Goal: Communication & Community: Answer question/provide support

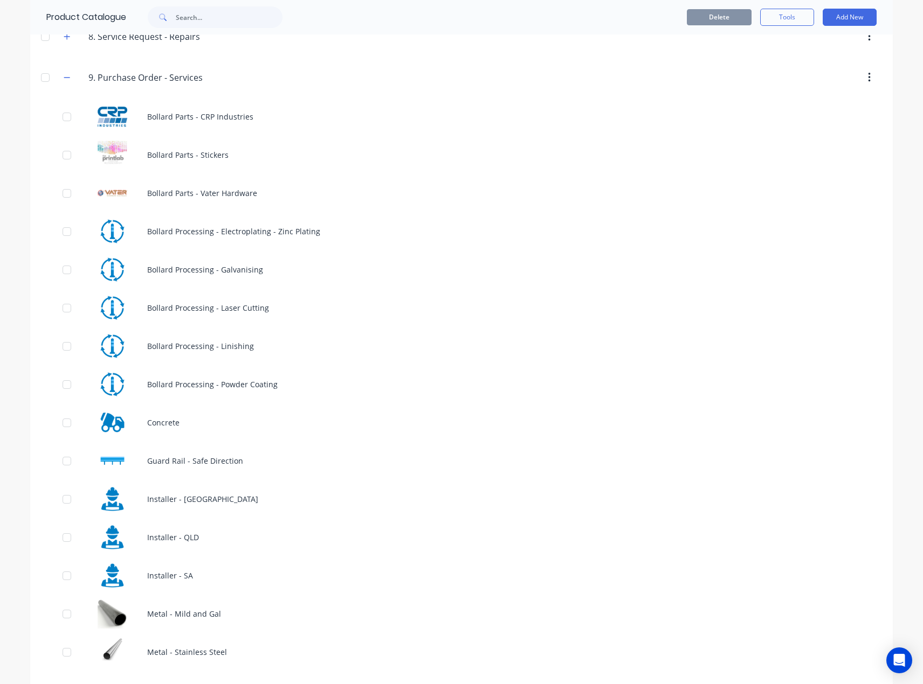
scroll to position [624, 0]
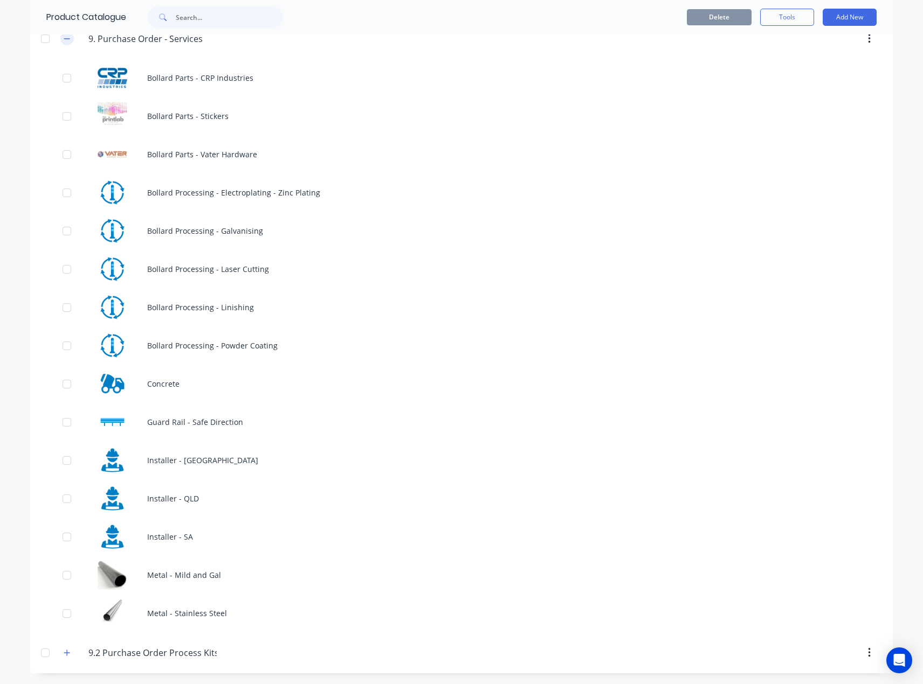
click at [65, 39] on icon "button" at bounding box center [67, 39] width 6 height 8
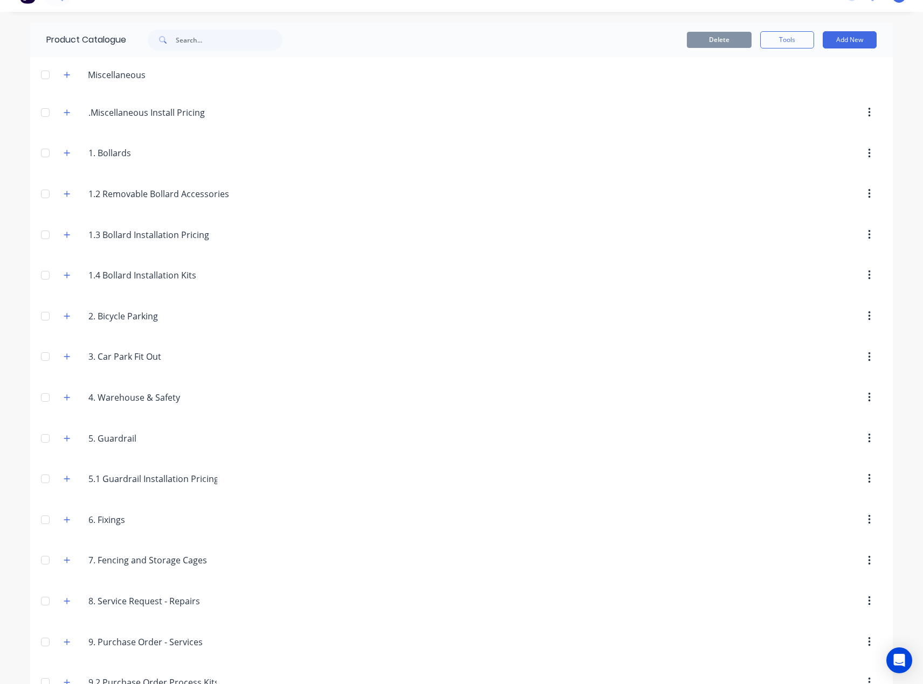
scroll to position [0, 0]
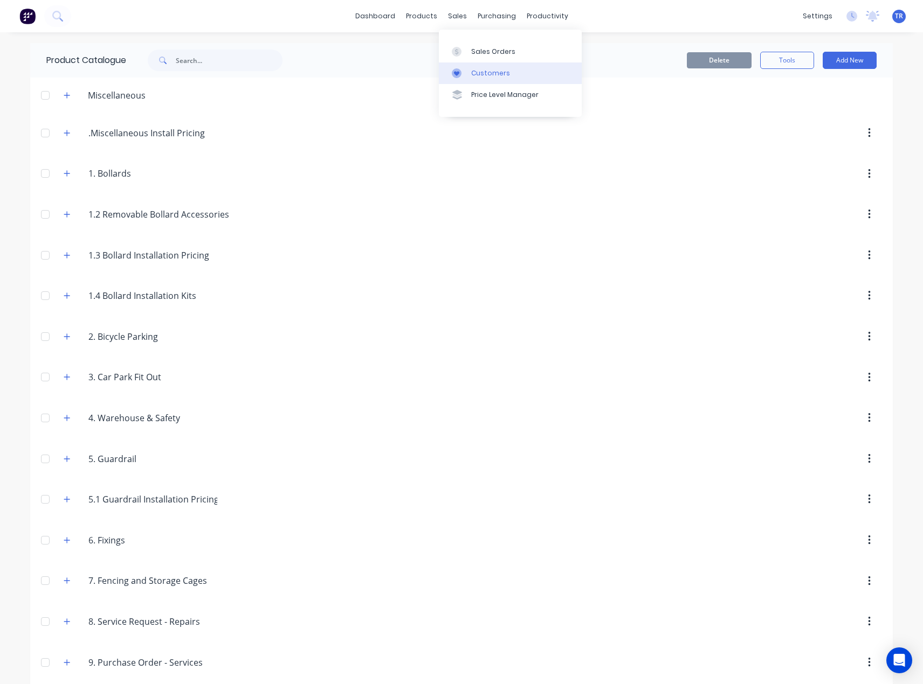
click at [466, 79] on link "Customers" at bounding box center [510, 74] width 143 height 22
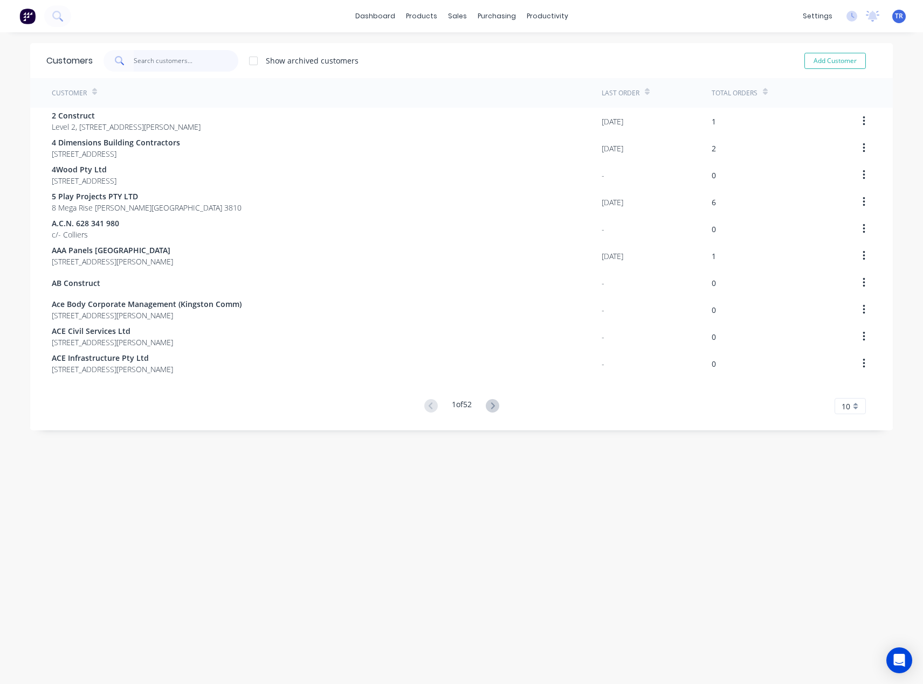
click at [167, 58] on input "text" at bounding box center [186, 61] width 105 height 22
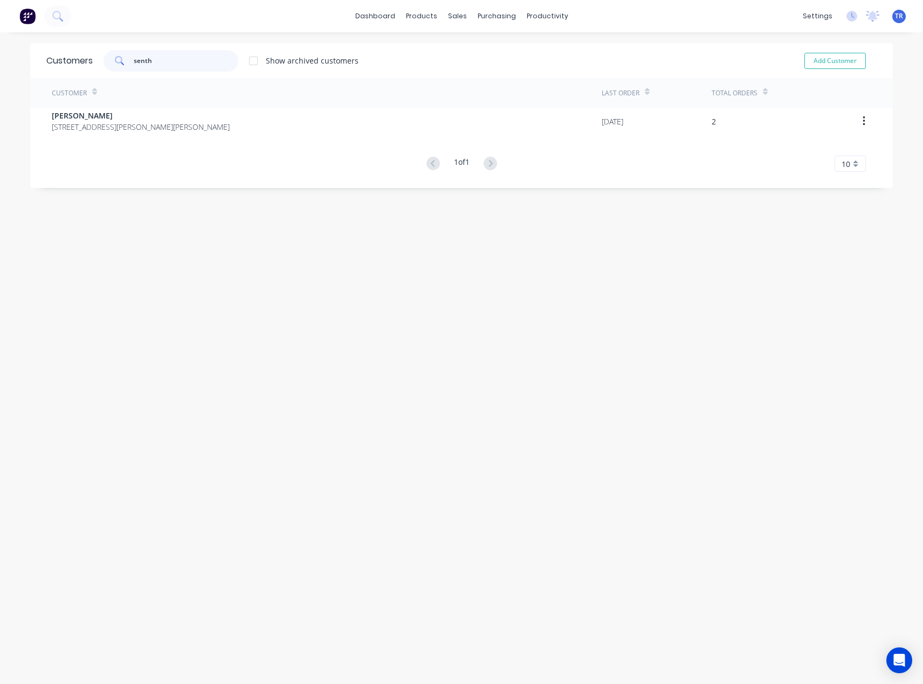
type input "senth"
click at [158, 137] on div "Customer Last Order Total Orders [PERSON_NAME] [STREET_ADDRESS][PERSON_NAME][PE…" at bounding box center [461, 125] width 862 height 94
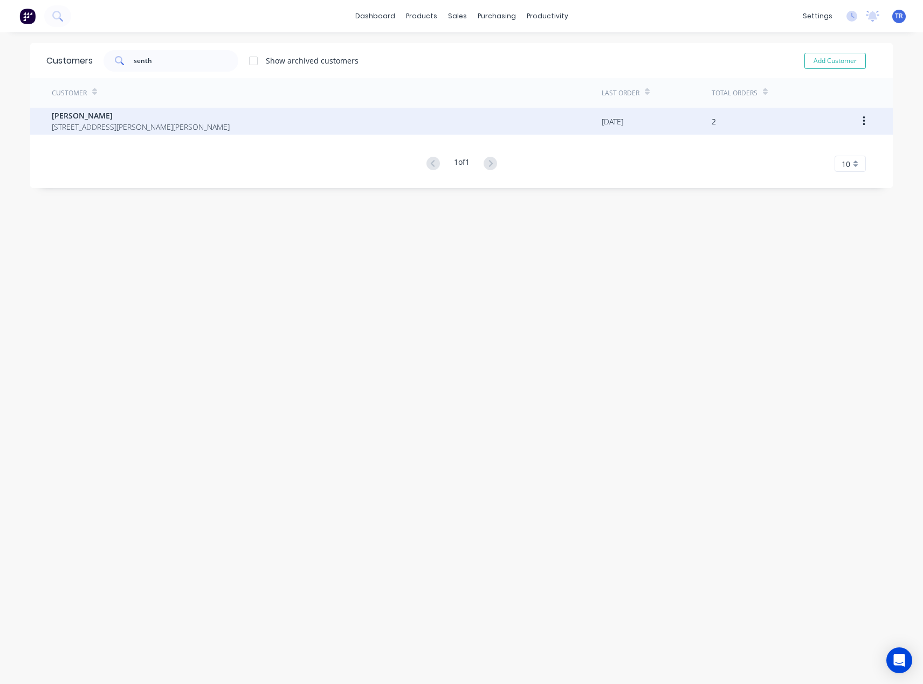
click at [168, 126] on span "[STREET_ADDRESS][PERSON_NAME][PERSON_NAME]" at bounding box center [141, 126] width 178 height 11
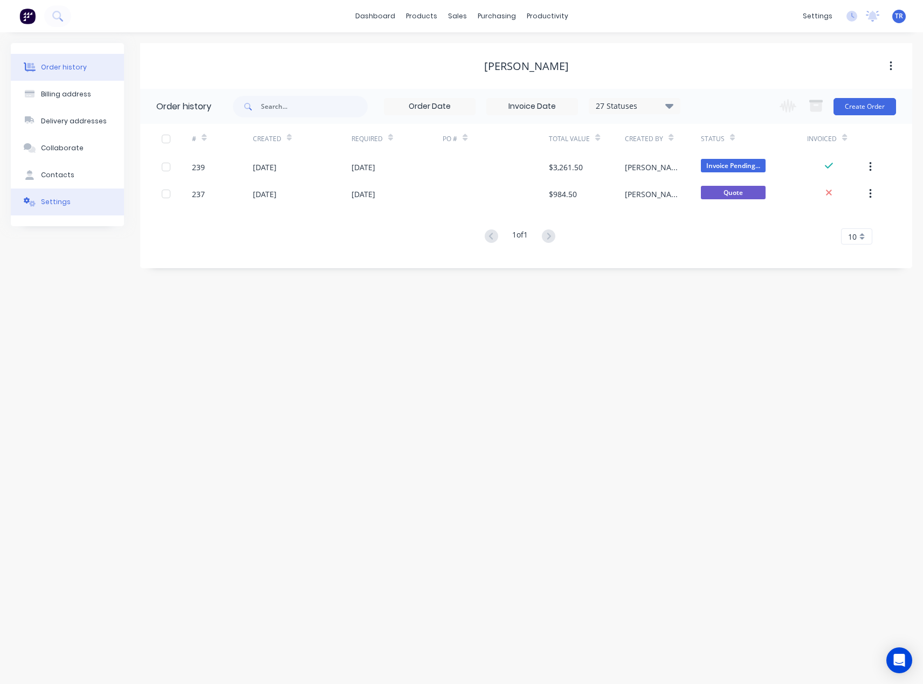
click at [52, 214] on button "Settings" at bounding box center [67, 202] width 113 height 27
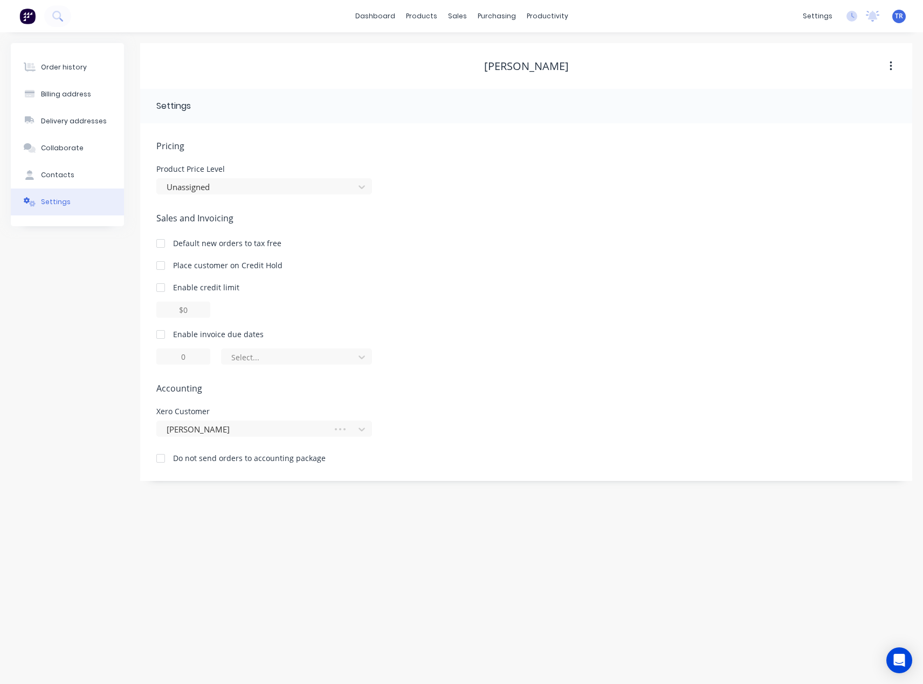
click at [160, 332] on div at bounding box center [161, 335] width 22 height 22
click at [306, 362] on div at bounding box center [289, 357] width 119 height 13
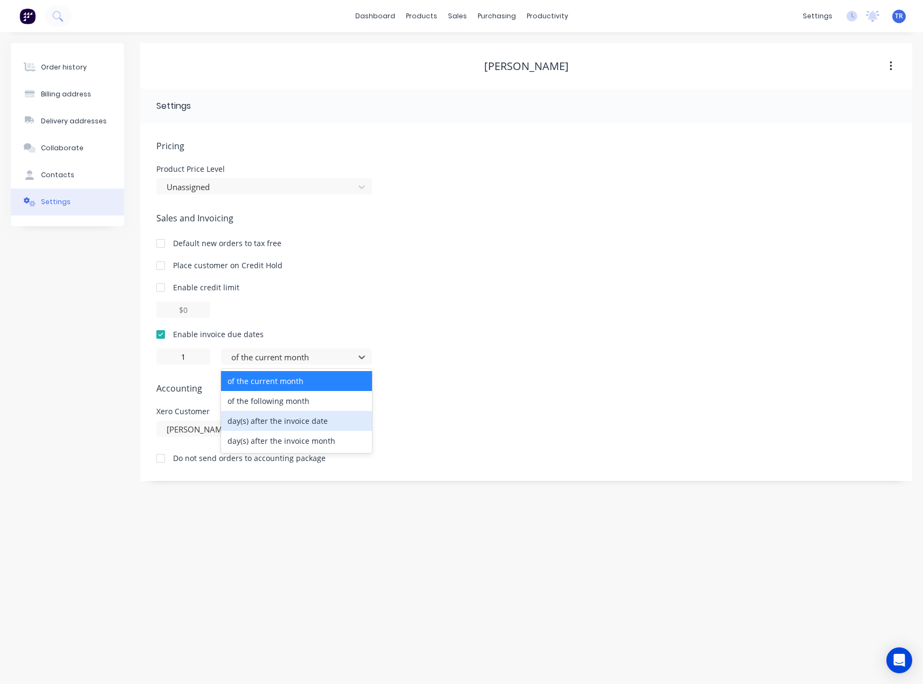
click at [300, 422] on div "day(s) after the invoice date" at bounding box center [296, 421] width 151 height 20
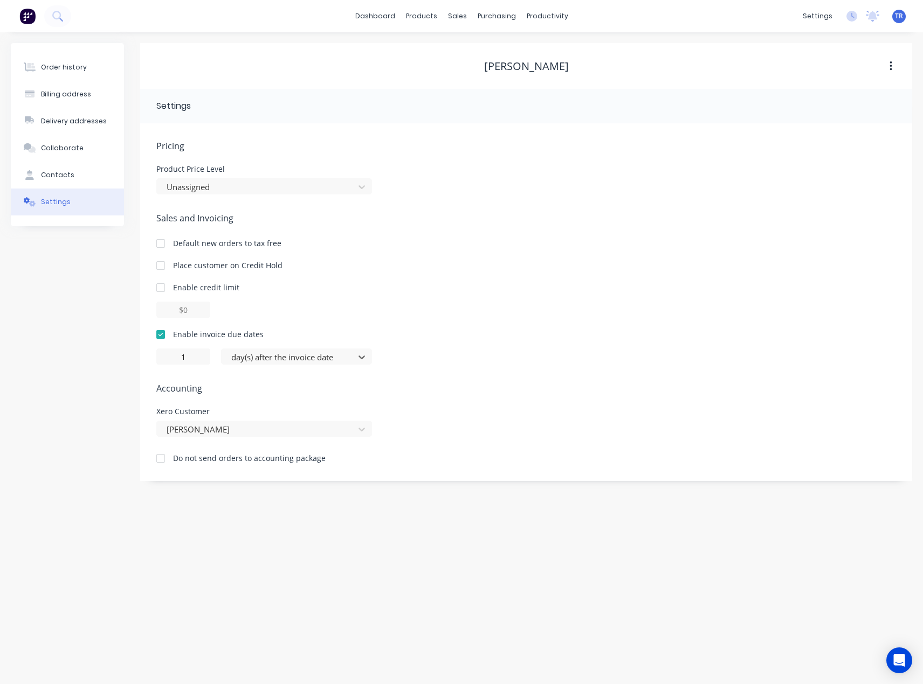
type input "0"
click at [433, 47] on link "Product Catalogue" at bounding box center [474, 51] width 143 height 22
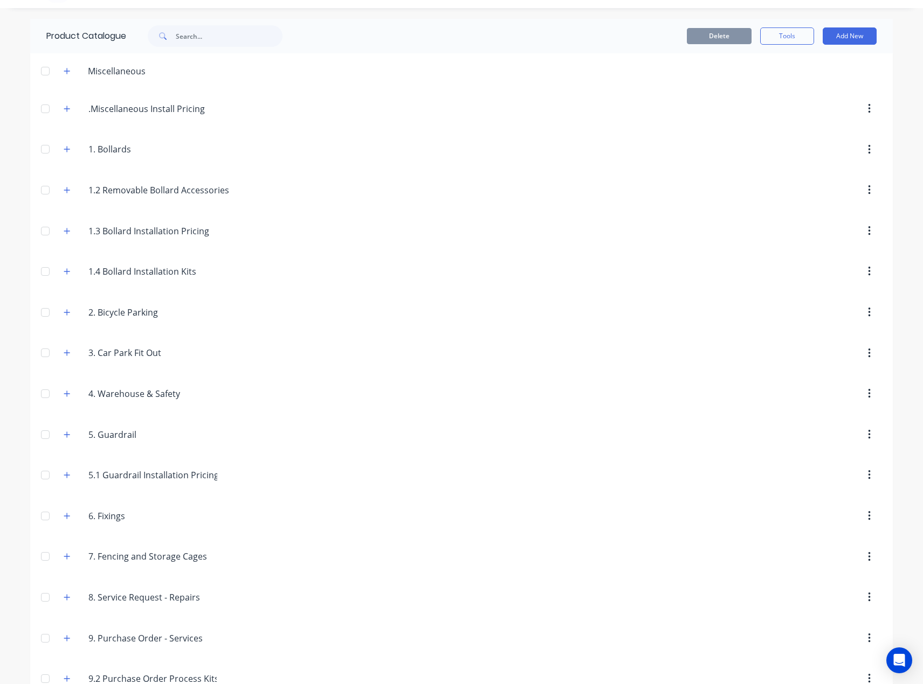
scroll to position [50, 0]
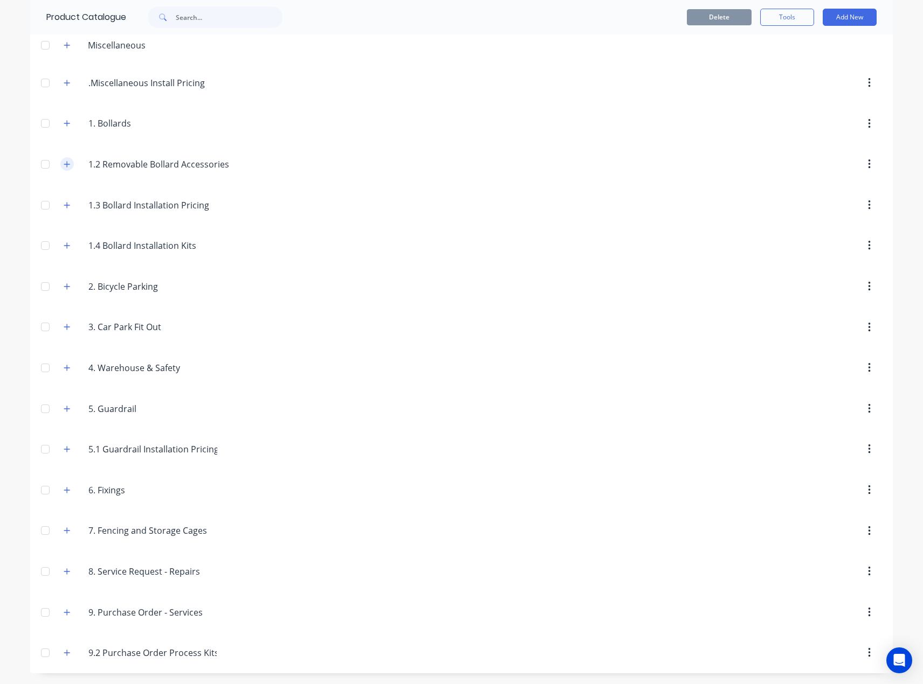
click at [64, 163] on icon "button" at bounding box center [67, 165] width 6 height 8
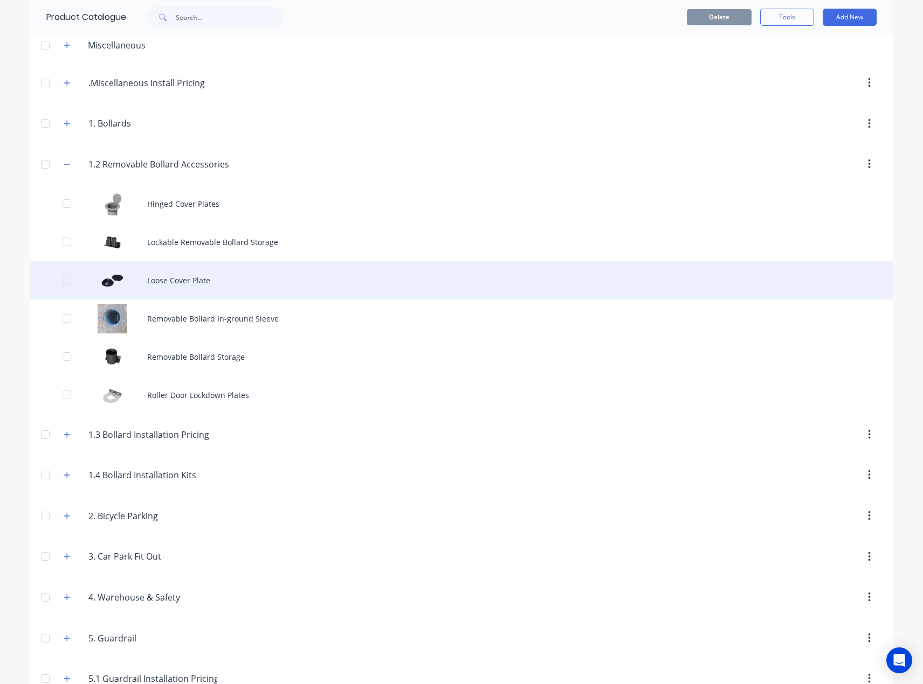
click at [169, 282] on div "Loose Cover Plate" at bounding box center [461, 280] width 862 height 38
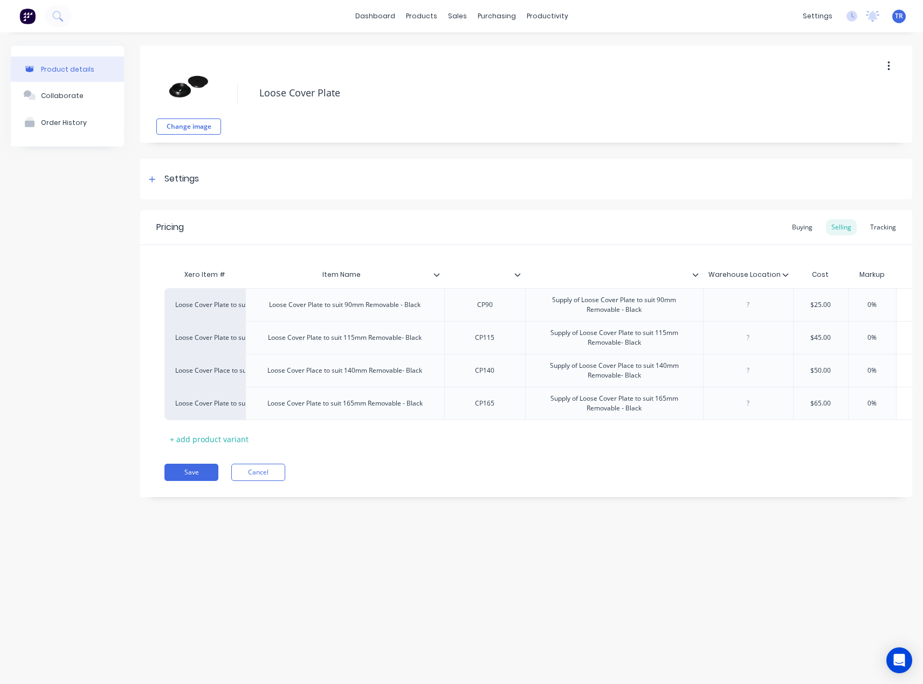
click at [788, 274] on div "Xero Item # Item Name Warehouse Location Cost Markup Price Unit Price 1 - 5 6 -…" at bounding box center [663, 276] width 999 height 24
click at [788, 274] on div "Xero Item # Item Name Warehouse Location Cost Markup Price Unit Price 1 - 5 6 -…" at bounding box center [662, 276] width 999 height 24
click at [784, 275] on icon at bounding box center [783, 274] width 6 height 3
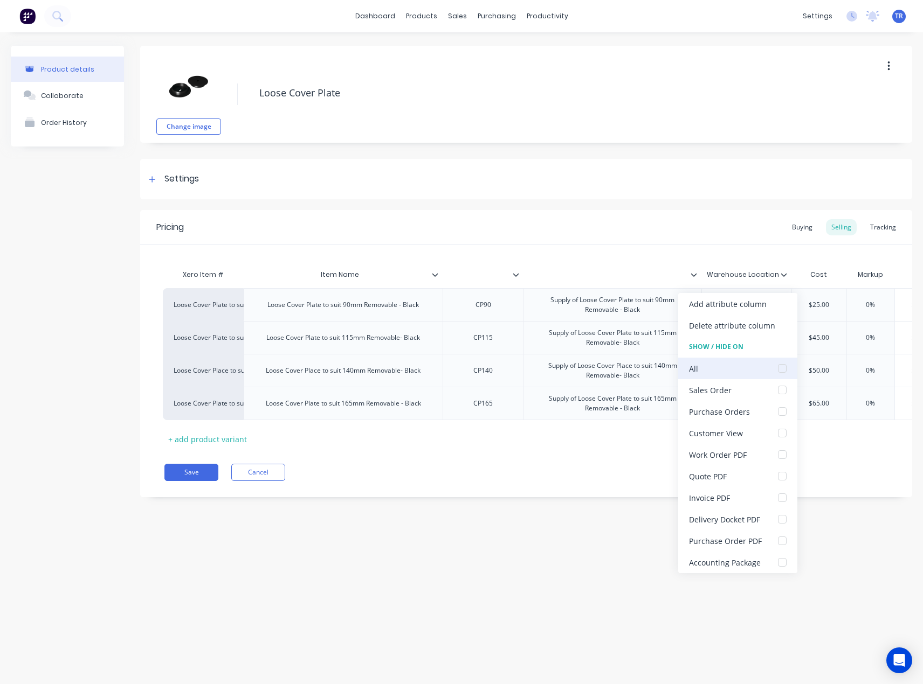
click at [777, 370] on div at bounding box center [782, 369] width 22 height 22
click at [779, 459] on div at bounding box center [782, 455] width 22 height 22
click at [778, 498] on div at bounding box center [782, 498] width 22 height 22
click at [726, 499] on div "Invoice PDF" at bounding box center [709, 498] width 41 height 11
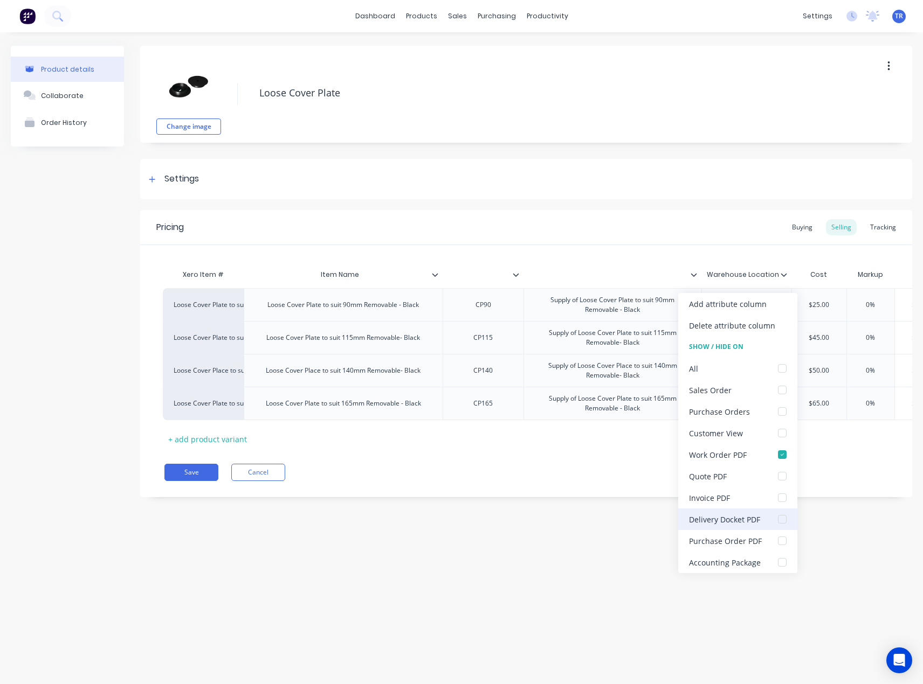
click at [724, 521] on div "Delivery Docket PDF" at bounding box center [724, 519] width 71 height 11
type textarea "x"
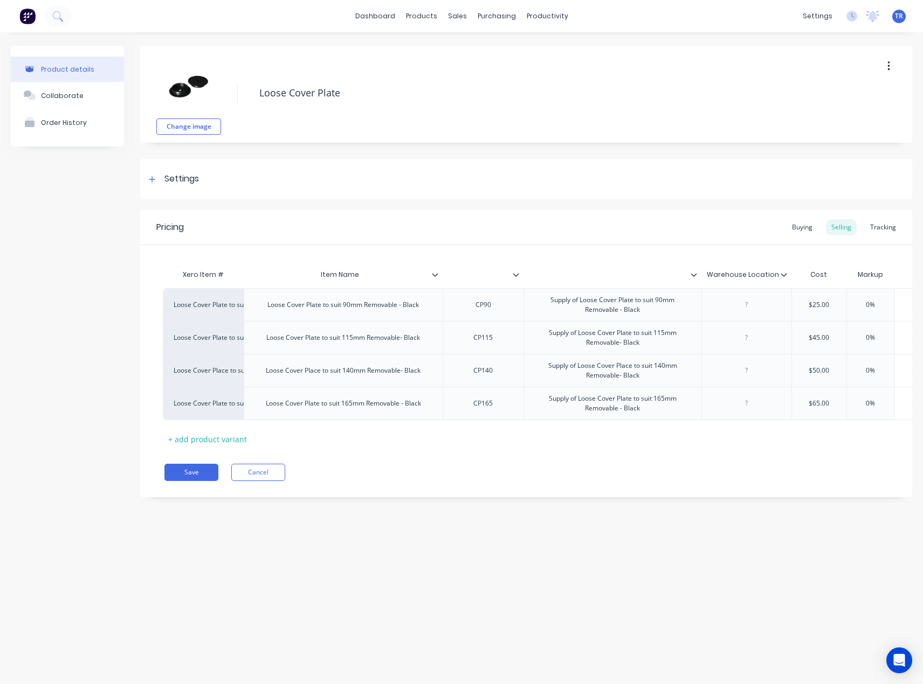
type input "Item Name"
click at [343, 276] on input "Item Name" at bounding box center [340, 275] width 192 height 10
click at [432, 277] on icon at bounding box center [435, 275] width 6 height 6
click at [432, 275] on icon at bounding box center [435, 275] width 6 height 6
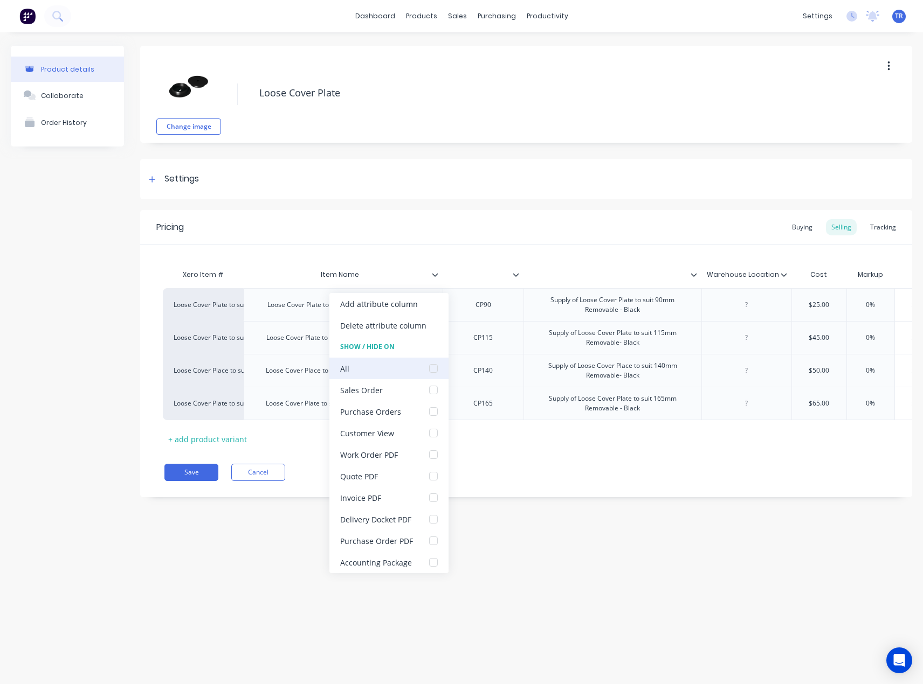
click at [432, 368] on div at bounding box center [433, 369] width 22 height 22
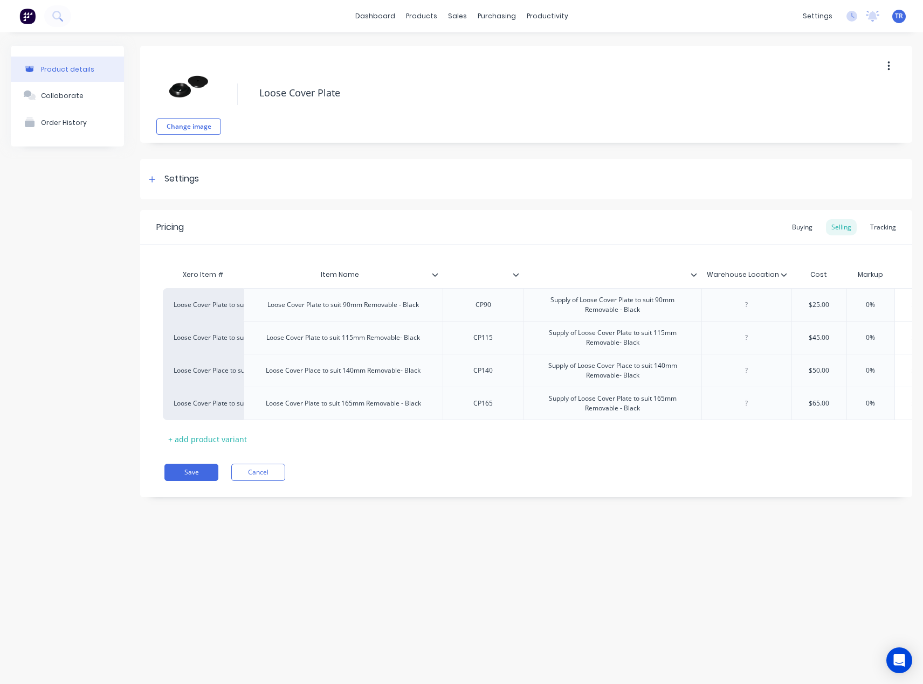
click at [694, 274] on icon at bounding box center [693, 275] width 6 height 6
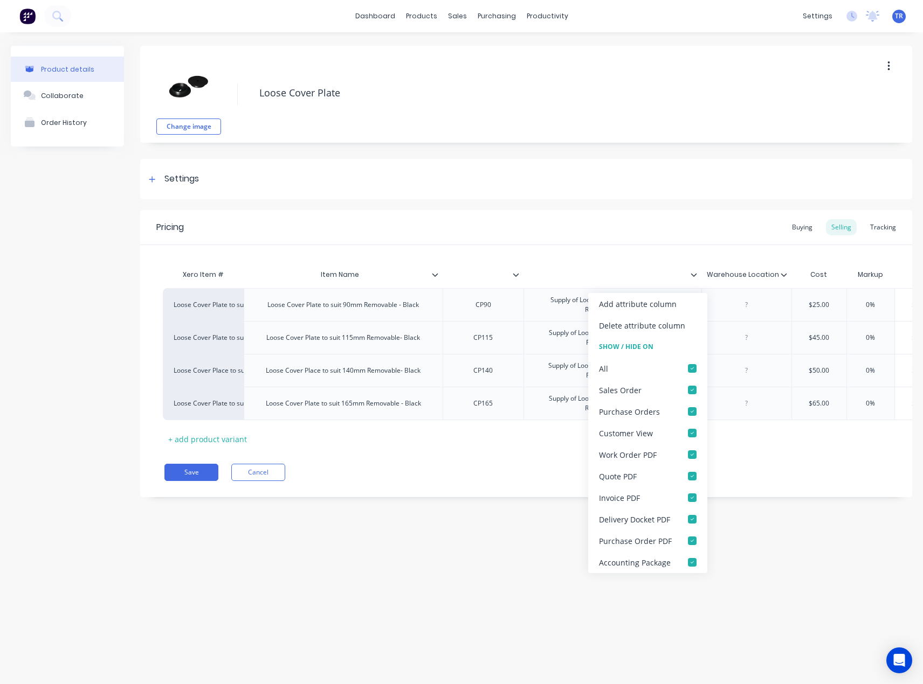
click at [617, 231] on div "Pricing Buying Selling Tracking" at bounding box center [526, 227] width 772 height 35
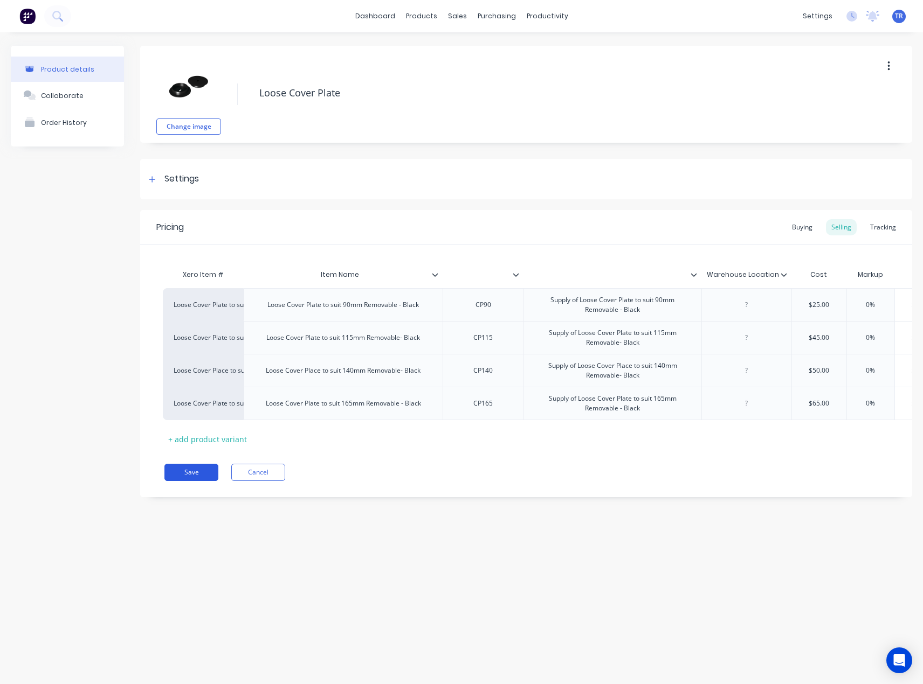
click at [205, 481] on button "Save" at bounding box center [191, 472] width 54 height 17
type textarea "x"
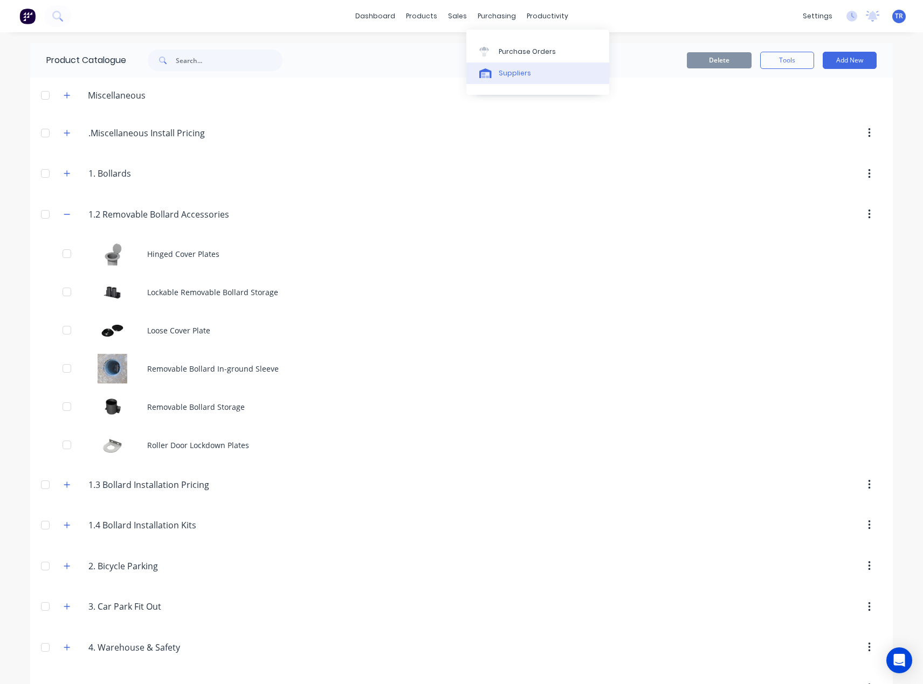
click at [495, 78] on div at bounding box center [487, 73] width 16 height 10
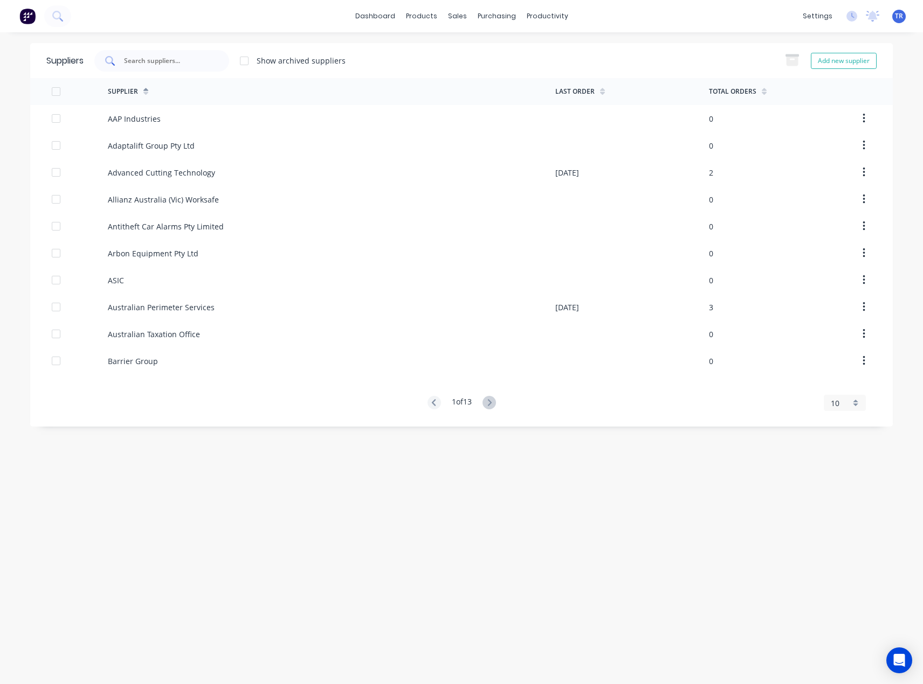
click at [183, 62] on input "text" at bounding box center [167, 61] width 89 height 11
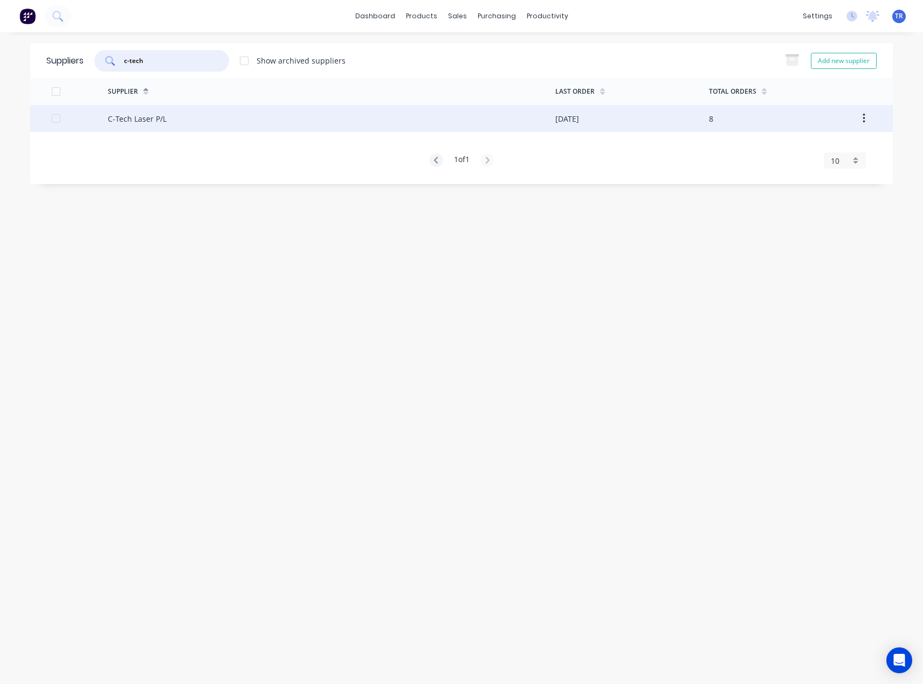
type input "c-tech"
click at [189, 118] on div "C-Tech Laser P/L" at bounding box center [331, 118] width 447 height 27
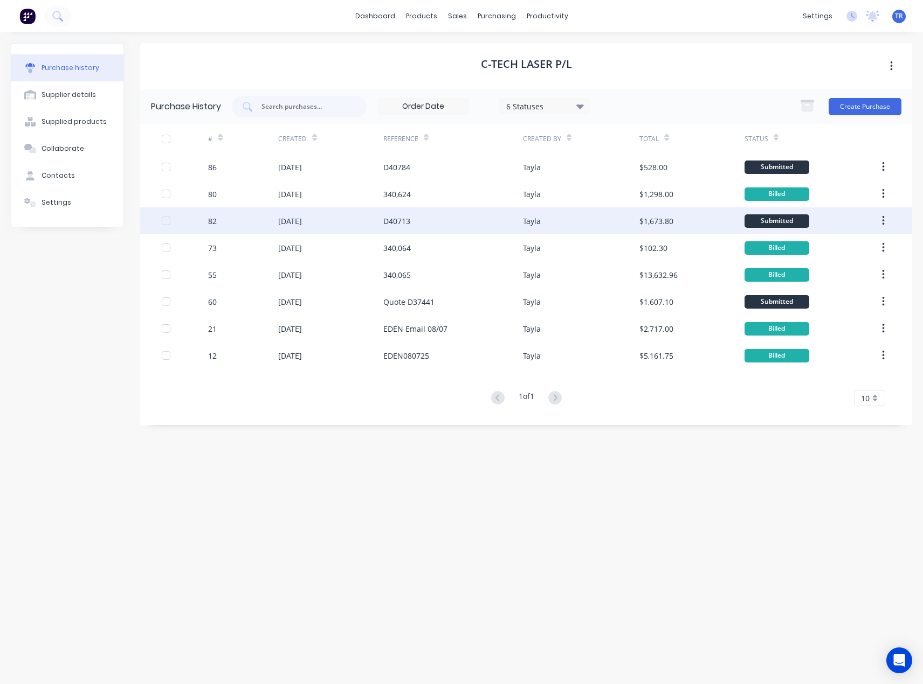
click at [472, 224] on div "D40713" at bounding box center [453, 220] width 140 height 27
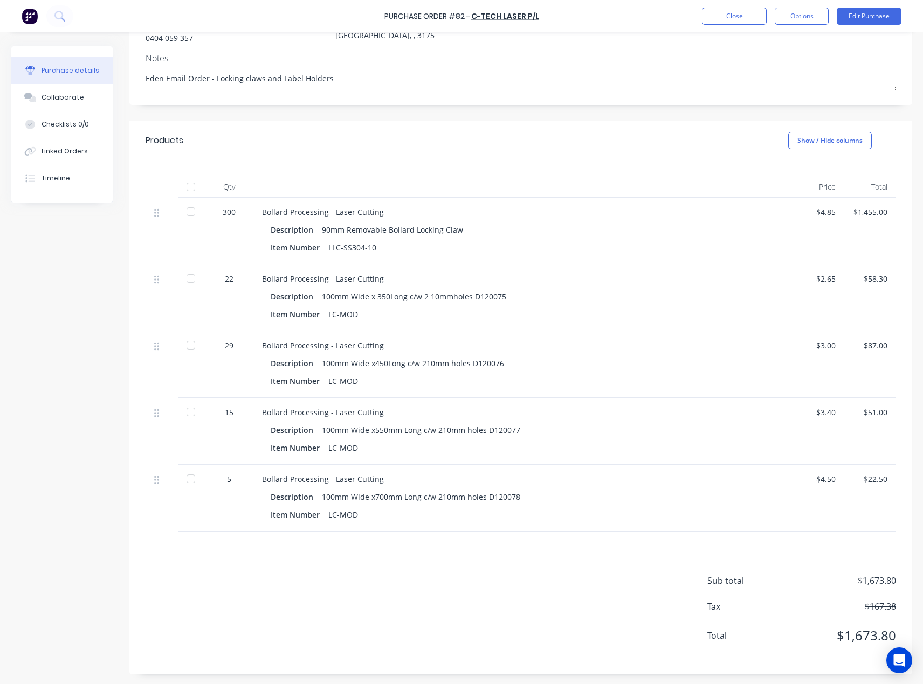
scroll to position [131, 0]
click at [879, 19] on button "Edit Purchase" at bounding box center [868, 16] width 65 height 17
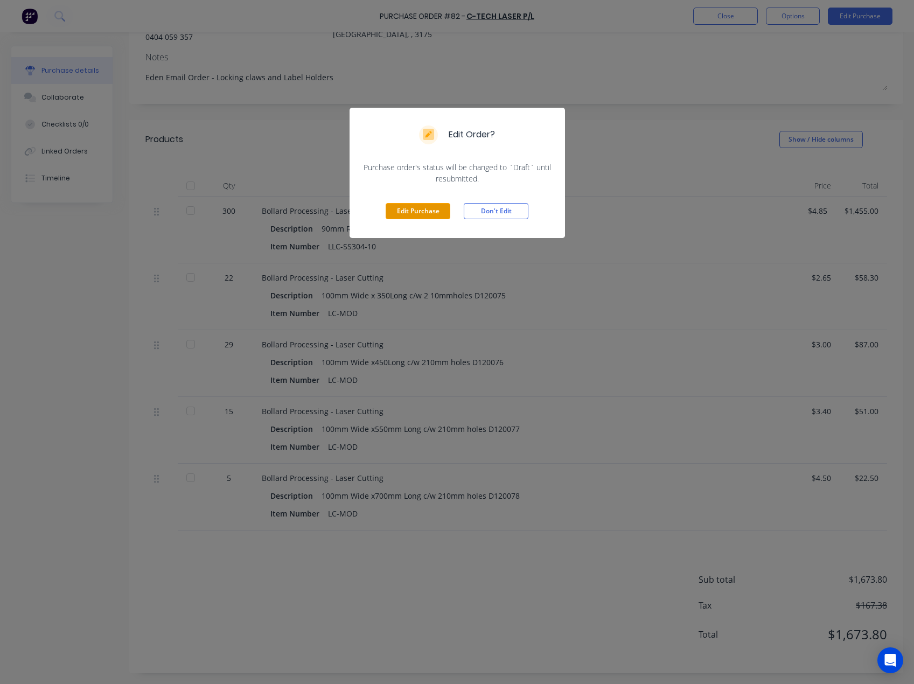
click at [414, 213] on button "Edit Purchase" at bounding box center [418, 211] width 65 height 16
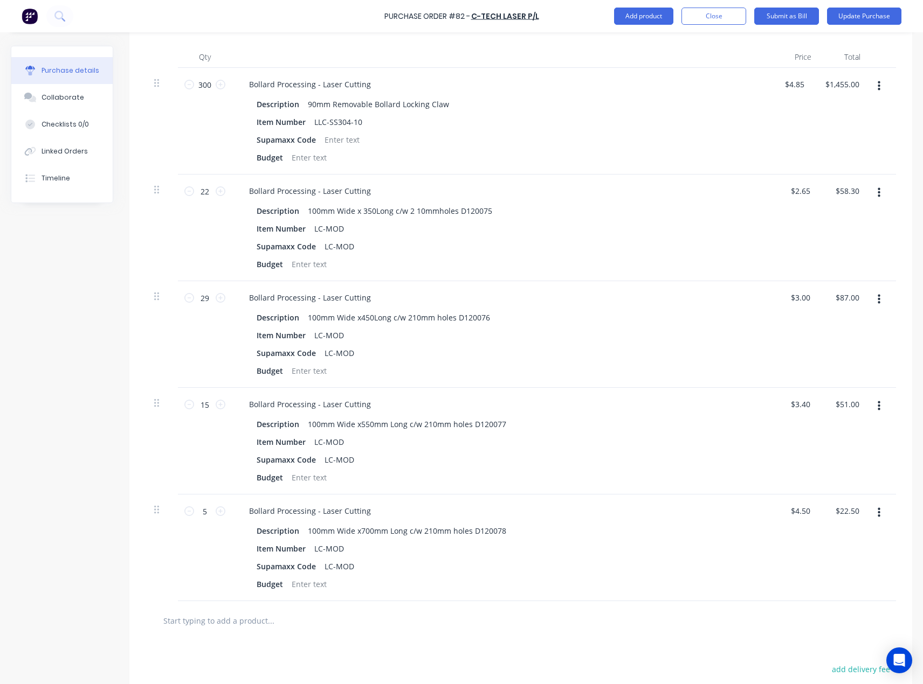
scroll to position [412, 0]
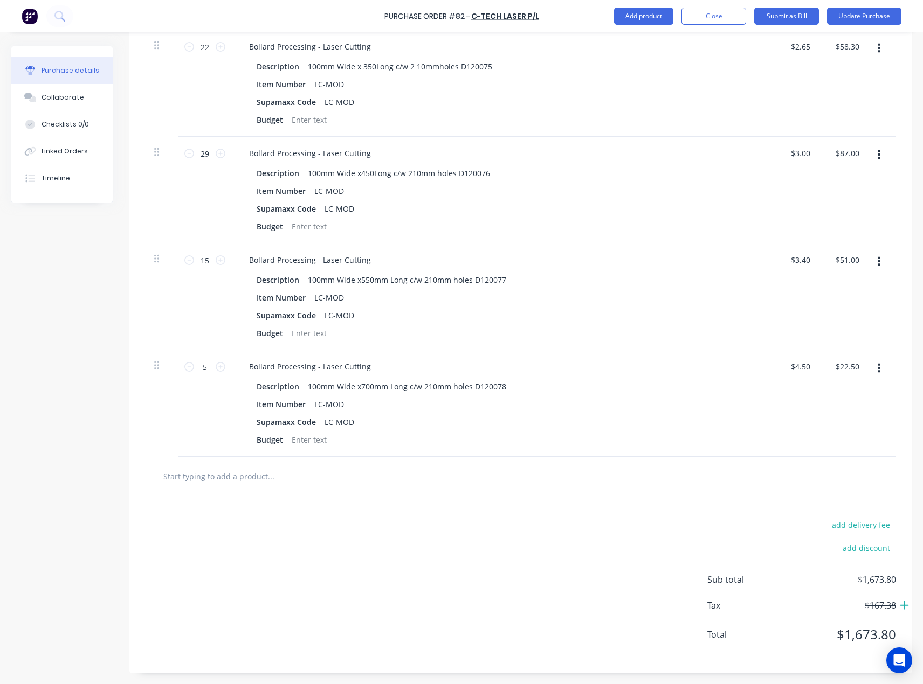
click at [899, 606] on icon at bounding box center [903, 605] width 9 height 9
click at [899, 606] on icon at bounding box center [903, 605] width 11 height 11
click at [883, 609] on span "$167.38" at bounding box center [842, 605] width 108 height 13
click at [881, 604] on span "$167.38" at bounding box center [842, 605] width 108 height 13
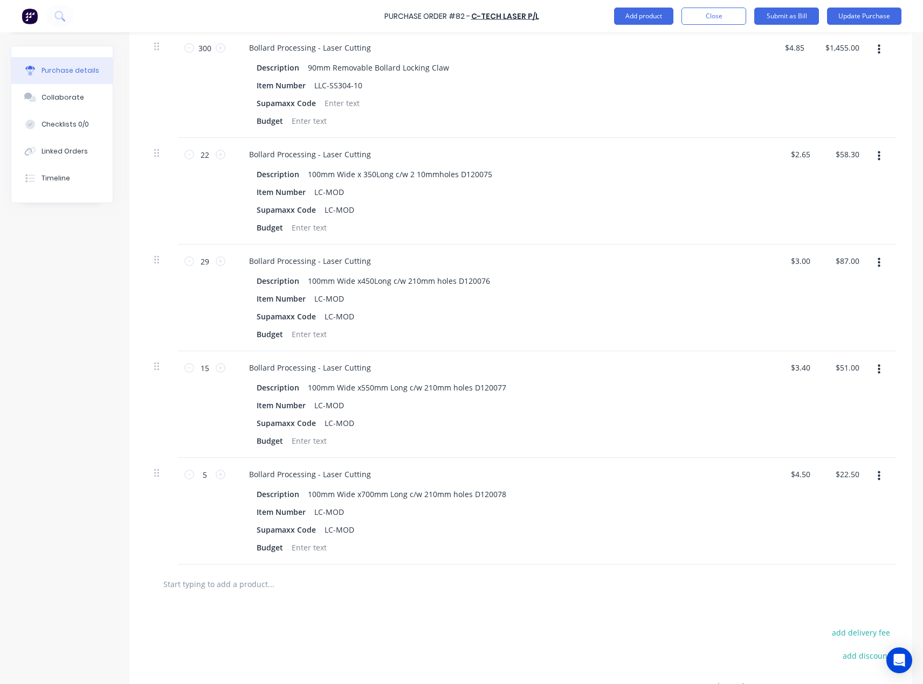
scroll to position [250, 0]
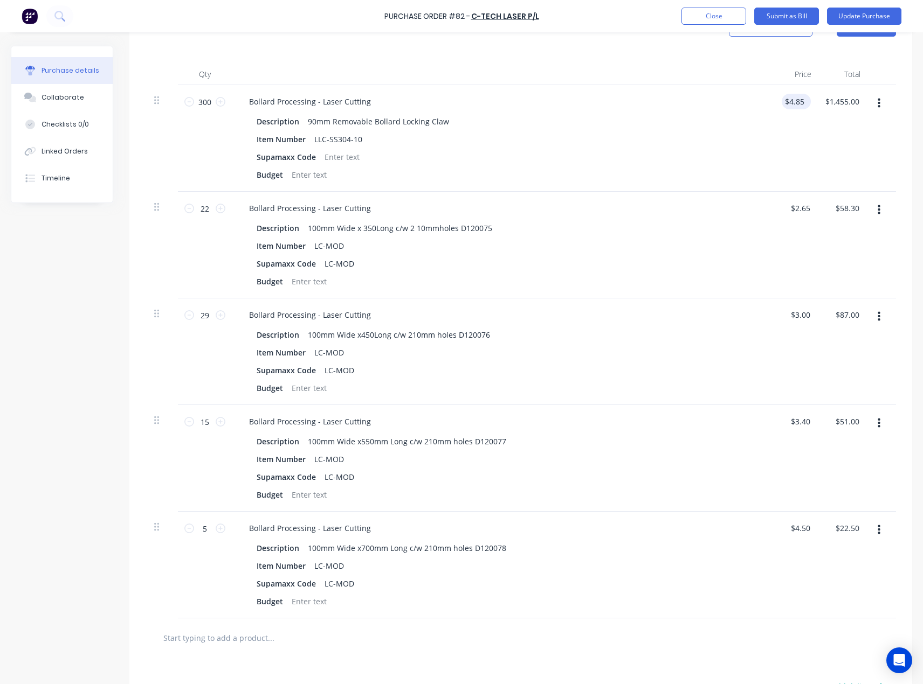
type textarea "x"
type input "4.8500"
click at [793, 100] on input "4.8500" at bounding box center [793, 102] width 25 height 16
click at [793, 100] on input "4.8500" at bounding box center [793, 102] width 29 height 16
type textarea "x"
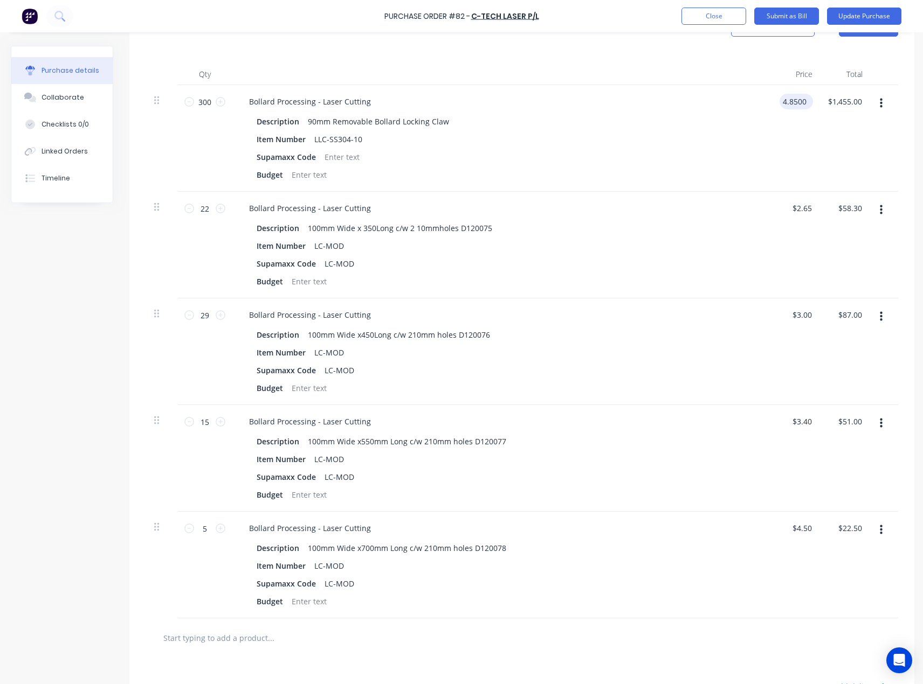
click at [793, 100] on input "4.8500" at bounding box center [793, 102] width 29 height 16
paste input "41"
type input "4.410"
type textarea "x"
type input "$4.41"
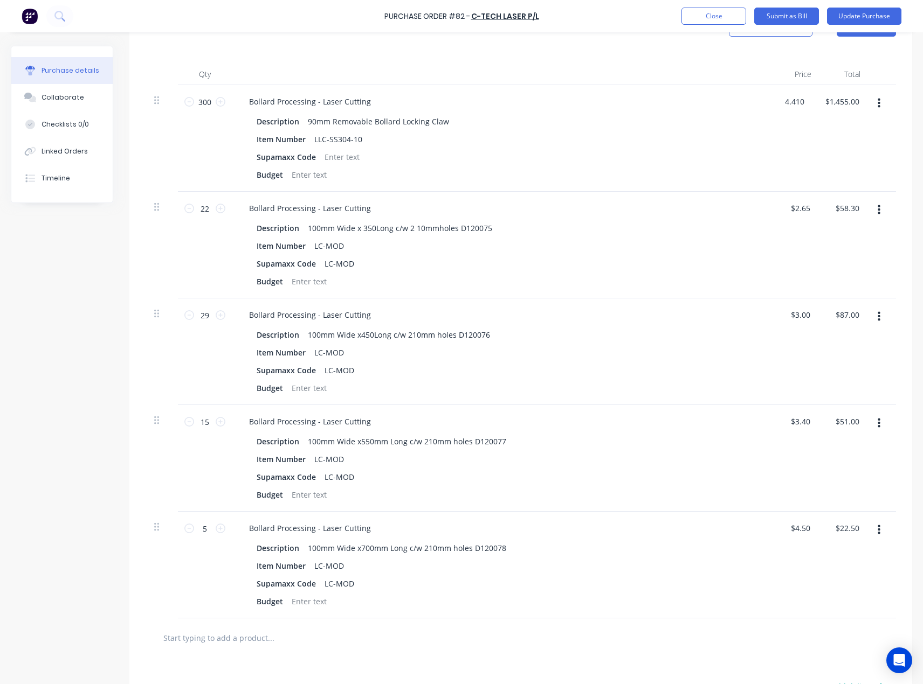
type input "$1,323.00"
type textarea "x"
type input "$4.41"
type input "2.6500"
click at [794, 207] on input "2.6500" at bounding box center [799, 208] width 25 height 16
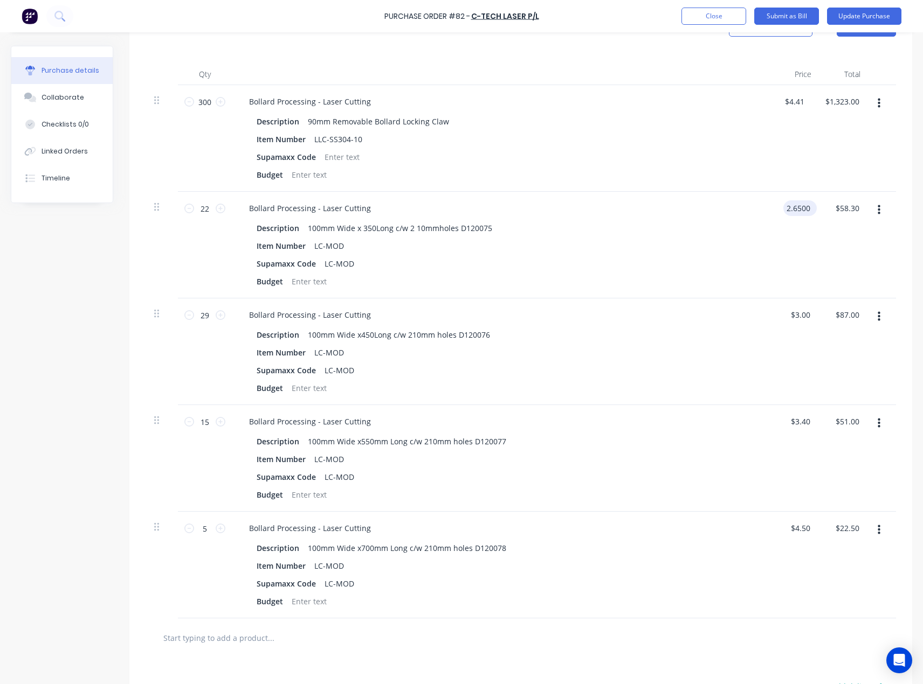
click at [794, 207] on input "2.6500" at bounding box center [797, 208] width 29 height 16
type textarea "x"
click at [794, 207] on input "2.6500" at bounding box center [797, 208] width 29 height 16
paste input "41"
type input "2.410"
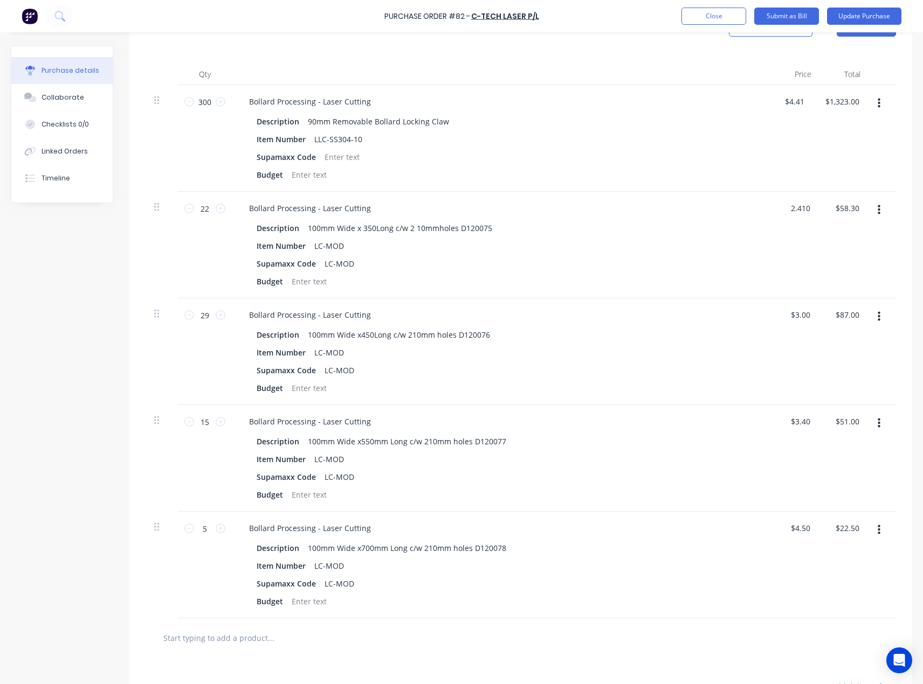
type textarea "x"
type input "$2.41"
type input "$53.02"
type textarea "x"
type input "$2.41"
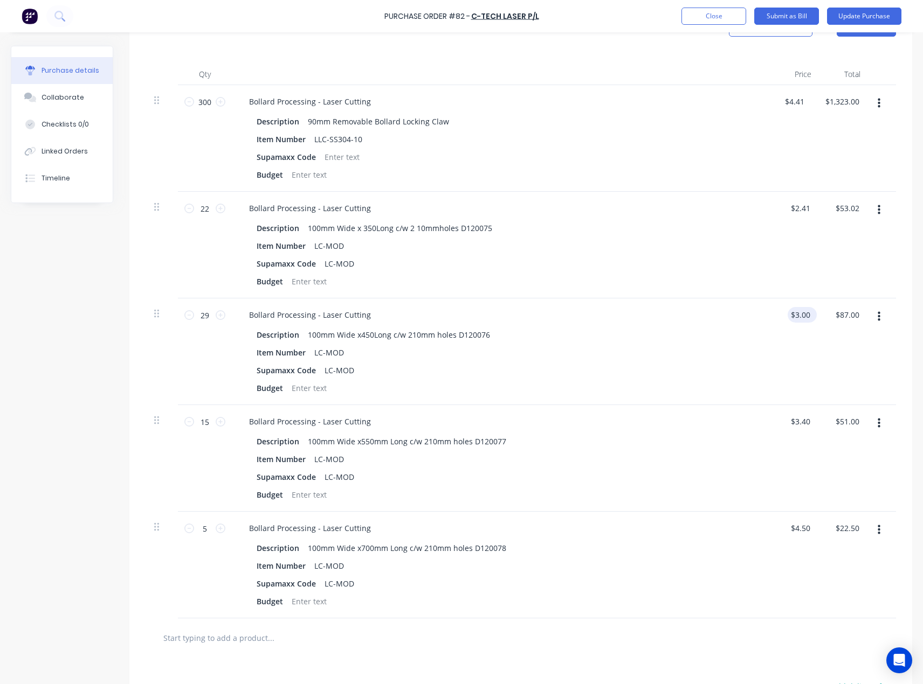
type input "3.0000"
click at [804, 319] on input "3.0000" at bounding box center [797, 315] width 29 height 16
type textarea "x"
click at [804, 319] on input "3.0000" at bounding box center [797, 315] width 29 height 16
paste input "2.73"
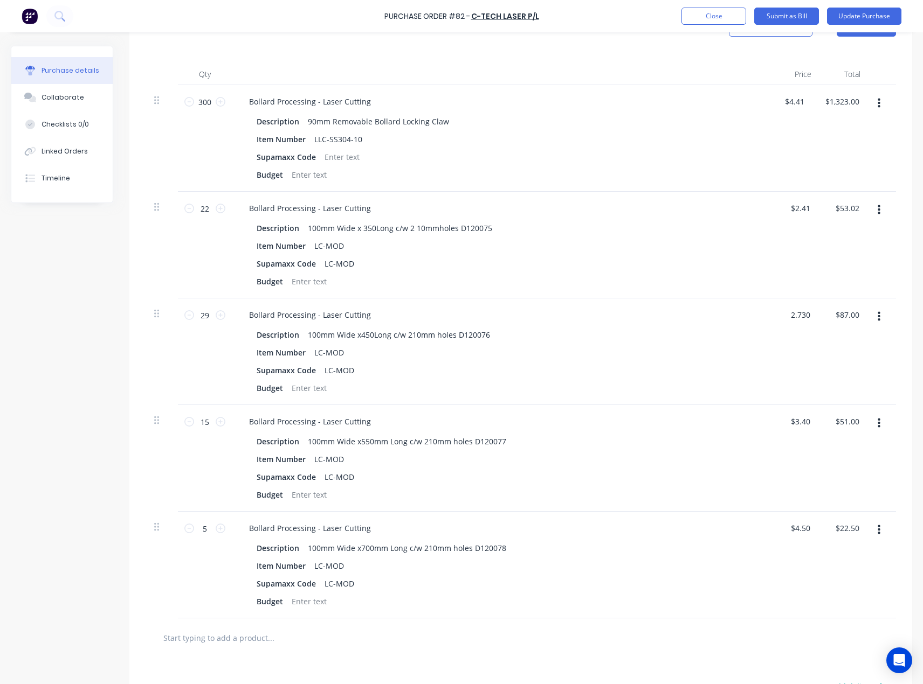
type input "2.730"
type textarea "x"
type input "$2.73"
type input "$79.17"
type textarea "x"
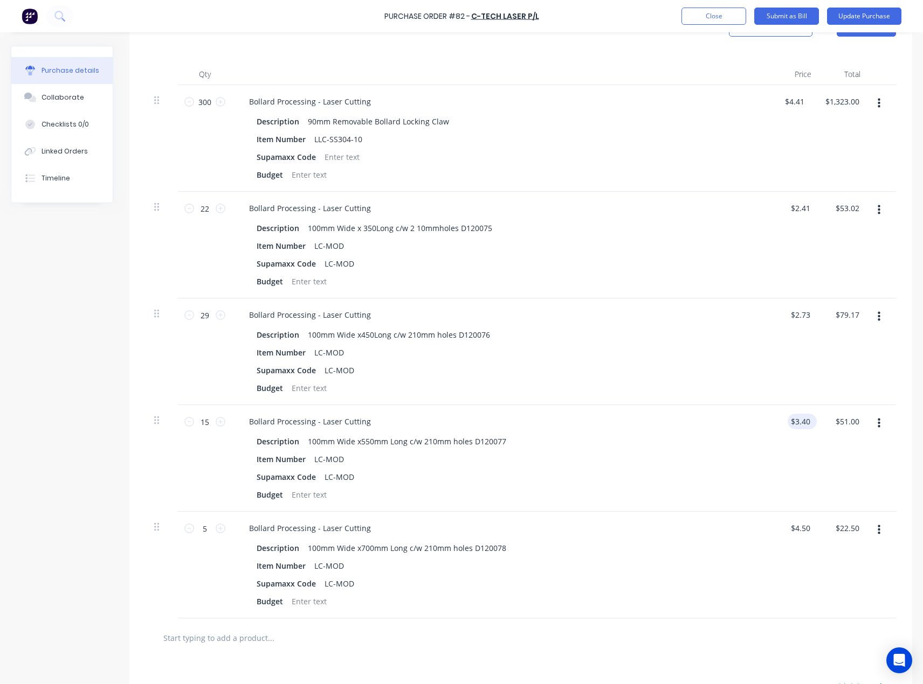
type input "$2.73"
type input "3.4000"
click at [802, 424] on input "3.4000" at bounding box center [797, 422] width 29 height 16
type textarea "x"
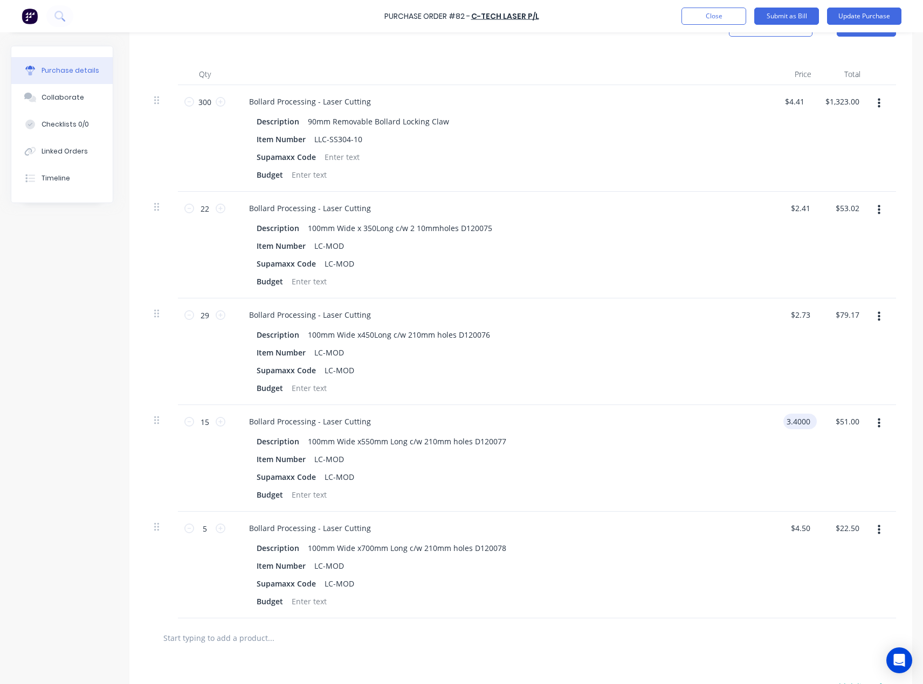
click at [802, 424] on input "3.4000" at bounding box center [797, 422] width 29 height 16
paste input "D120077 100mm Wide x 550mm Long c/w 2 10Gmal 1mm 15.000 3.090 4.64 46.35"
paste input
type input "D120077 100mm Wide x 550mm Long c/w 2 10Gmal 1mm 15.000 3.090 4.64 46.35"
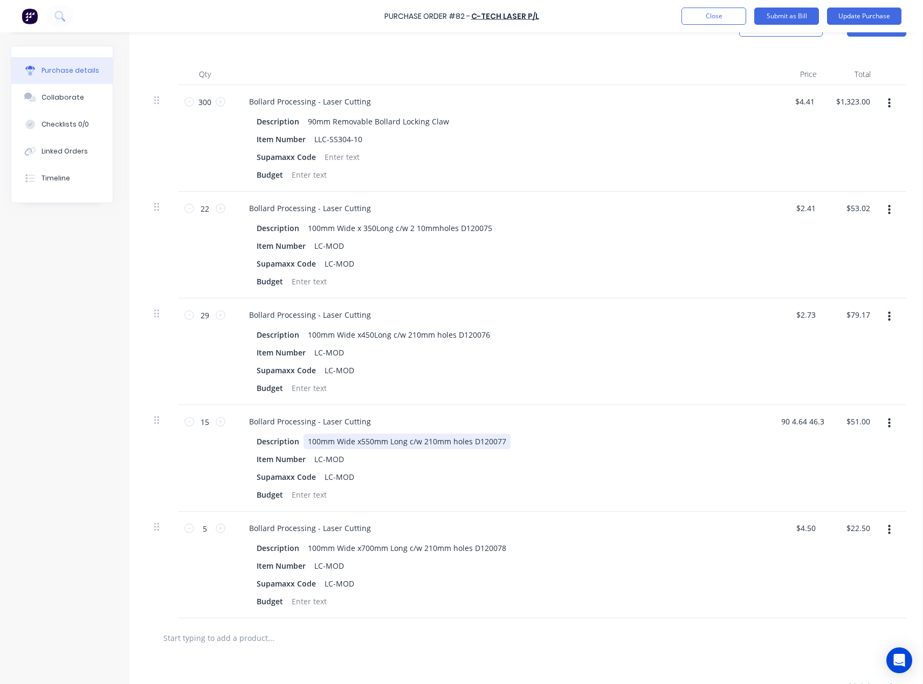
type textarea "x"
drag, startPoint x: 737, startPoint y: 439, endPoint x: 754, endPoint y: 434, distance: 17.4
click at [739, 438] on div "Description 100mm Wide x550mm Long c/w 210mm holes D120077" at bounding box center [499, 442] width 494 height 16
click at [805, 425] on input "3.4000" at bounding box center [799, 422] width 25 height 16
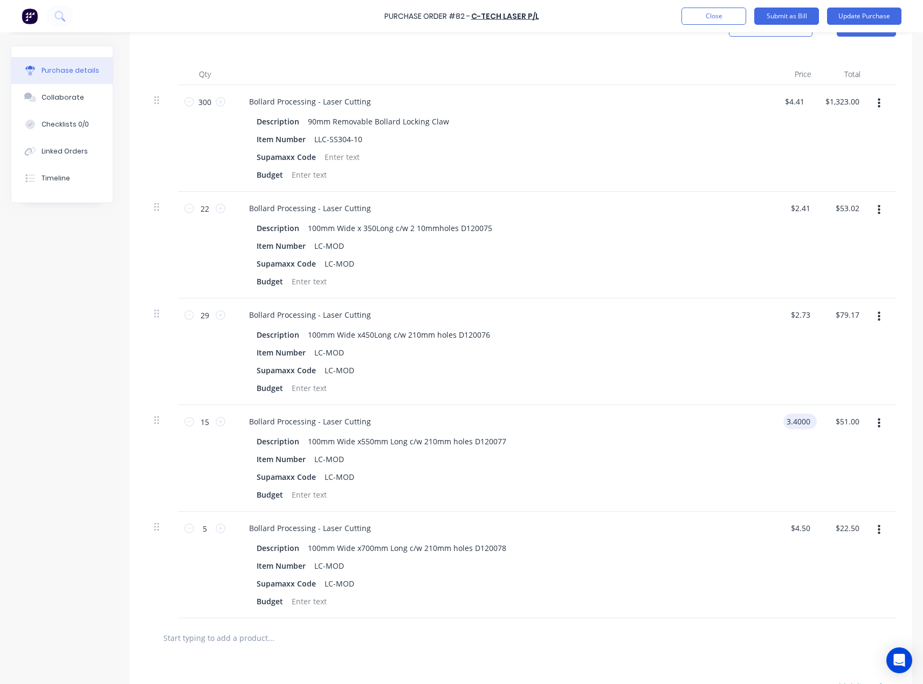
click at [805, 425] on input "3.4000" at bounding box center [797, 422] width 29 height 16
paste input "D120077 100mm Wide x 550mm Long c/w 2 10Gmal 1mm 15.000 3.090 4.64 46.35"
click at [807, 422] on input "3.4" at bounding box center [799, 422] width 25 height 16
click at [807, 422] on input "3.4" at bounding box center [804, 422] width 16 height 16
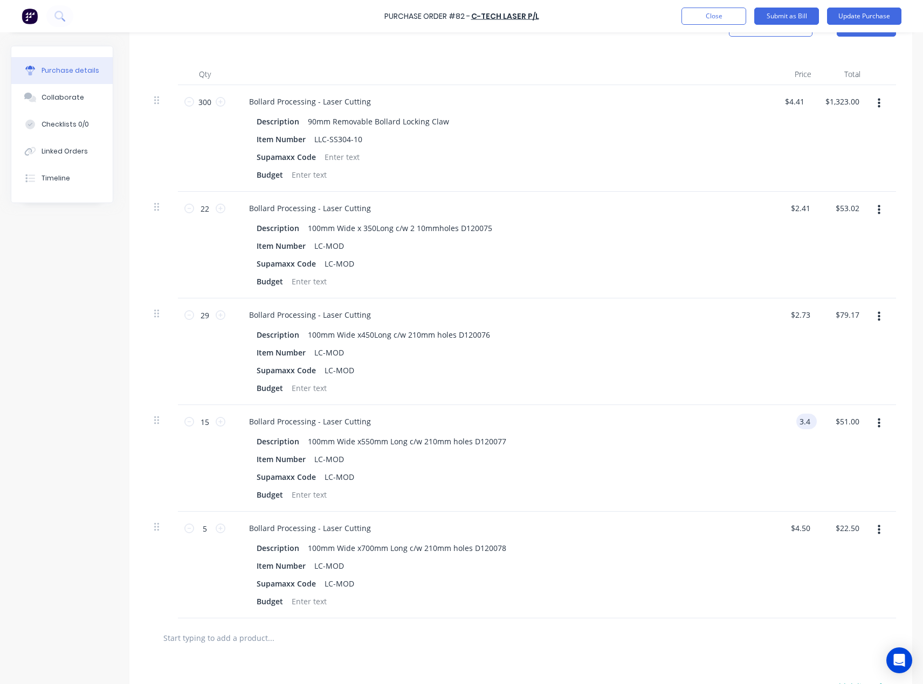
paste input "090"
type input "$3.09"
type input "$46.35"
click at [767, 465] on div "Bollard Processing - Laser Cutting Description 100mm Wide x550mm Long c/w 210mm…" at bounding box center [501, 458] width 539 height 107
click at [803, 528] on input "4.5000" at bounding box center [797, 529] width 29 height 16
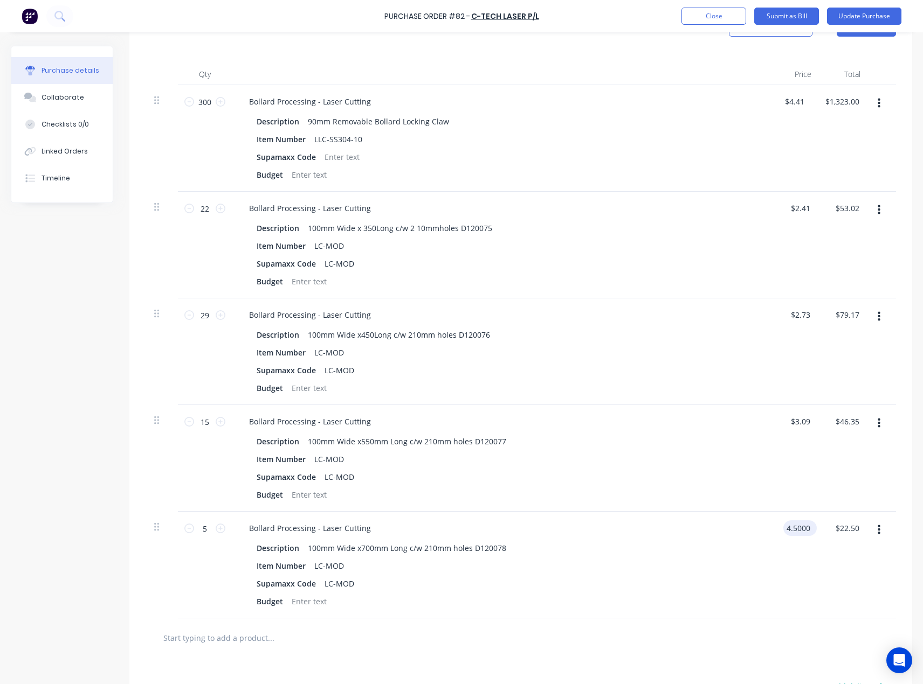
click at [803, 528] on input "4.5000" at bounding box center [797, 529] width 29 height 16
paste input "09"
type input "$4.09"
type input "$20.45"
click at [738, 555] on div "Description 100mm Wide x700mm Long c/w 210mm holes D120078" at bounding box center [499, 548] width 494 height 16
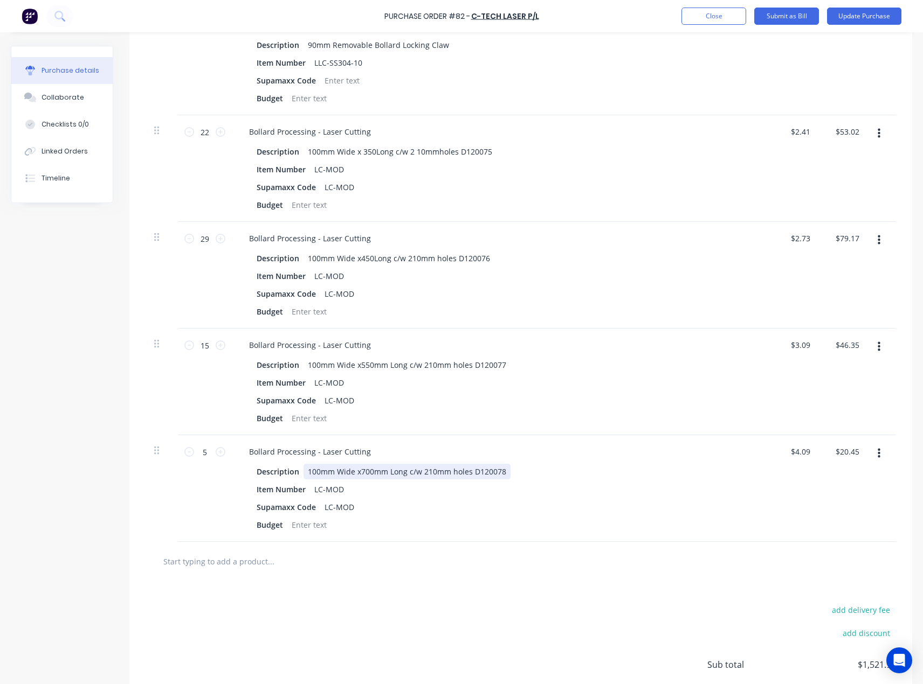
scroll to position [412, 0]
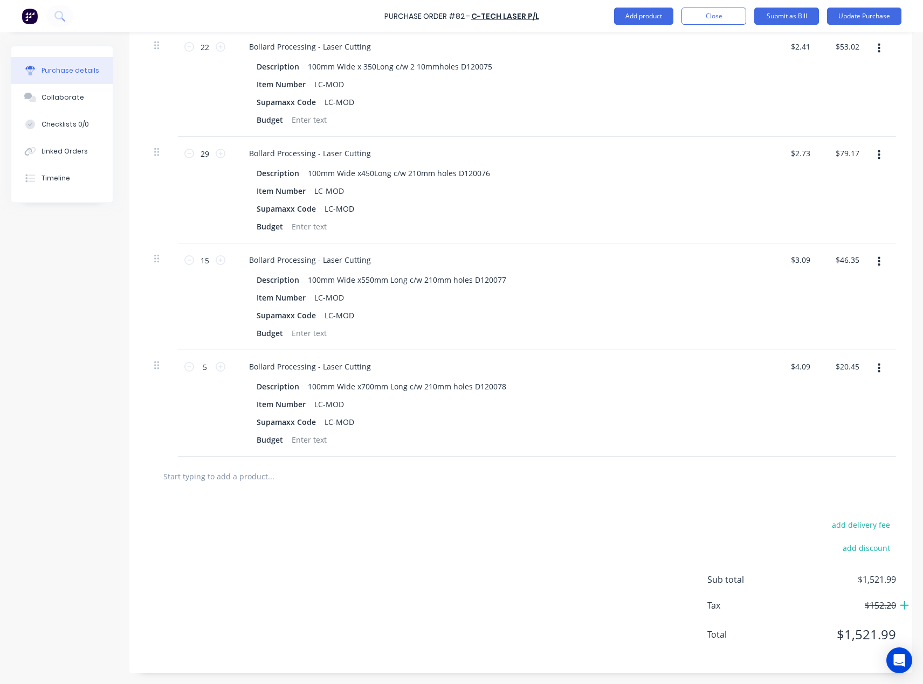
click at [900, 608] on icon at bounding box center [904, 605] width 10 height 11
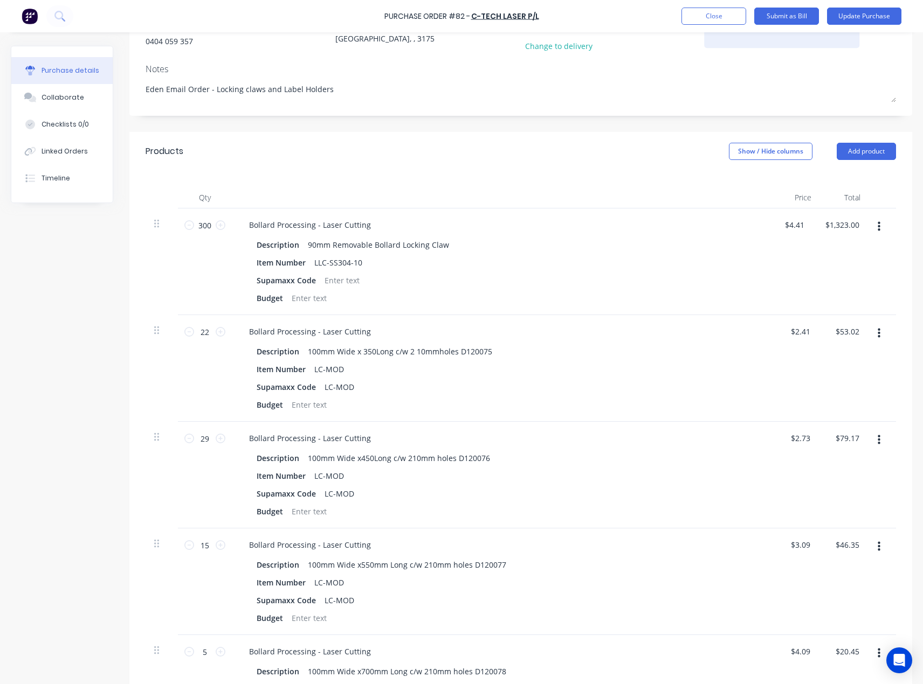
scroll to position [0, 0]
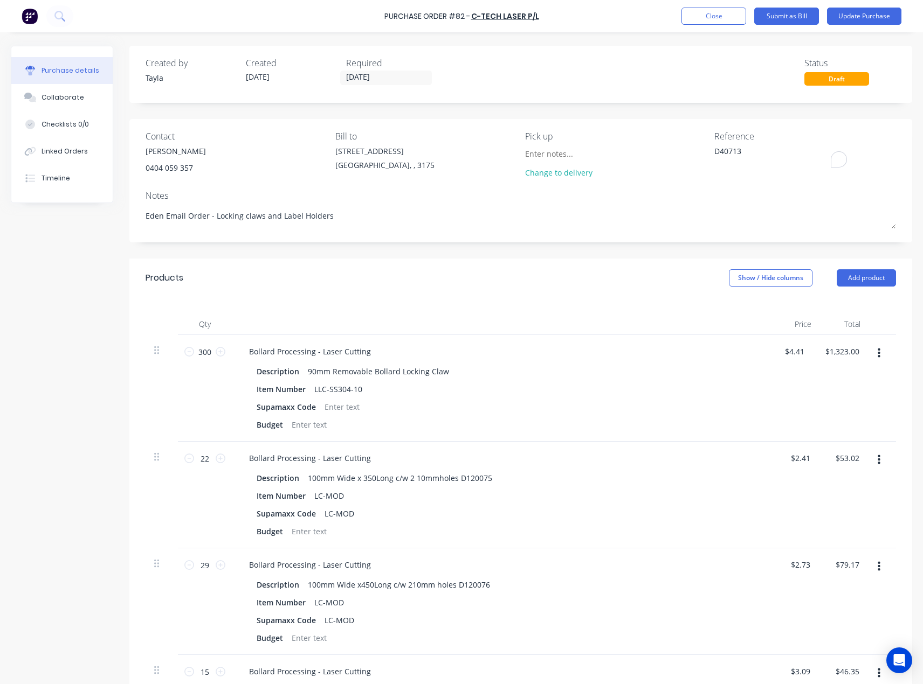
drag, startPoint x: 771, startPoint y: 153, endPoint x: 652, endPoint y: 159, distance: 119.2
click at [655, 159] on div "Contact [PERSON_NAME] [PHONE_NUMBER] Bill to [STREET_ADDRESS] Pick up Change to…" at bounding box center [520, 157] width 750 height 54
paste textarea "340,795"
type textarea "340,795"
click at [869, 18] on button "Update Purchase" at bounding box center [864, 16] width 74 height 17
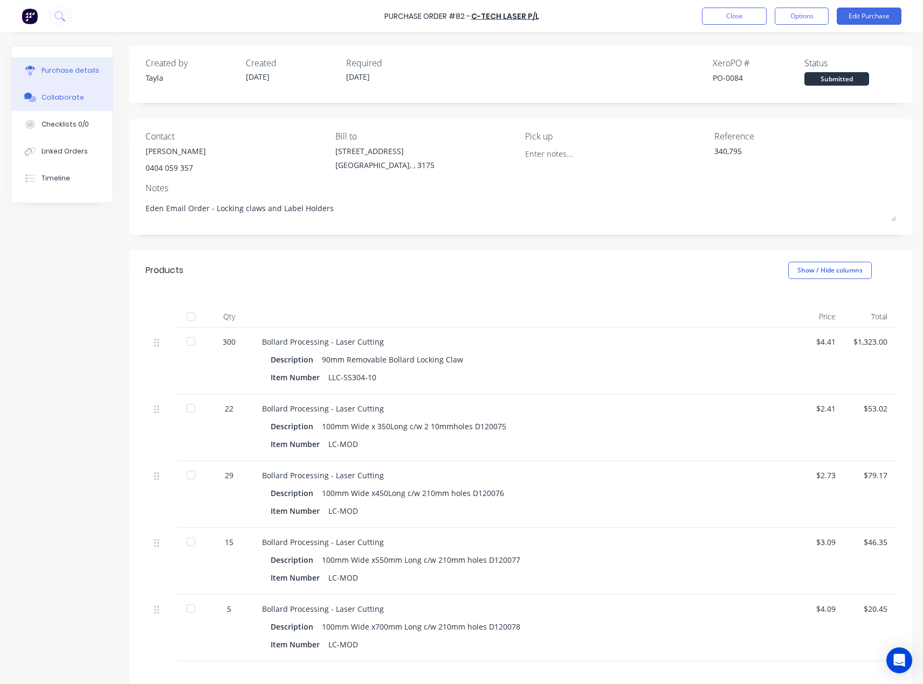
click at [61, 99] on div "Collaborate" at bounding box center [62, 98] width 43 height 10
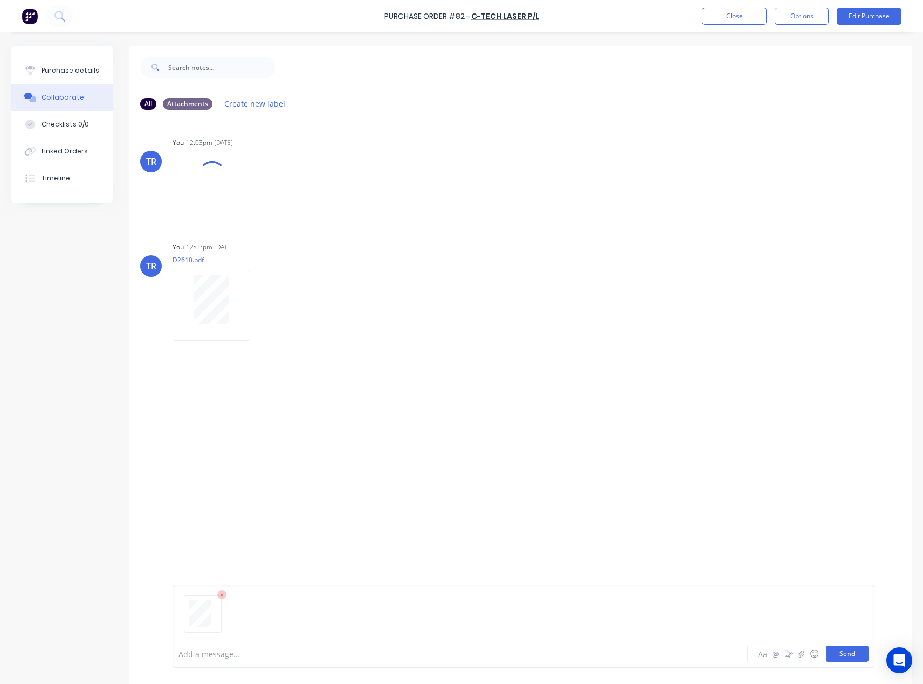
click at [855, 655] on button "Send" at bounding box center [847, 654] width 43 height 16
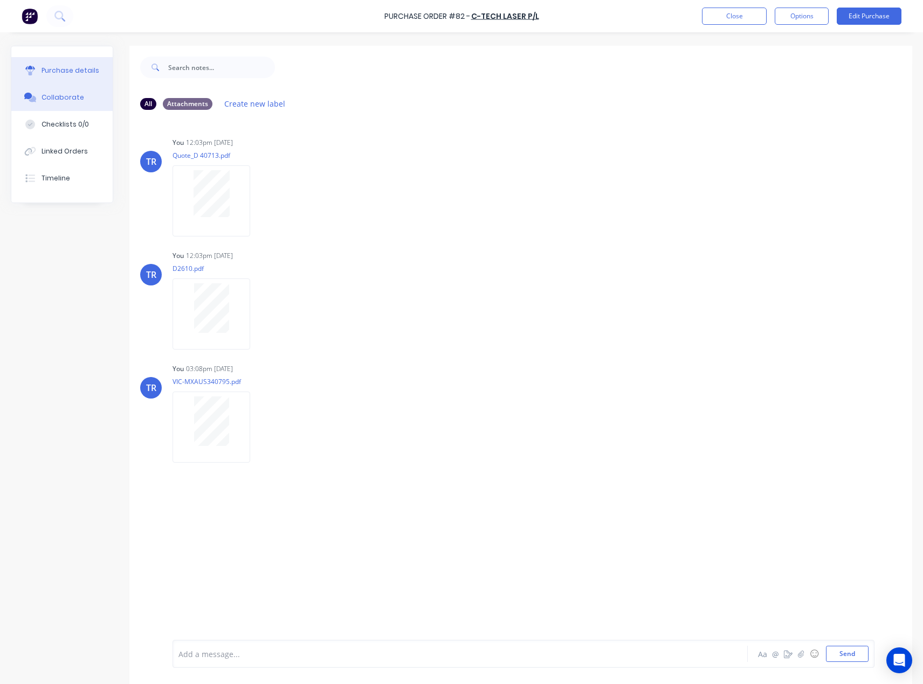
click at [88, 69] on div "Purchase details" at bounding box center [70, 71] width 58 height 10
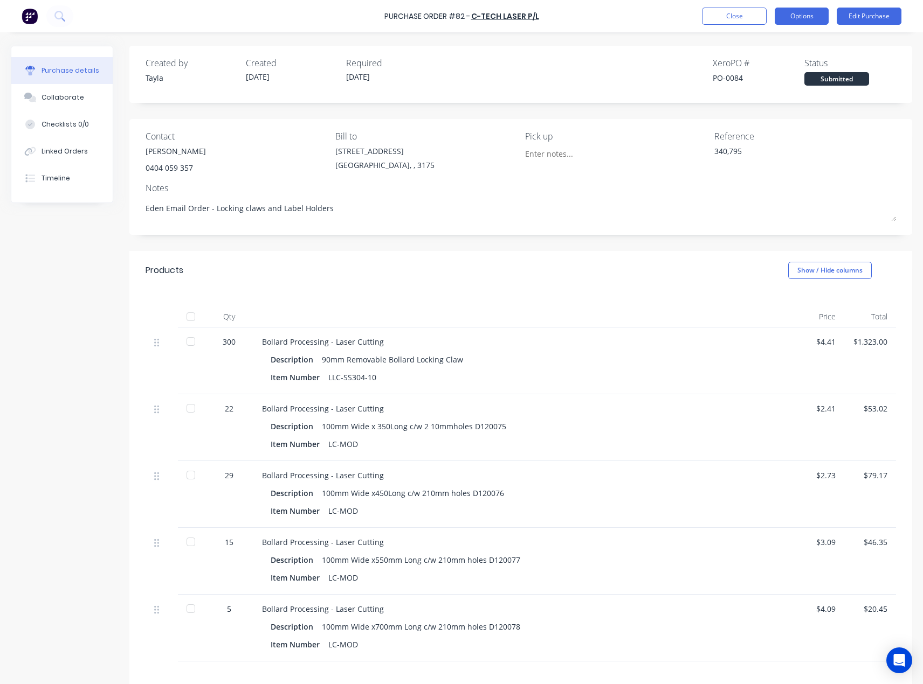
click at [809, 17] on button "Options" at bounding box center [801, 16] width 54 height 17
click at [765, 57] on button "Convert to Bill" at bounding box center [777, 65] width 102 height 22
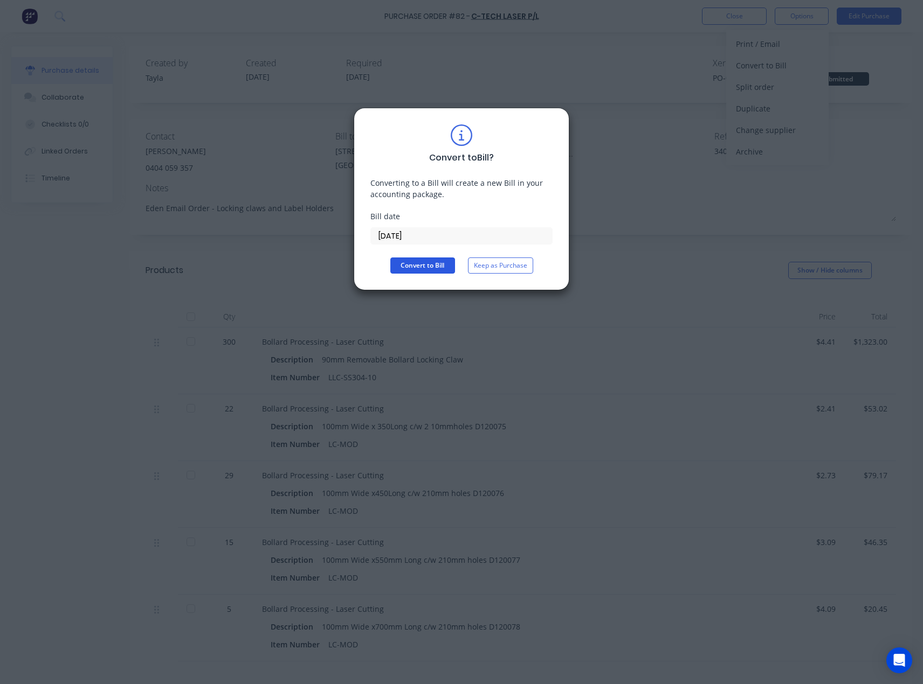
click at [405, 267] on button "Convert to Bill" at bounding box center [422, 266] width 65 height 16
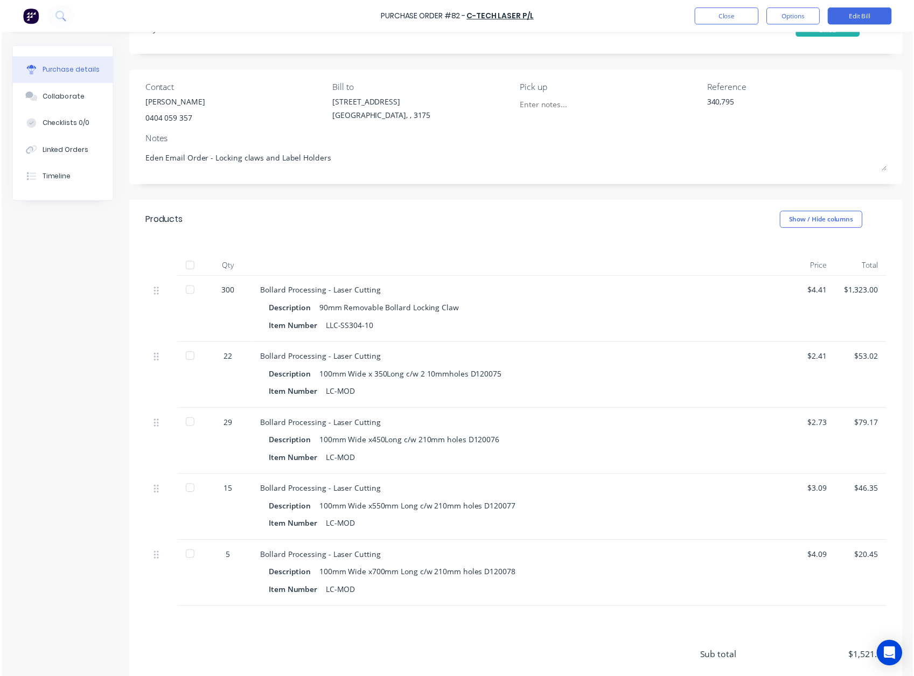
scroll to position [108, 0]
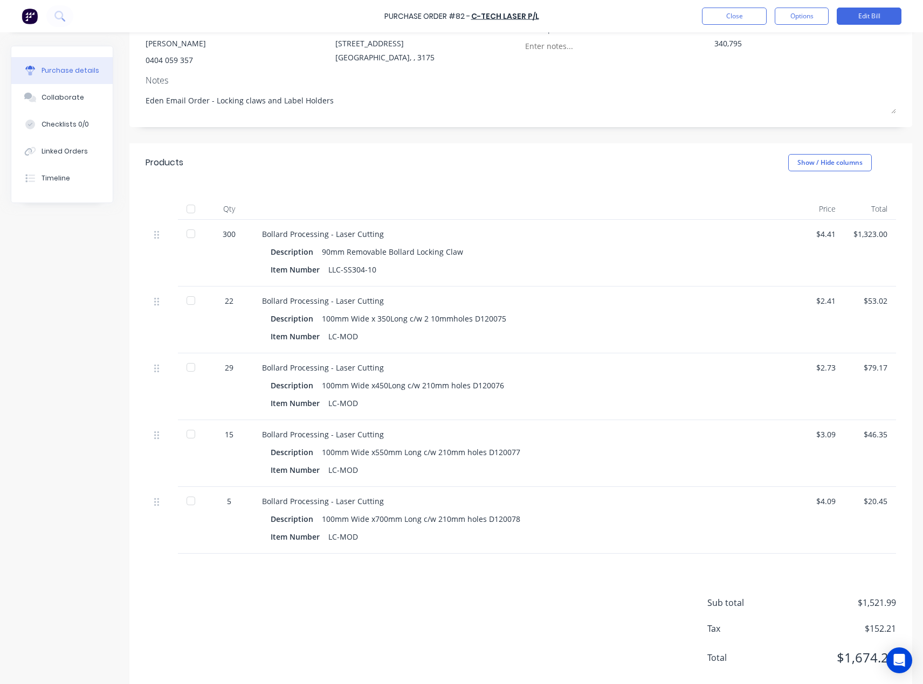
click at [725, 6] on div "Purchase Order #82 - C-Tech Laser P/L Close Options Edit Bill" at bounding box center [461, 16] width 923 height 32
click at [726, 15] on button "Close" at bounding box center [734, 16] width 65 height 17
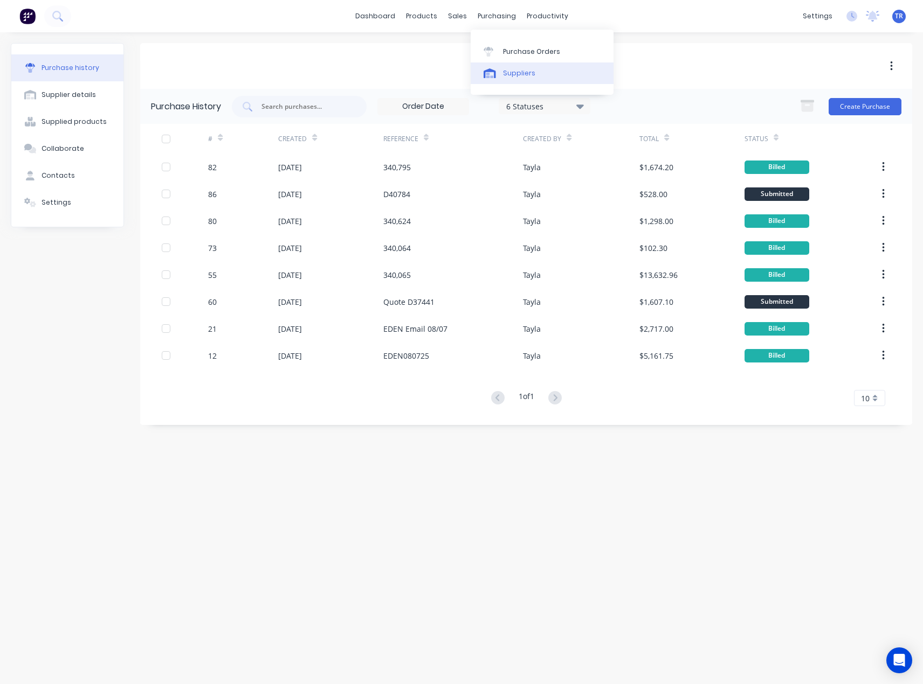
click at [503, 69] on div "Suppliers" at bounding box center [519, 73] width 32 height 10
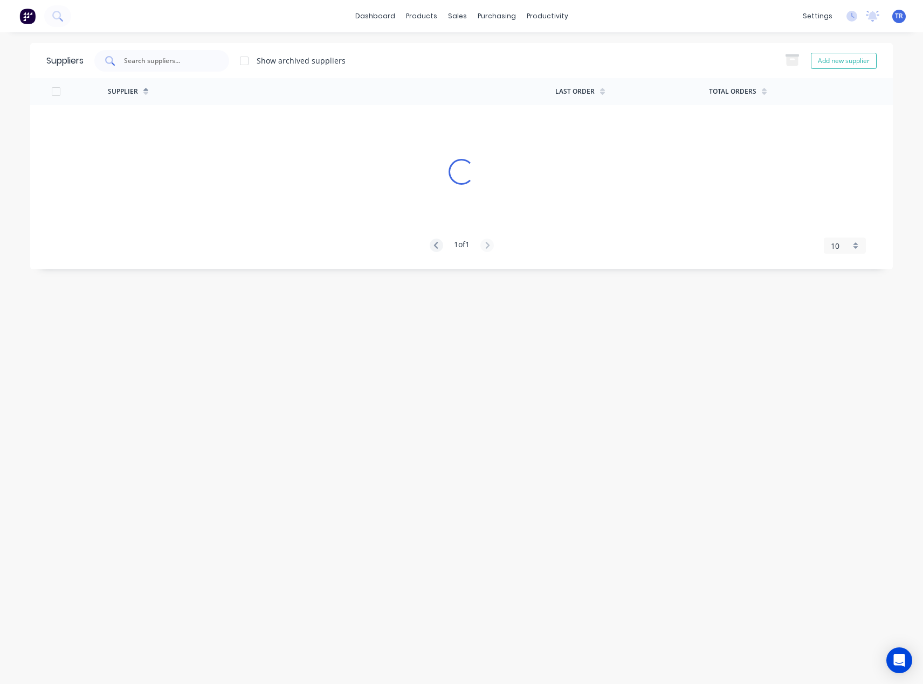
click at [170, 59] on input "text" at bounding box center [167, 61] width 89 height 11
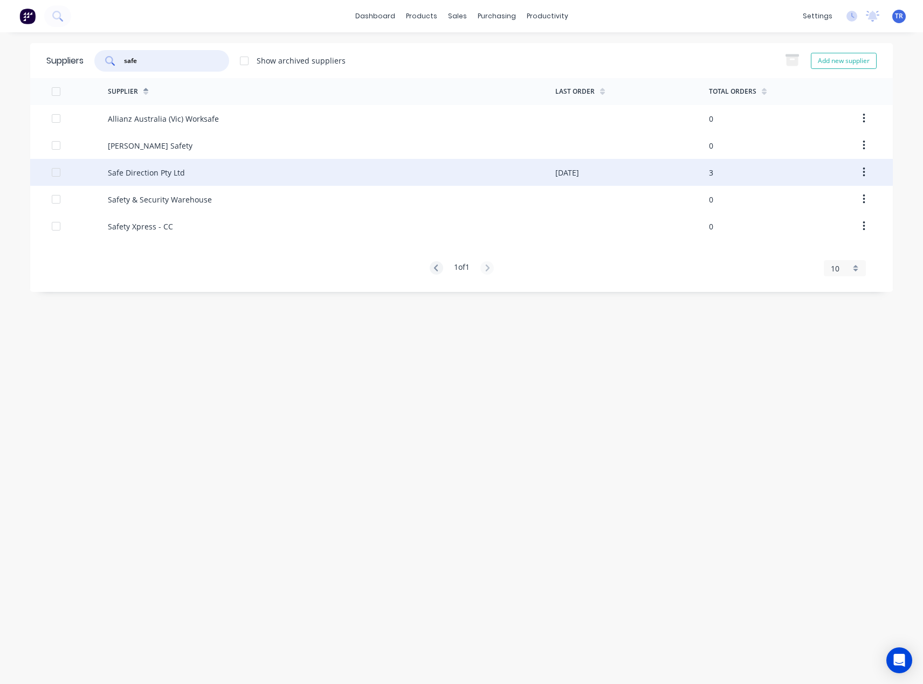
type input "safe"
click at [248, 176] on div "Safe Direction Pty Ltd" at bounding box center [331, 172] width 447 height 27
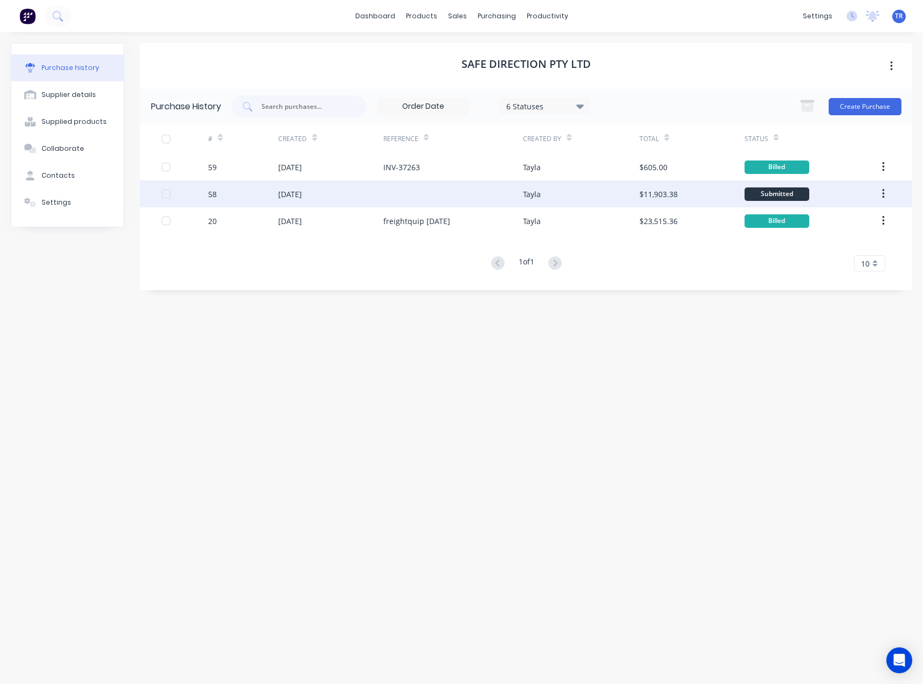
click at [487, 189] on div at bounding box center [453, 194] width 140 height 27
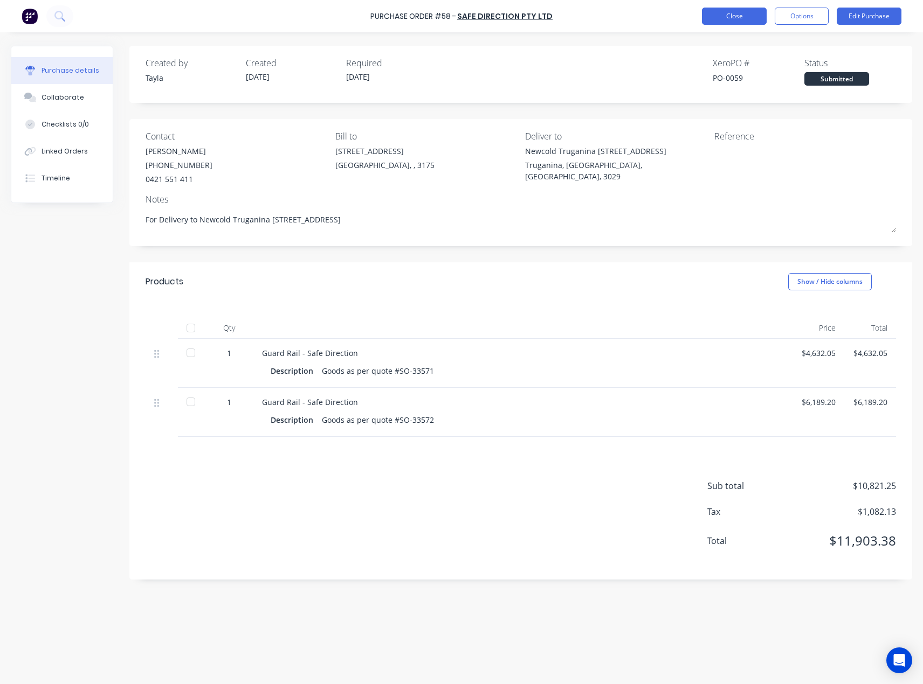
click at [732, 17] on button "Close" at bounding box center [734, 16] width 65 height 17
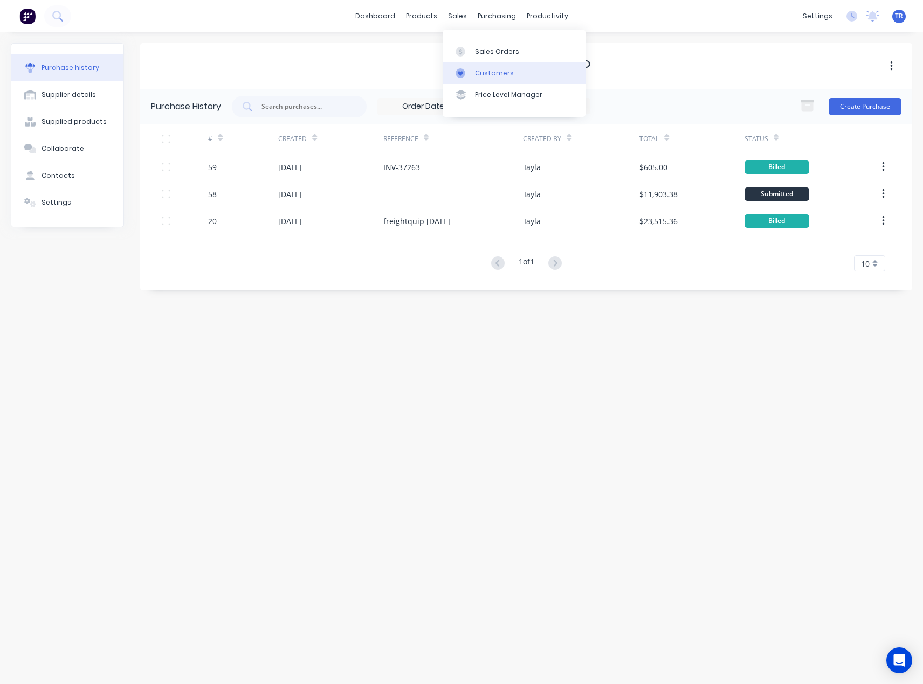
click at [473, 68] on link "Customers" at bounding box center [513, 74] width 143 height 22
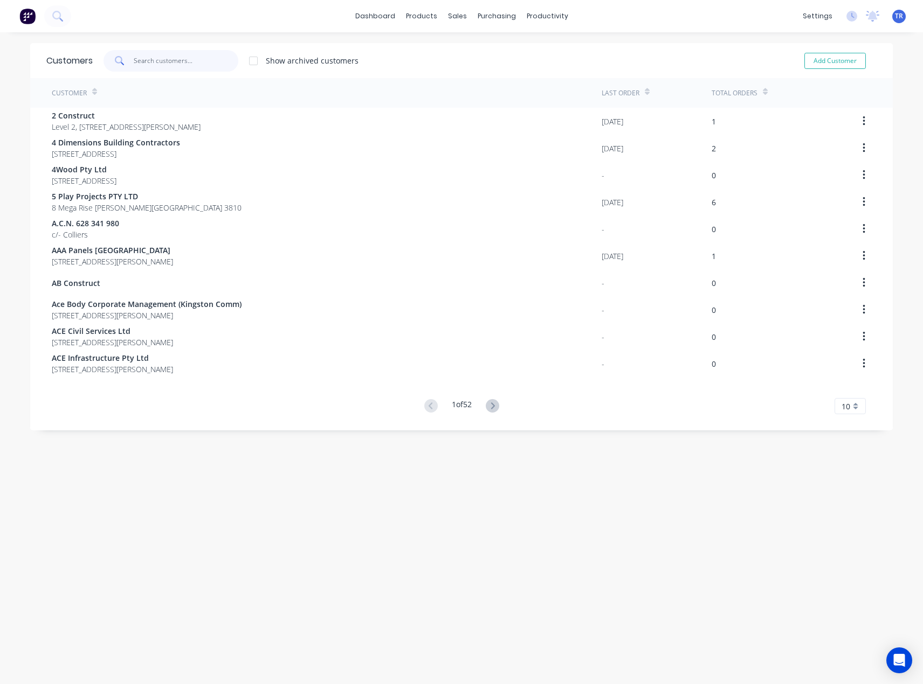
click at [166, 59] on input "text" at bounding box center [186, 61] width 105 height 22
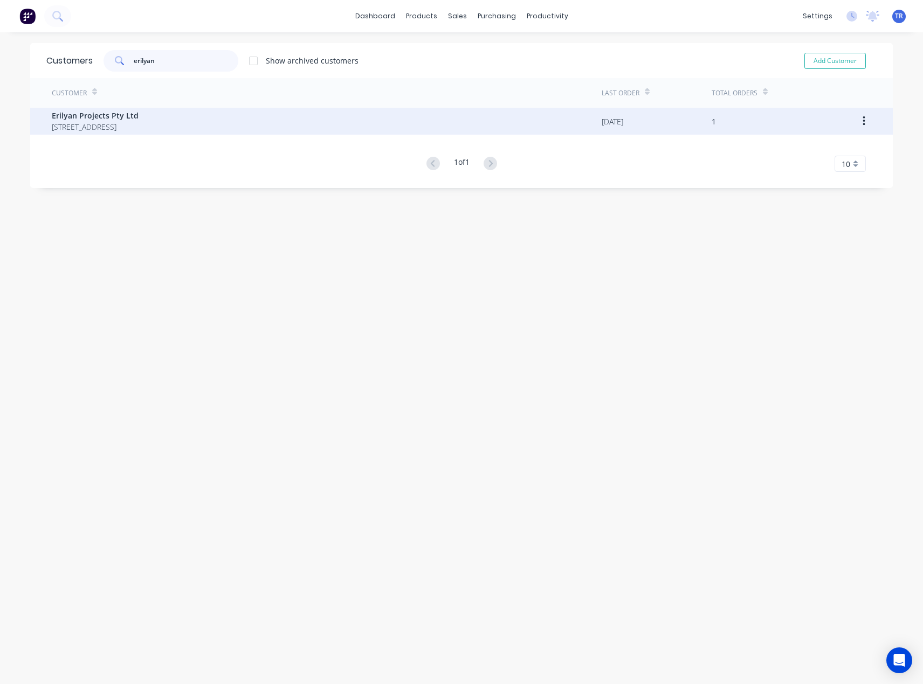
type input "erilyan"
click at [149, 134] on div "Erilyan Projects Pty Ltd [STREET_ADDRESS]" at bounding box center [327, 121] width 550 height 27
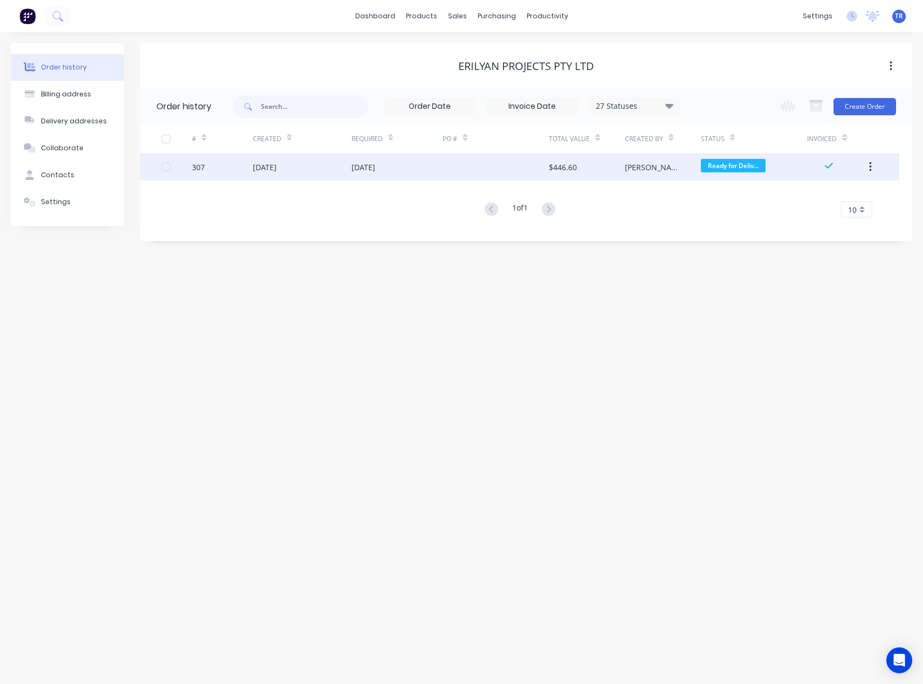
click at [215, 159] on div "307" at bounding box center [222, 167] width 61 height 27
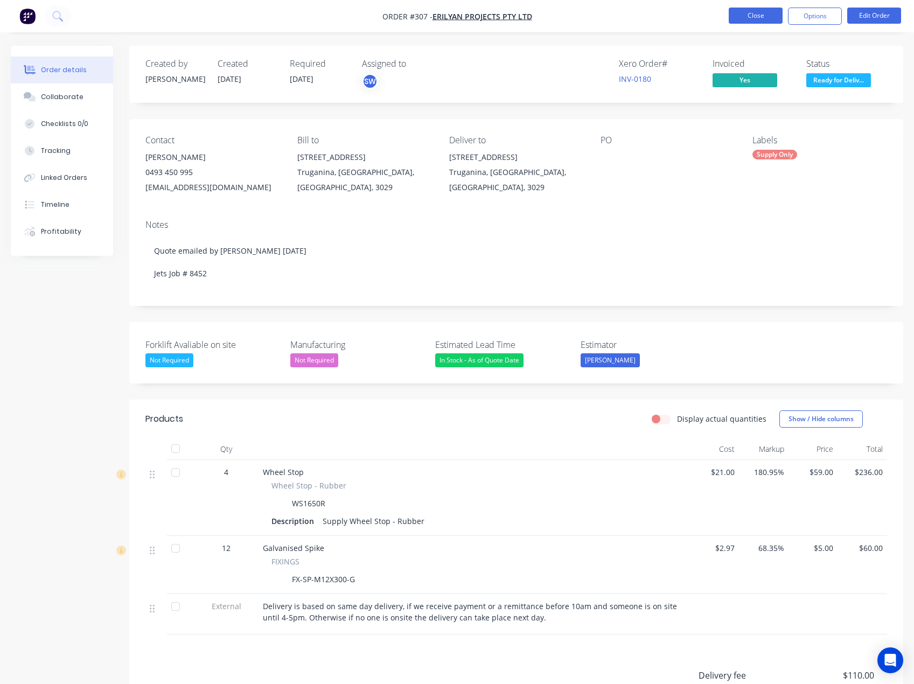
click at [757, 19] on button "Close" at bounding box center [756, 16] width 54 height 16
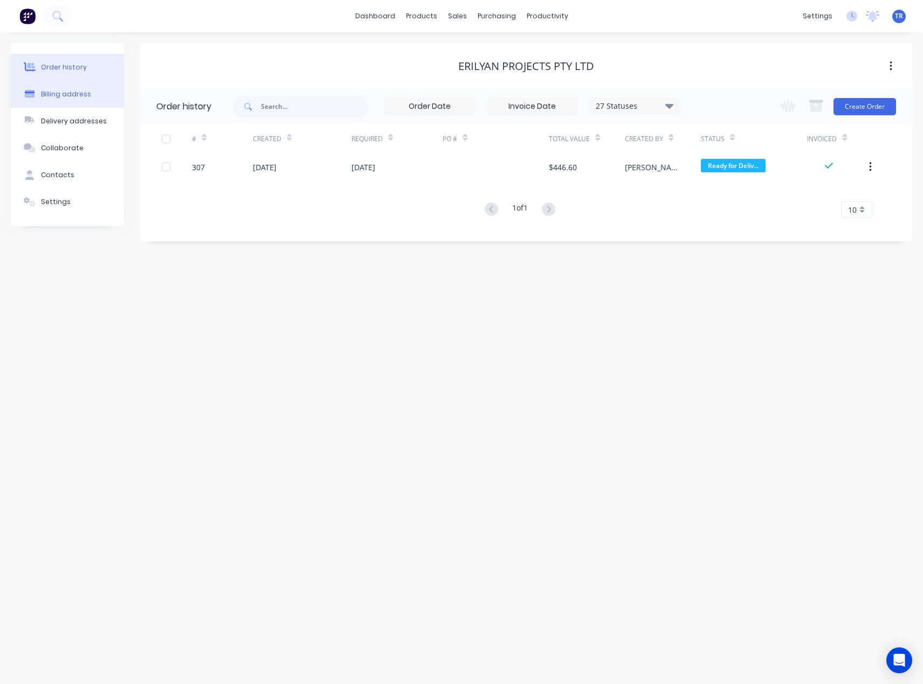
click at [82, 94] on div "Billing address" at bounding box center [66, 94] width 50 height 10
select select "AU"
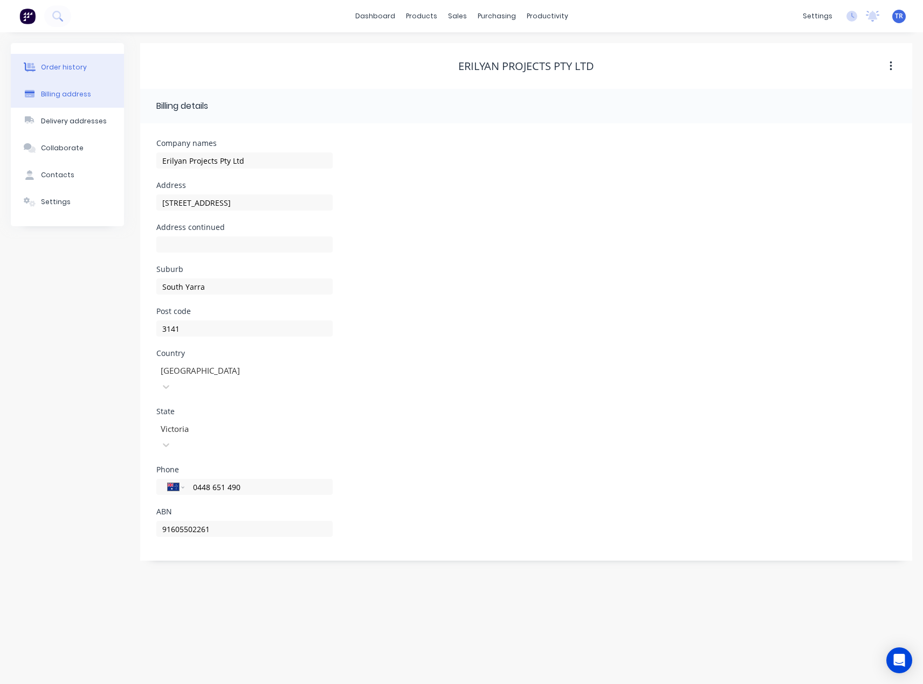
click at [71, 79] on button "Order history" at bounding box center [67, 67] width 113 height 27
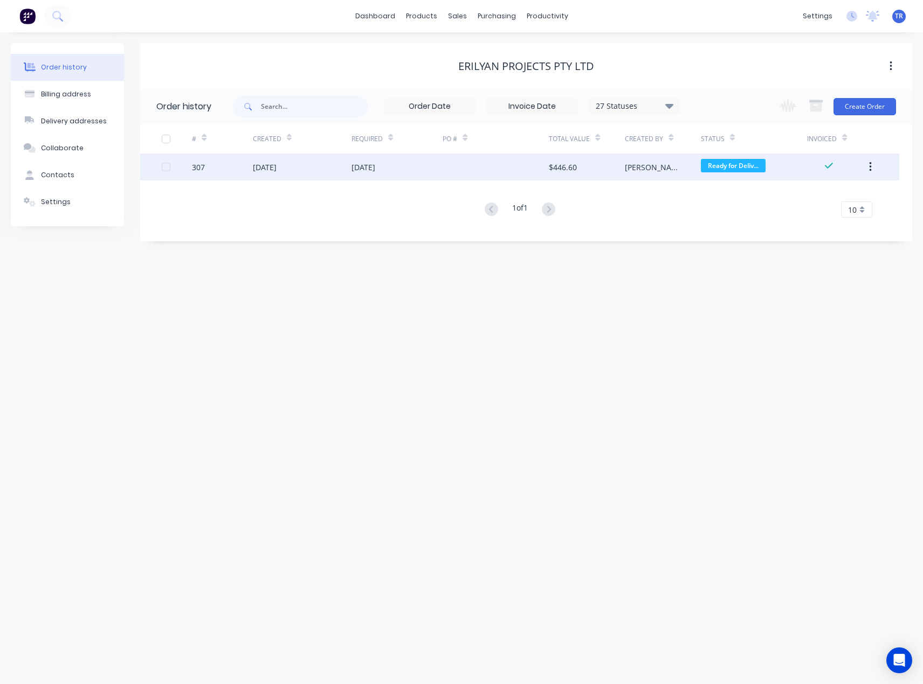
click at [240, 173] on div "307" at bounding box center [222, 167] width 61 height 27
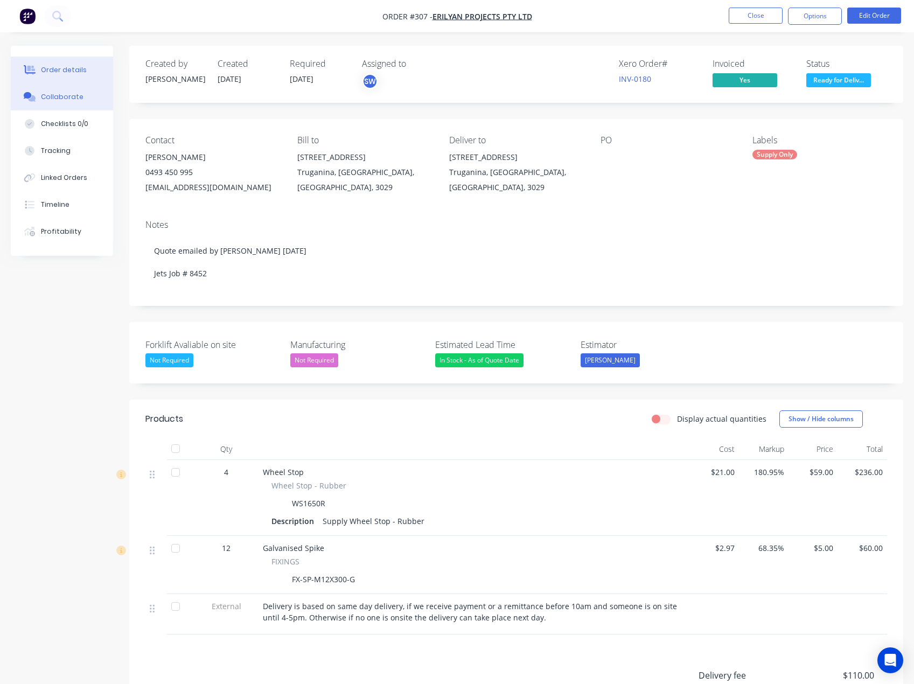
click at [75, 101] on div "Collaborate" at bounding box center [62, 97] width 43 height 10
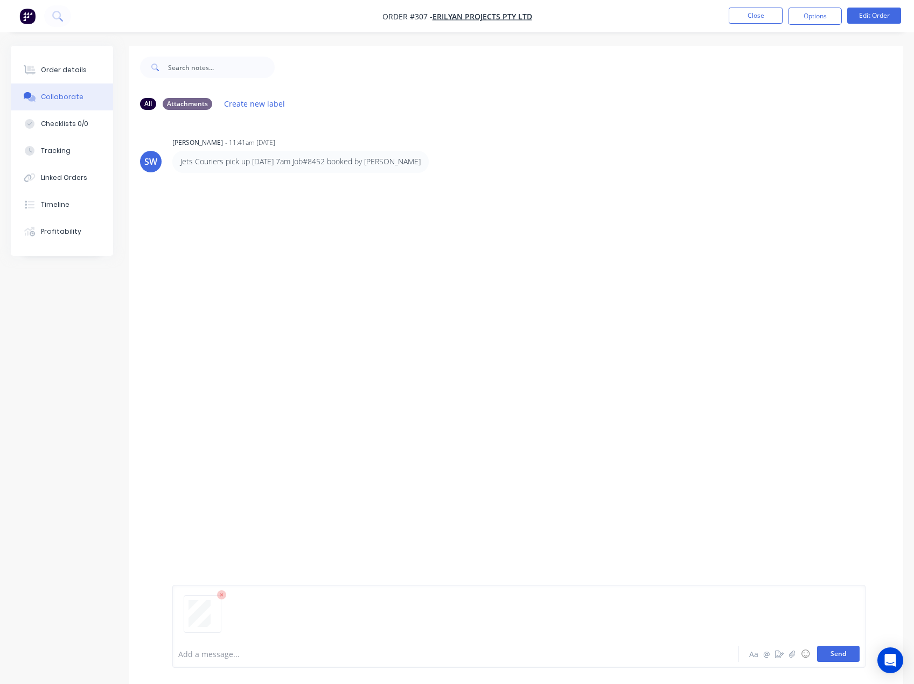
click at [826, 655] on button "Send" at bounding box center [838, 654] width 43 height 16
click at [87, 64] on button "Order details" at bounding box center [62, 70] width 102 height 27
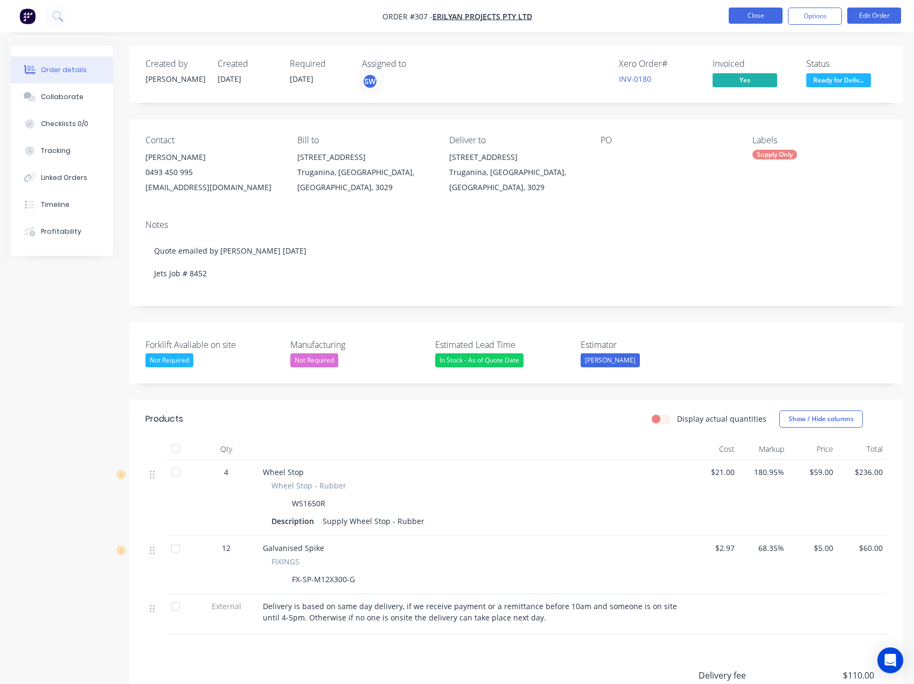
click at [760, 11] on button "Close" at bounding box center [756, 16] width 54 height 16
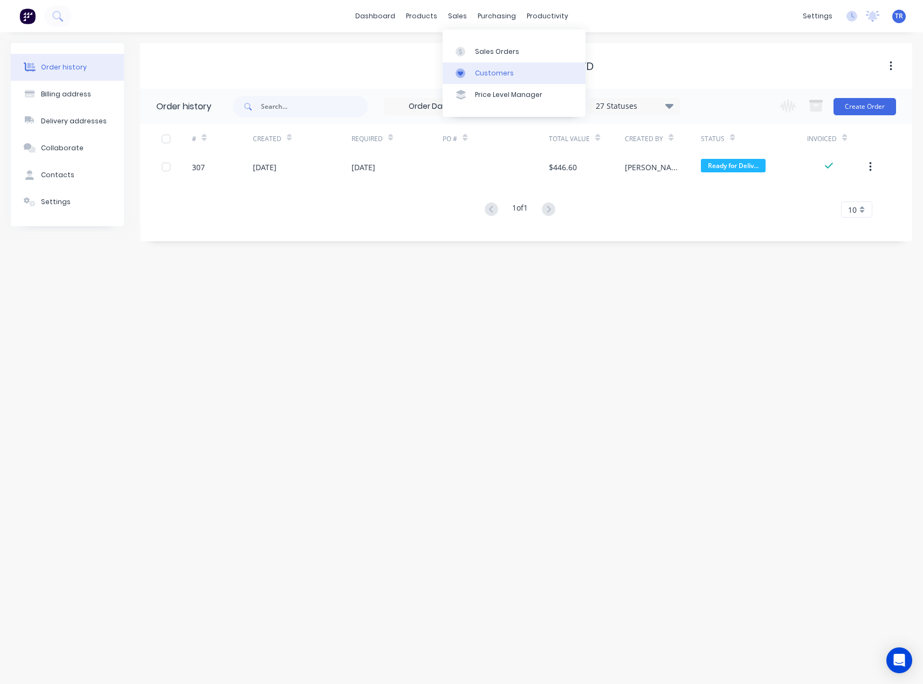
click at [484, 80] on link "Customers" at bounding box center [513, 74] width 143 height 22
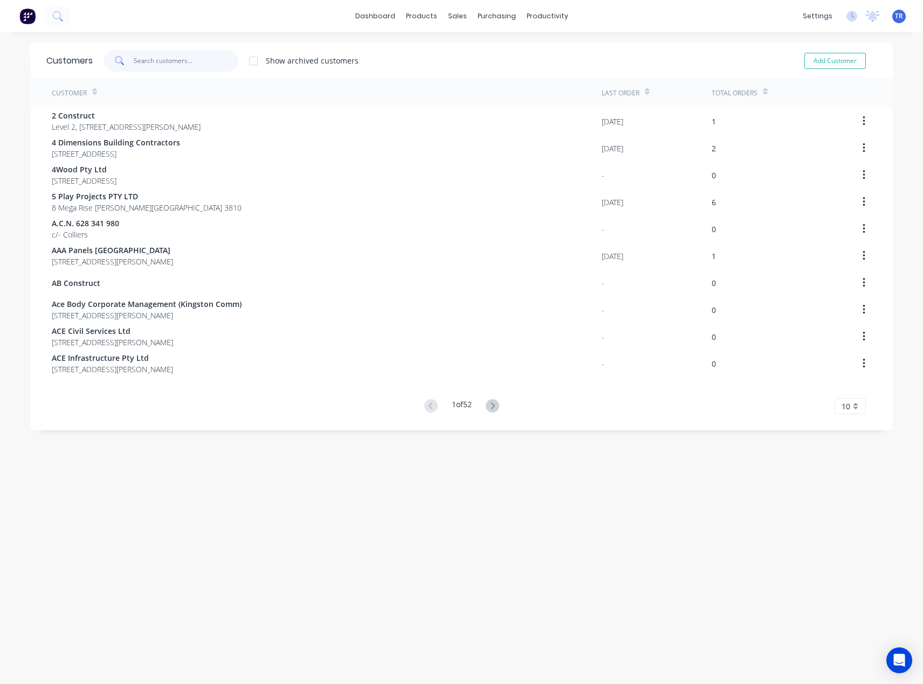
click at [178, 57] on input "text" at bounding box center [186, 61] width 105 height 22
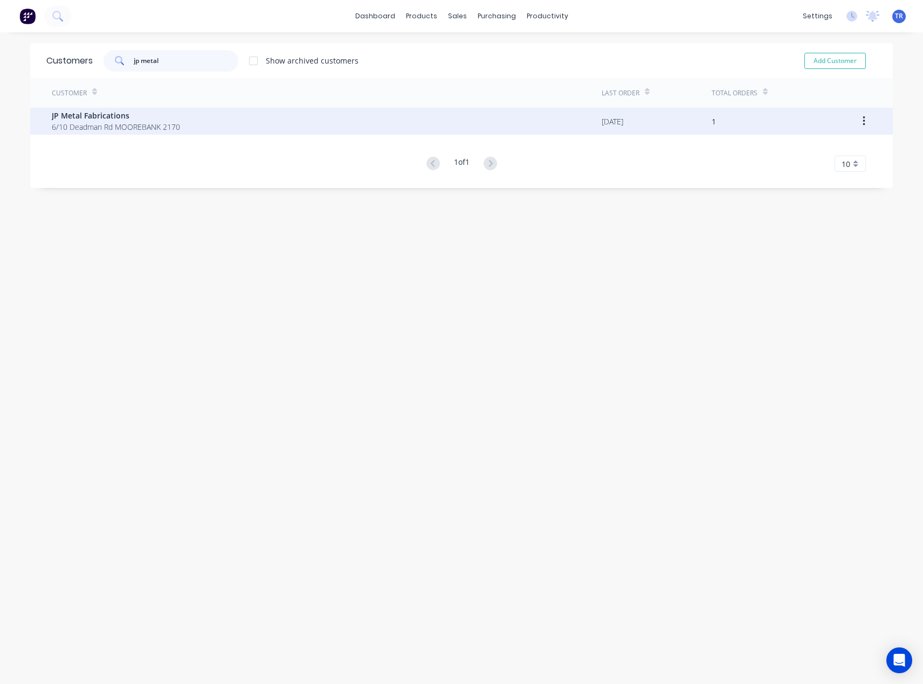
type input "jp metal"
click at [89, 120] on span "JP Metal Fabrications" at bounding box center [116, 115] width 128 height 11
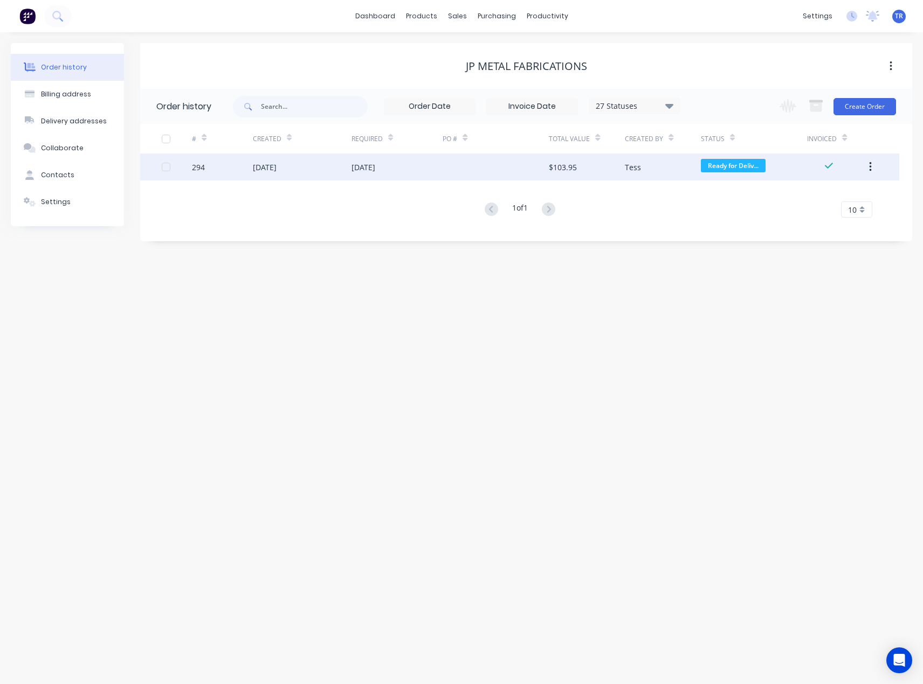
click at [274, 171] on div "[DATE]" at bounding box center [265, 167] width 24 height 11
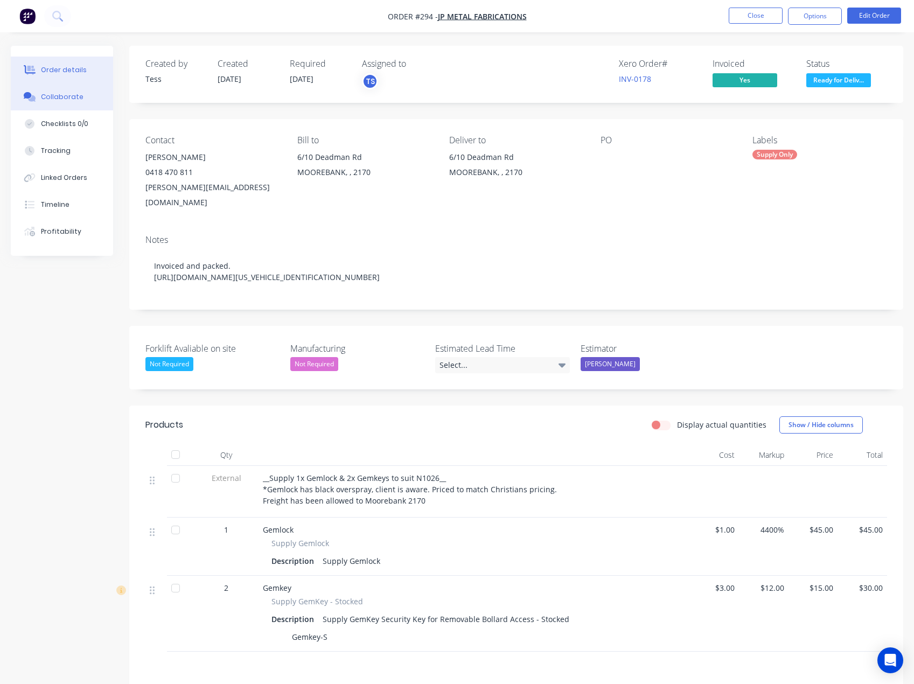
click at [59, 105] on button "Collaborate" at bounding box center [62, 97] width 102 height 27
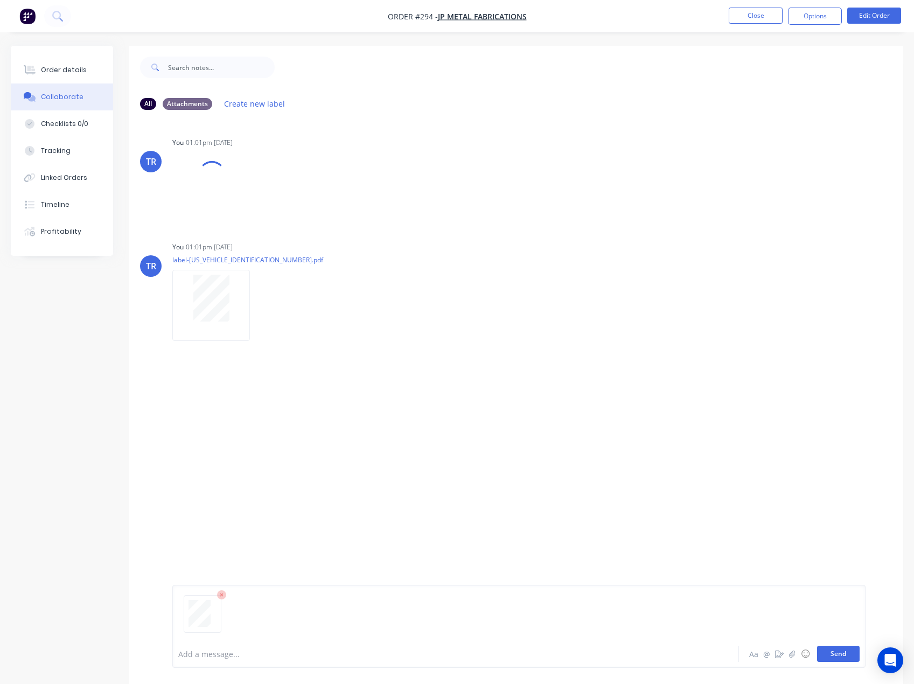
click at [833, 660] on button "Send" at bounding box center [838, 654] width 43 height 16
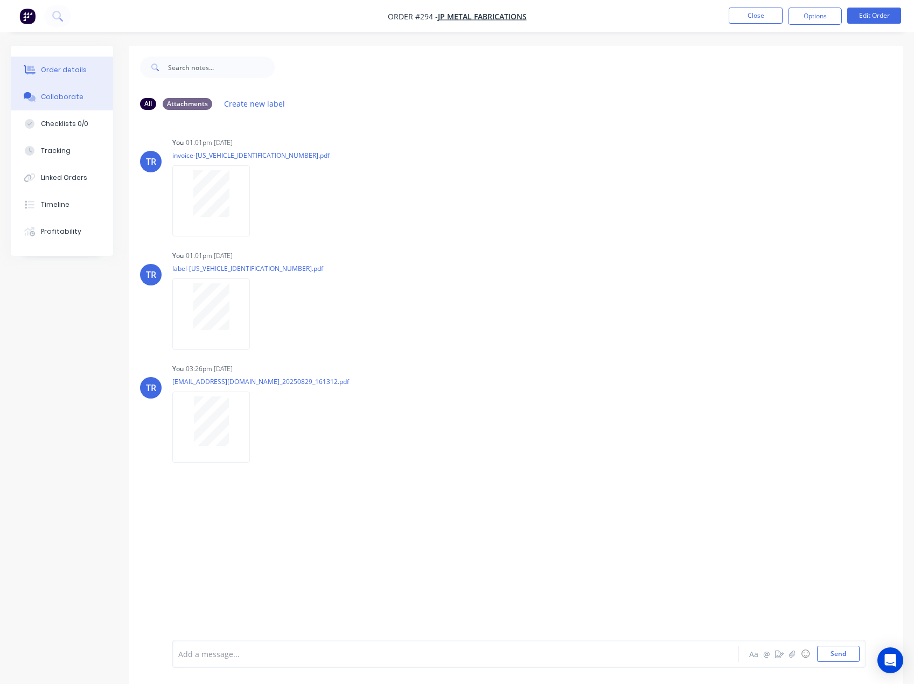
click at [84, 64] on button "Order details" at bounding box center [62, 70] width 102 height 27
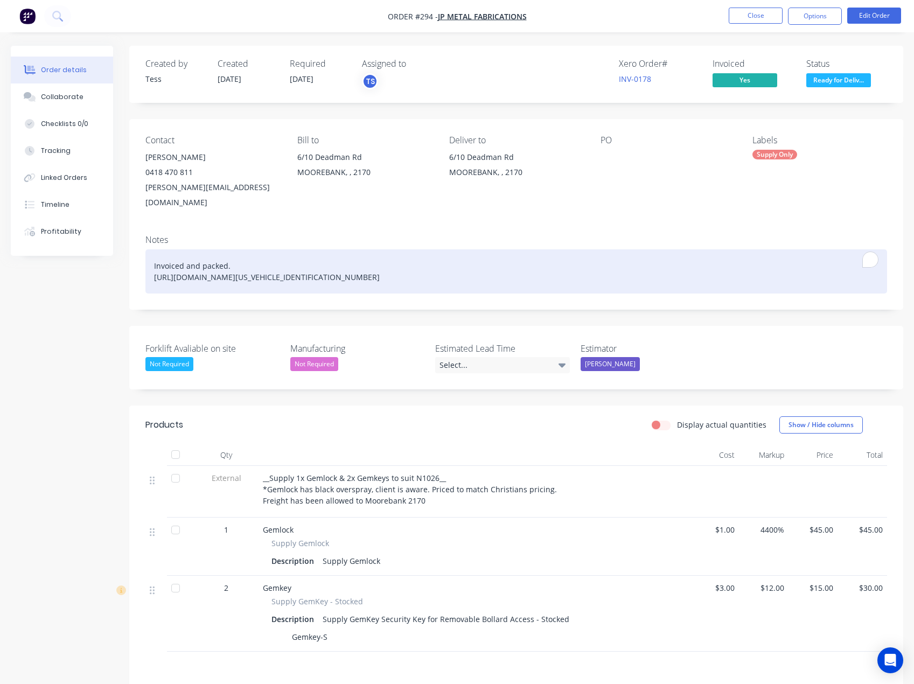
drag, startPoint x: 433, startPoint y: 260, endPoint x: 105, endPoint y: 272, distance: 328.4
click at [105, 272] on div "Created by Tess Created [DATE] Required [DATE] Assigned to TS Xero Order # INV-…" at bounding box center [457, 457] width 893 height 822
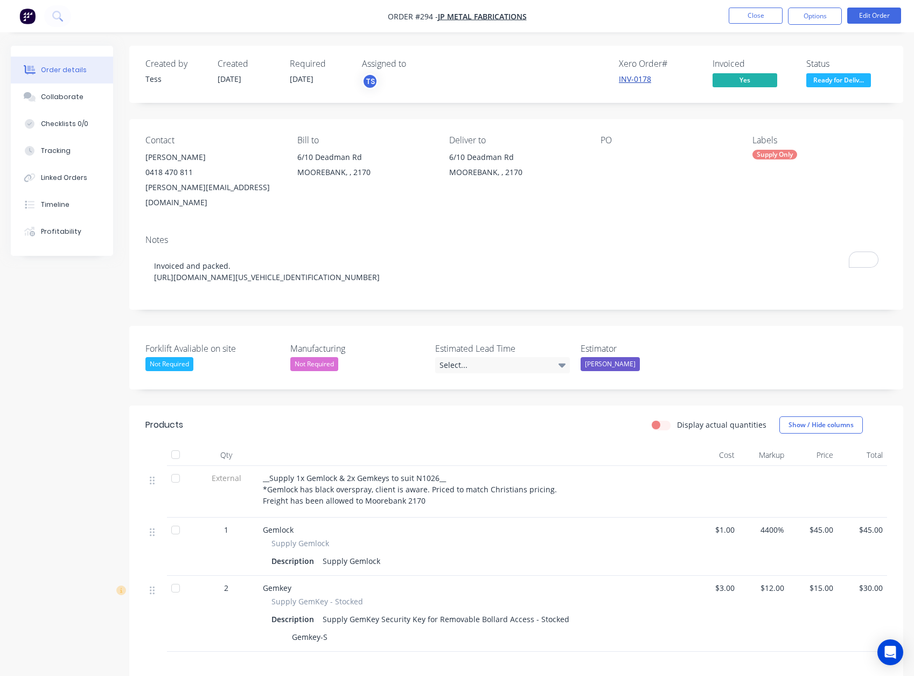
click at [642, 77] on link "INV-0178" at bounding box center [635, 79] width 32 height 10
click at [752, 14] on button "Close" at bounding box center [756, 16] width 54 height 16
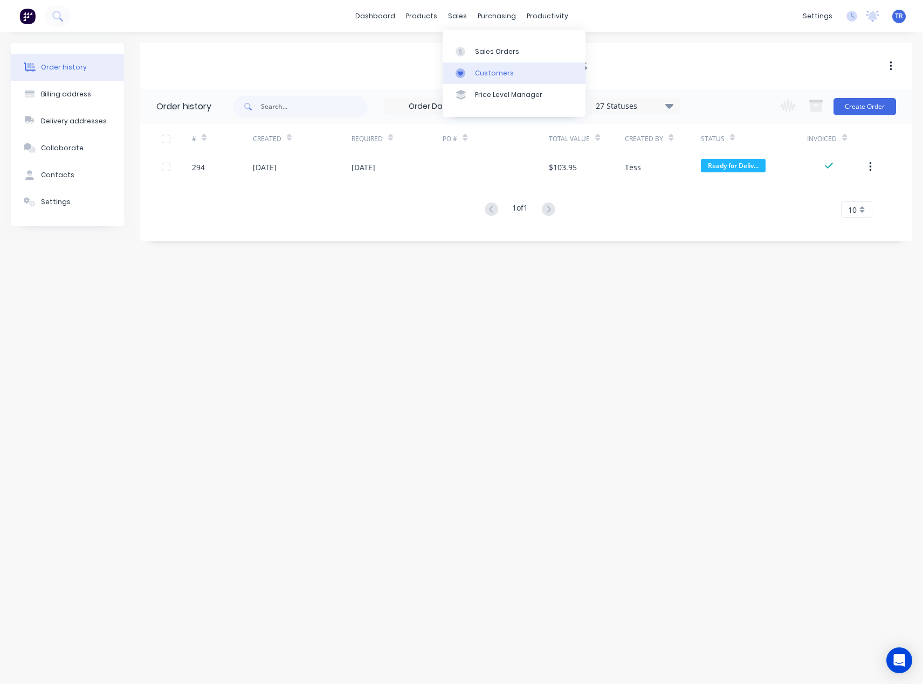
click at [466, 84] on link "Customers" at bounding box center [513, 74] width 143 height 22
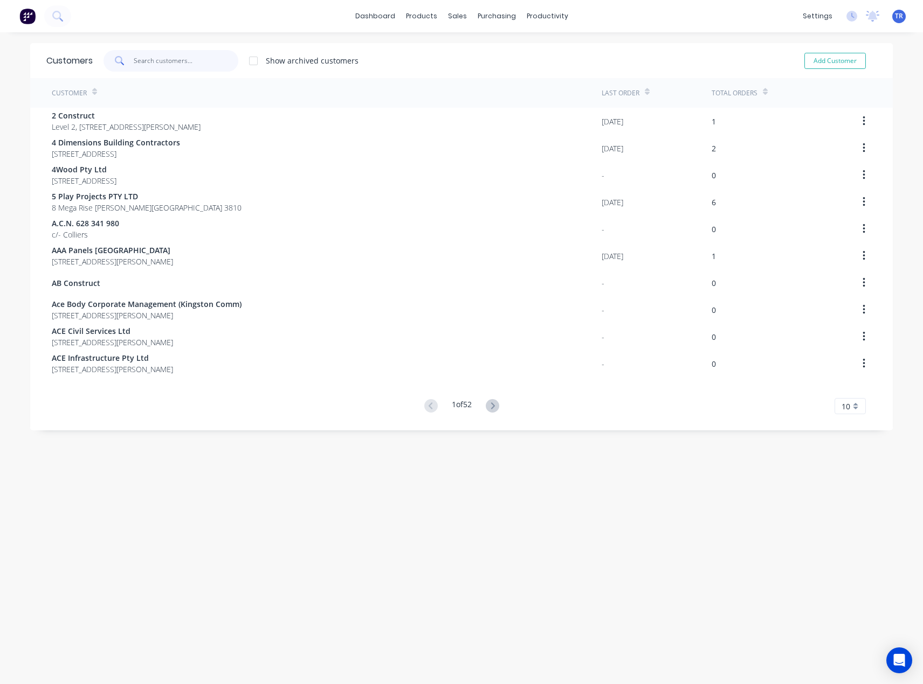
click at [159, 64] on input "text" at bounding box center [186, 61] width 105 height 22
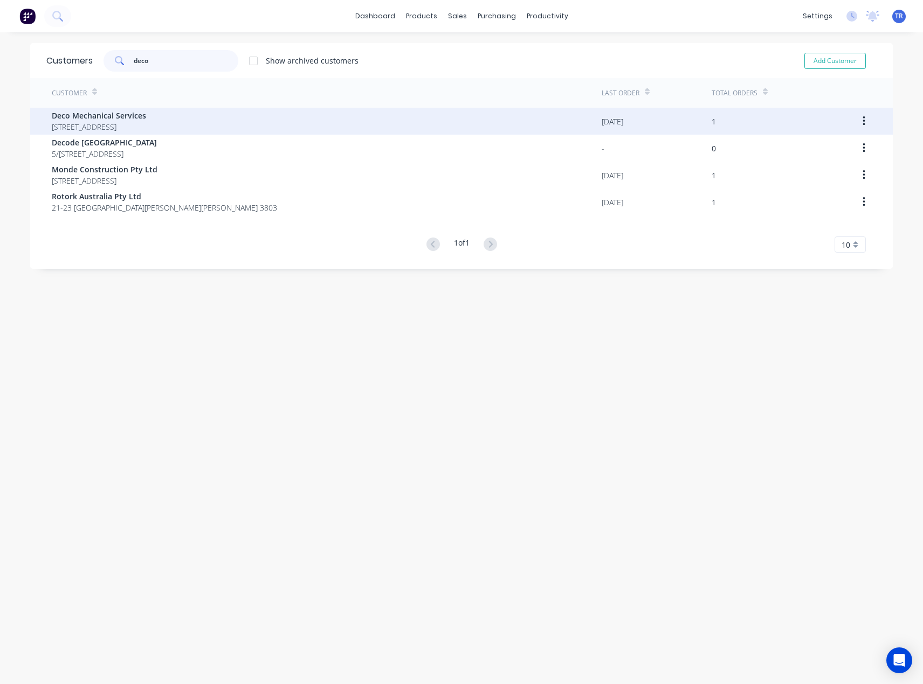
type input "deco"
click at [123, 127] on span "[STREET_ADDRESS]" at bounding box center [99, 126] width 94 height 11
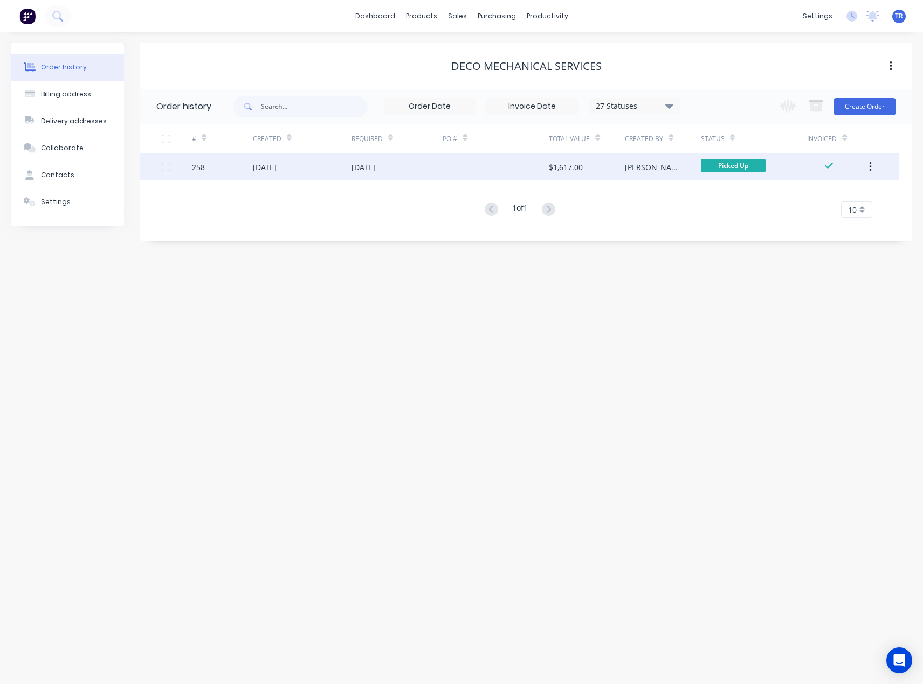
click at [220, 171] on div "258" at bounding box center [222, 167] width 61 height 27
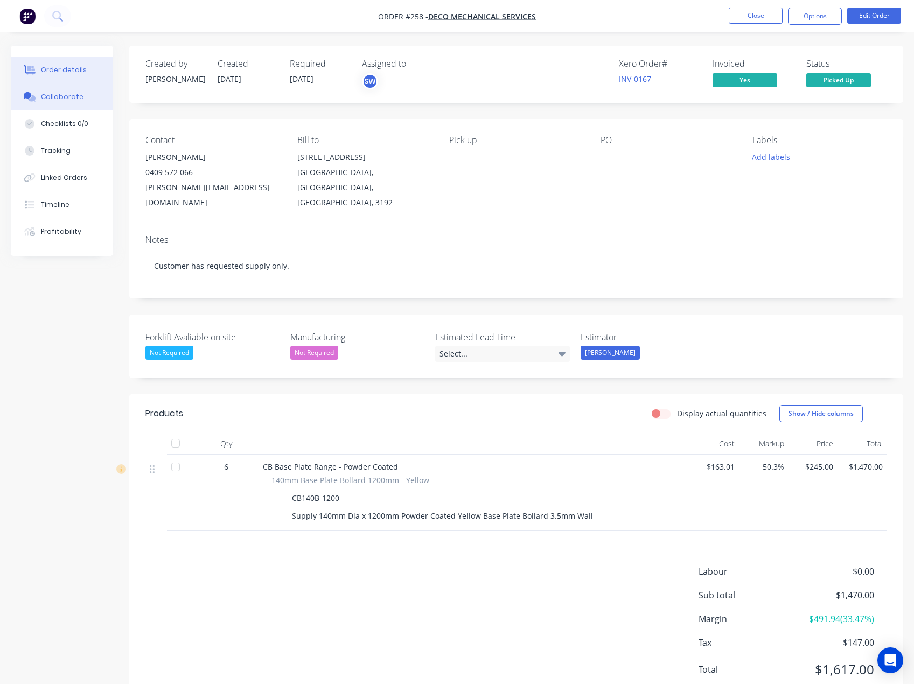
click at [48, 94] on div "Collaborate" at bounding box center [62, 97] width 43 height 10
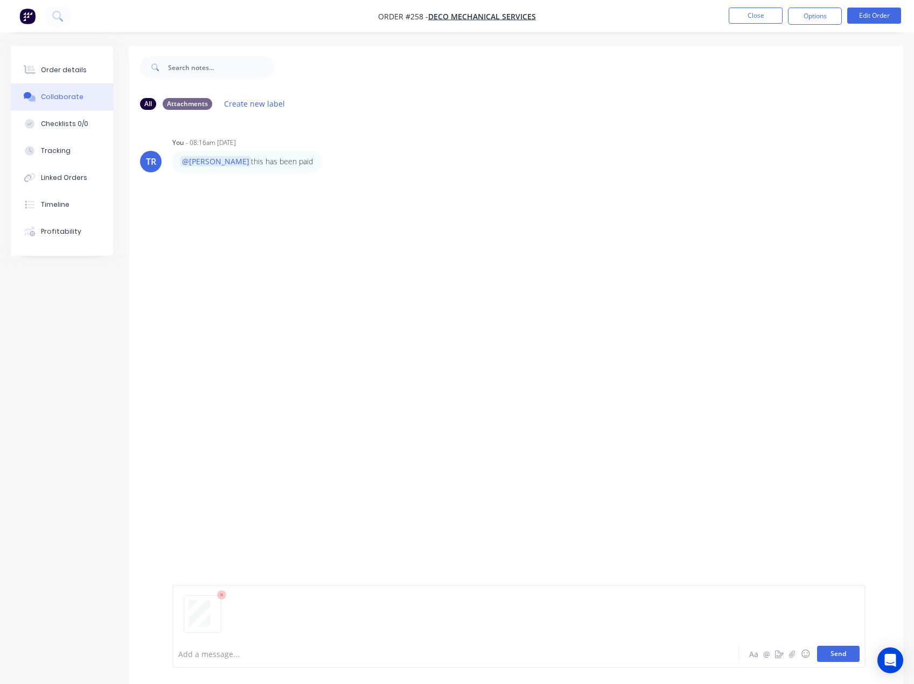
click at [827, 653] on button "Send" at bounding box center [838, 654] width 43 height 16
click at [58, 68] on div "Order details" at bounding box center [64, 70] width 46 height 10
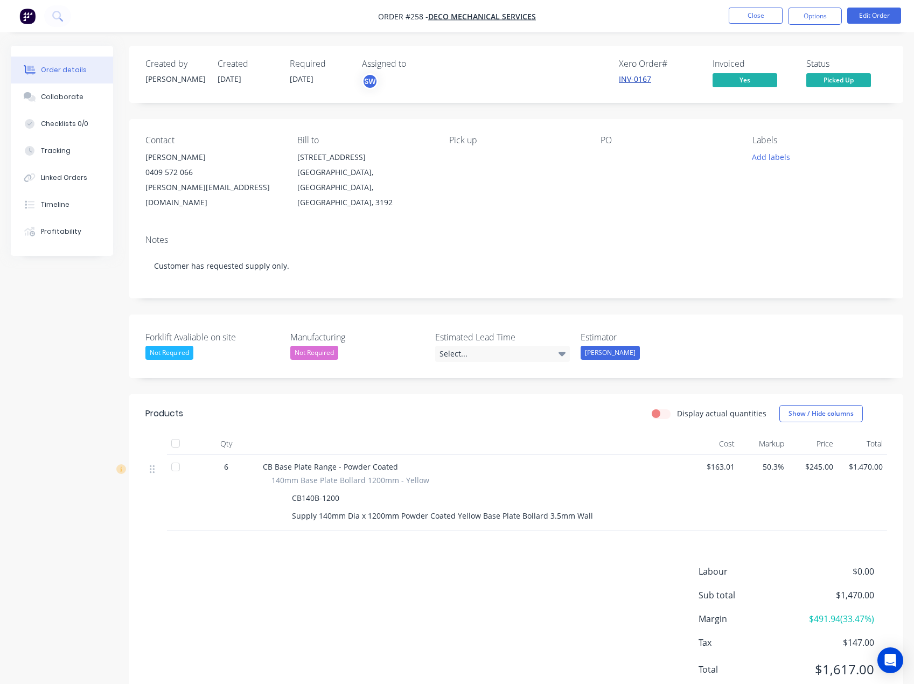
click at [630, 83] on link "INV-0167" at bounding box center [635, 79] width 32 height 10
click at [752, 12] on button "Close" at bounding box center [756, 16] width 54 height 16
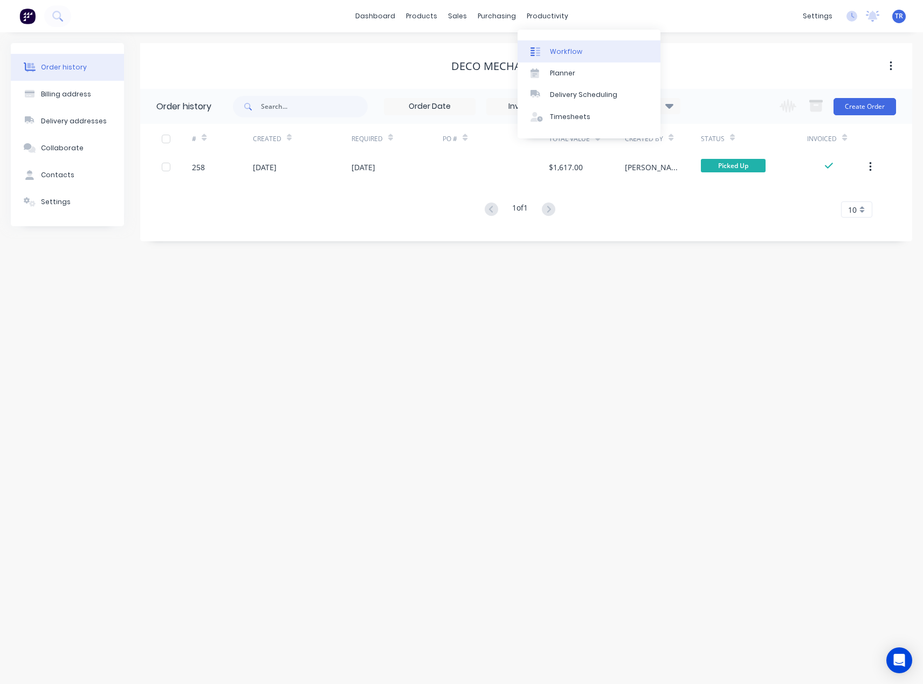
click at [551, 51] on div "Workflow" at bounding box center [566, 52] width 32 height 10
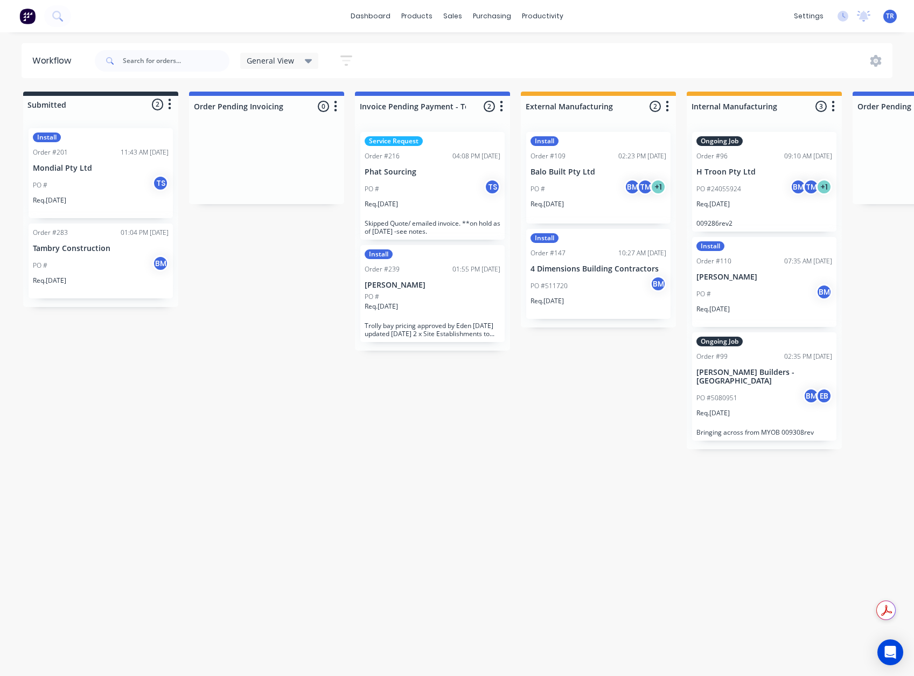
click at [131, 175] on div "PO # TS" at bounding box center [101, 185] width 136 height 20
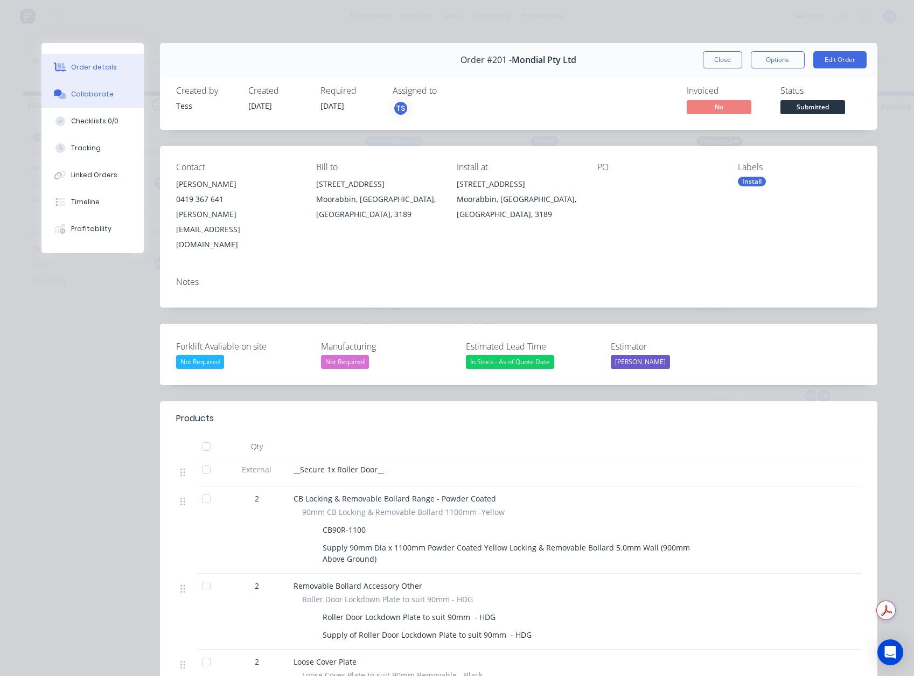
click at [76, 91] on div "Collaborate" at bounding box center [92, 94] width 43 height 10
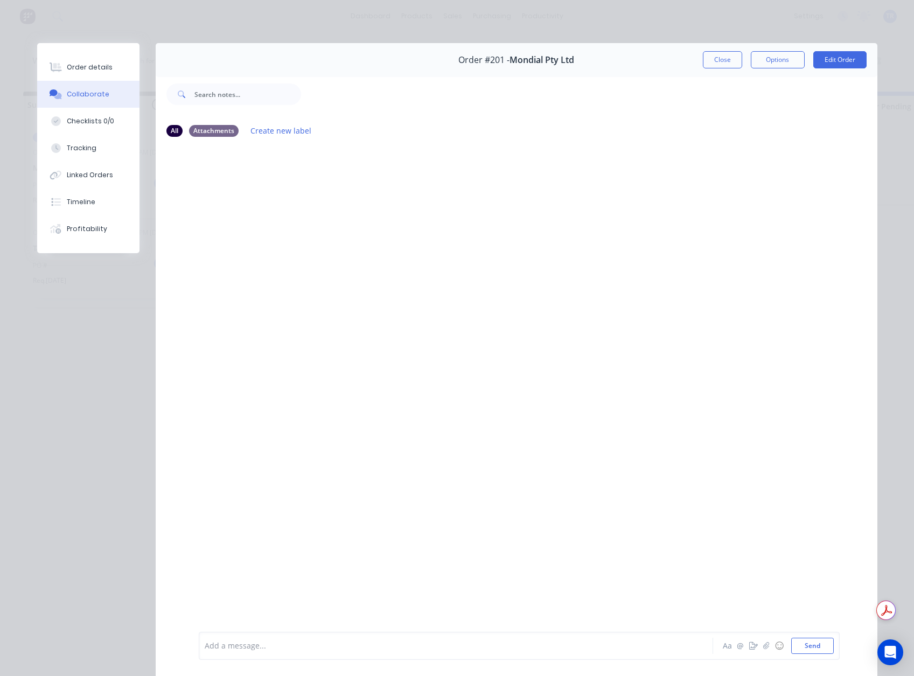
click at [290, 641] on div at bounding box center [441, 646] width 472 height 11
drag, startPoint x: 729, startPoint y: 59, endPoint x: 631, endPoint y: 139, distance: 126.4
click at [729, 59] on button "Close" at bounding box center [722, 59] width 39 height 17
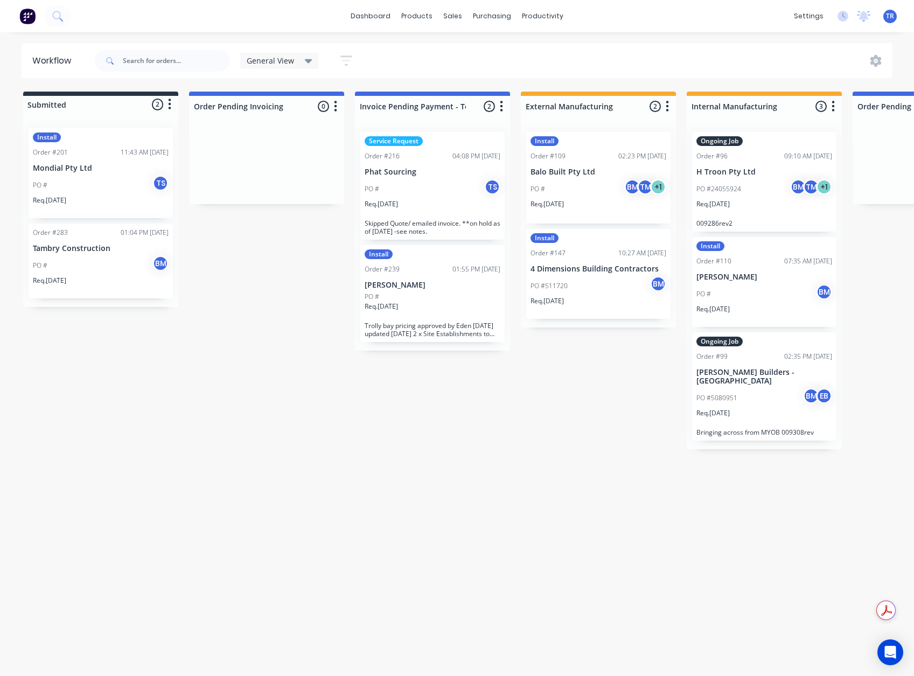
click at [79, 264] on div "PO # BM" at bounding box center [101, 265] width 136 height 20
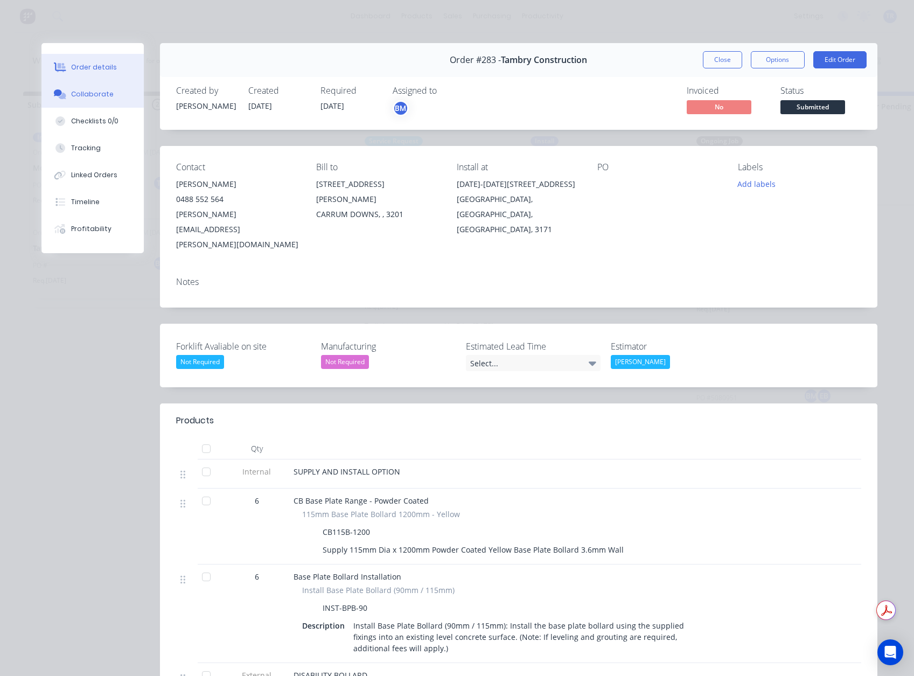
click at [81, 103] on button "Collaborate" at bounding box center [92, 94] width 102 height 27
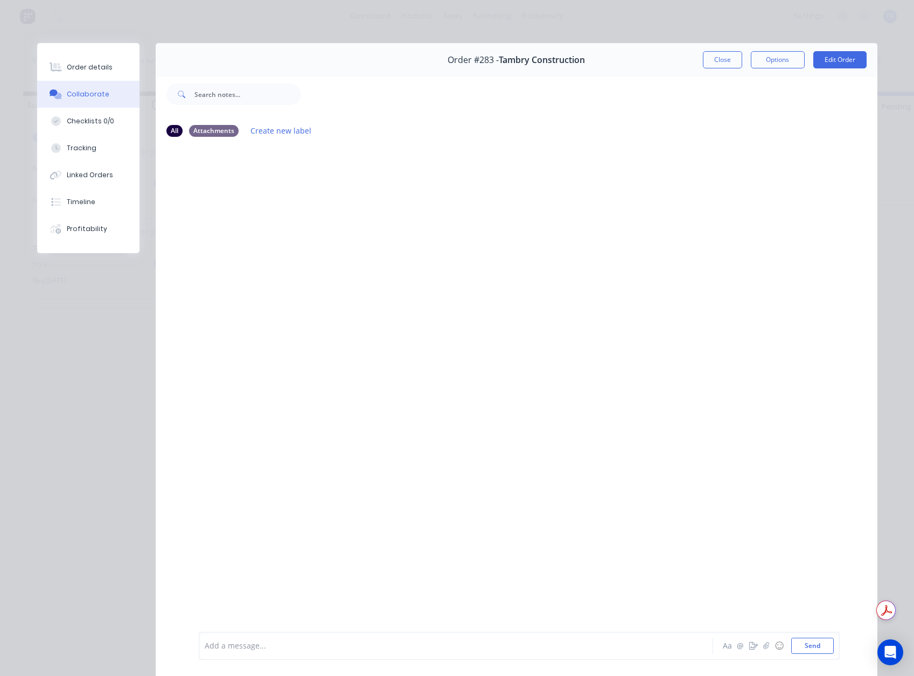
click at [423, 657] on div "Add a message... Aa @ ☺ Send" at bounding box center [519, 646] width 641 height 28
click at [422, 652] on div "Add a message..." at bounding box center [441, 646] width 472 height 16
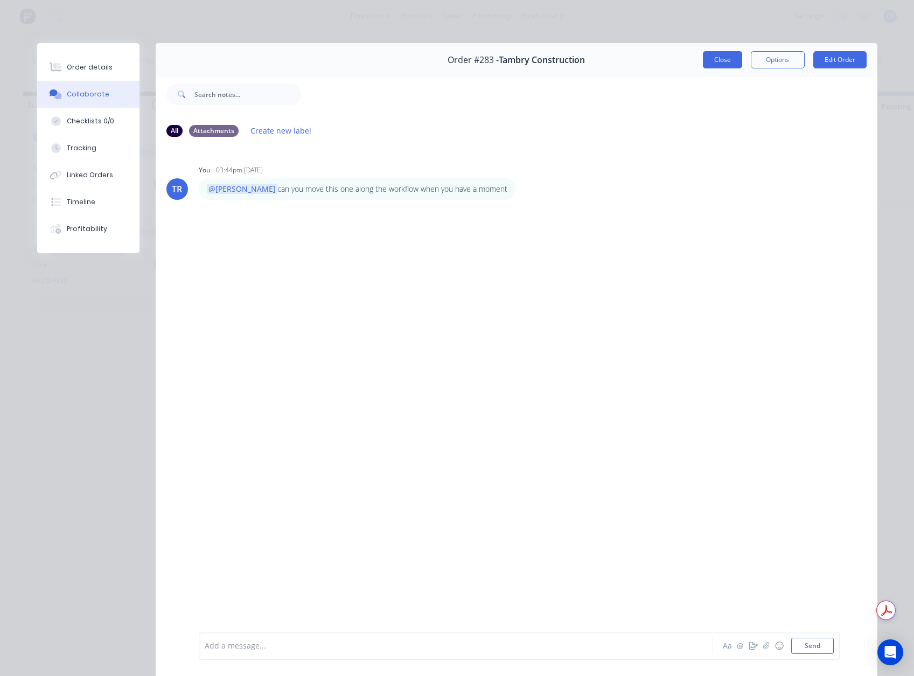
click at [703, 56] on button "Close" at bounding box center [722, 59] width 39 height 17
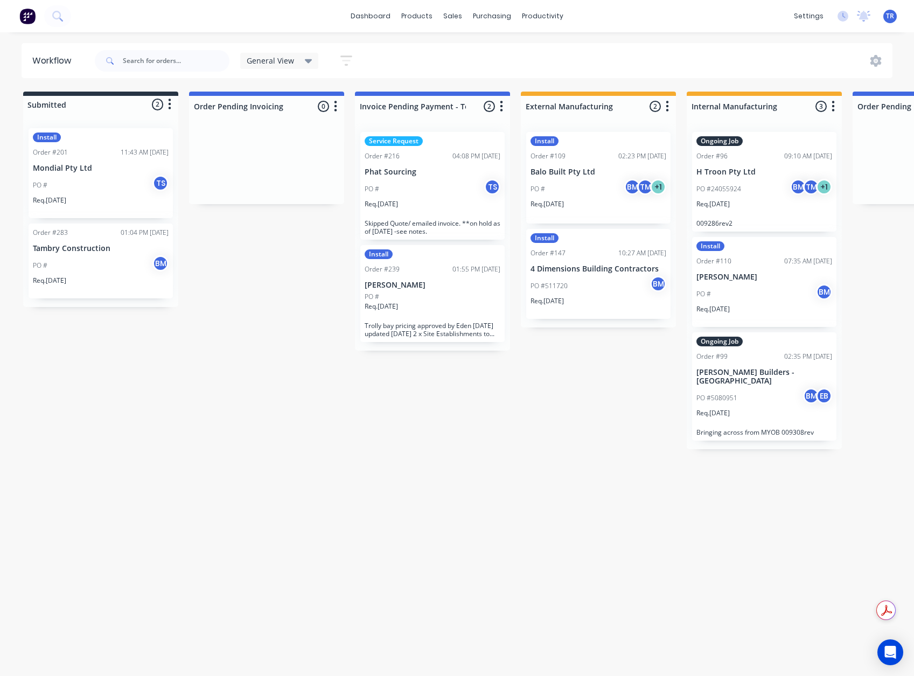
click at [438, 217] on div "Req. [DATE]" at bounding box center [433, 208] width 136 height 18
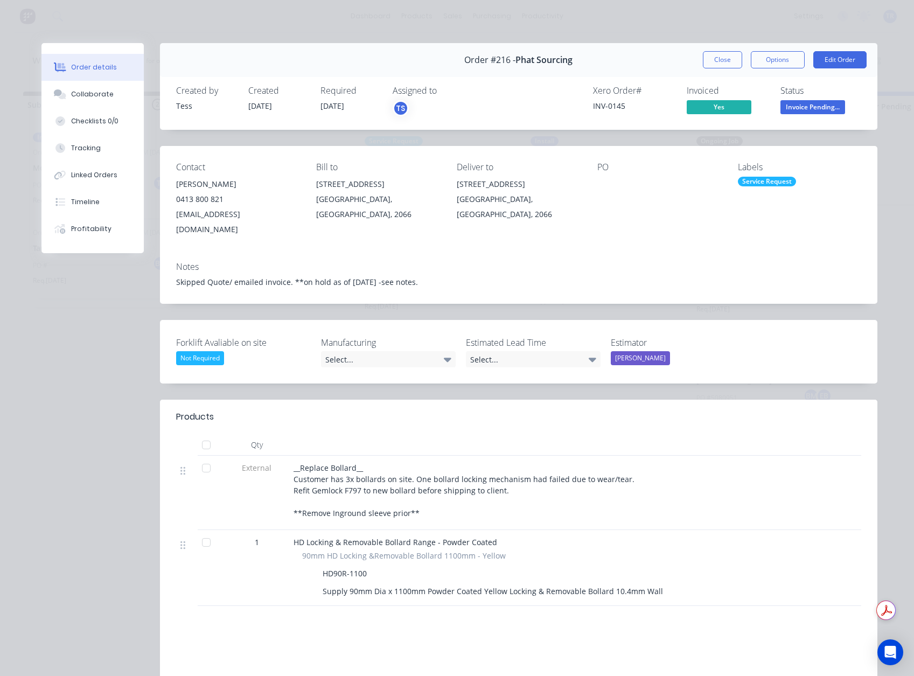
click at [616, 108] on div "INV-0145" at bounding box center [633, 105] width 81 height 11
click at [614, 108] on div "INV-0145" at bounding box center [633, 105] width 81 height 11
copy div "INV-0145"
click at [61, 88] on button "Collaborate" at bounding box center [92, 94] width 102 height 27
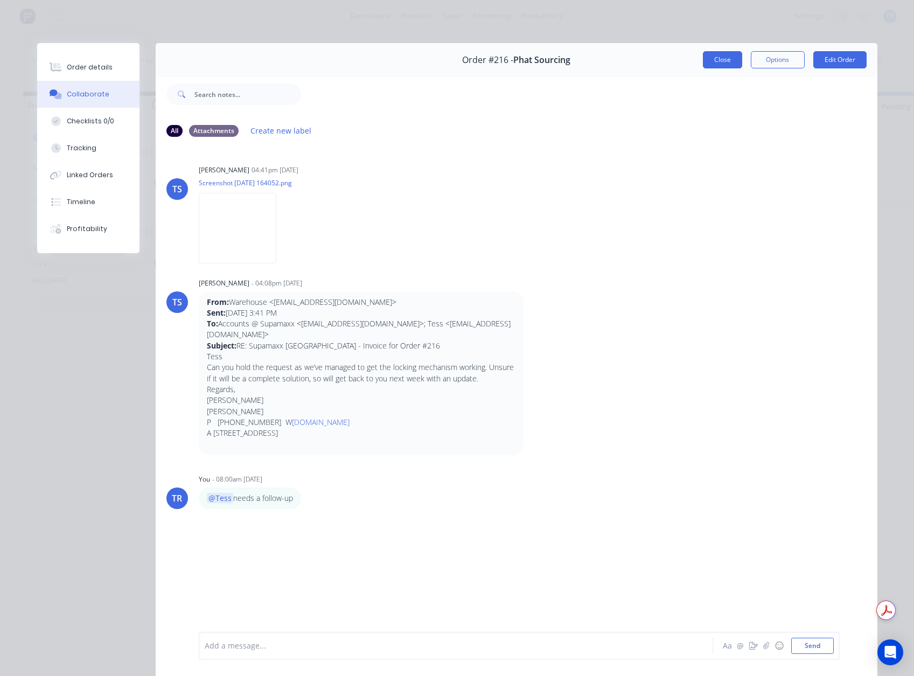
click at [721, 64] on button "Close" at bounding box center [722, 59] width 39 height 17
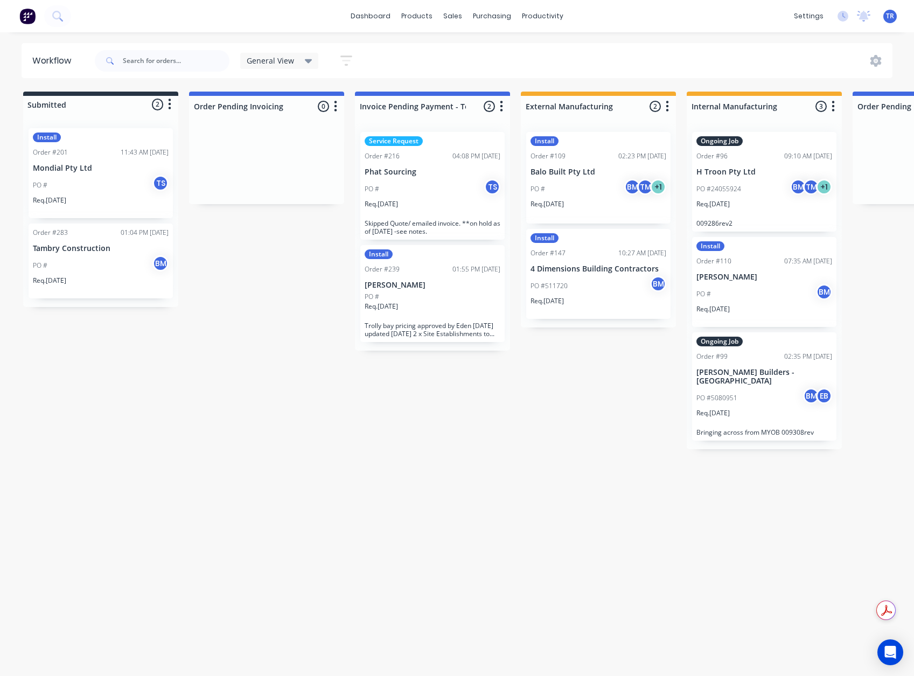
click at [376, 308] on p "Req. [DATE]" at bounding box center [381, 307] width 33 height 10
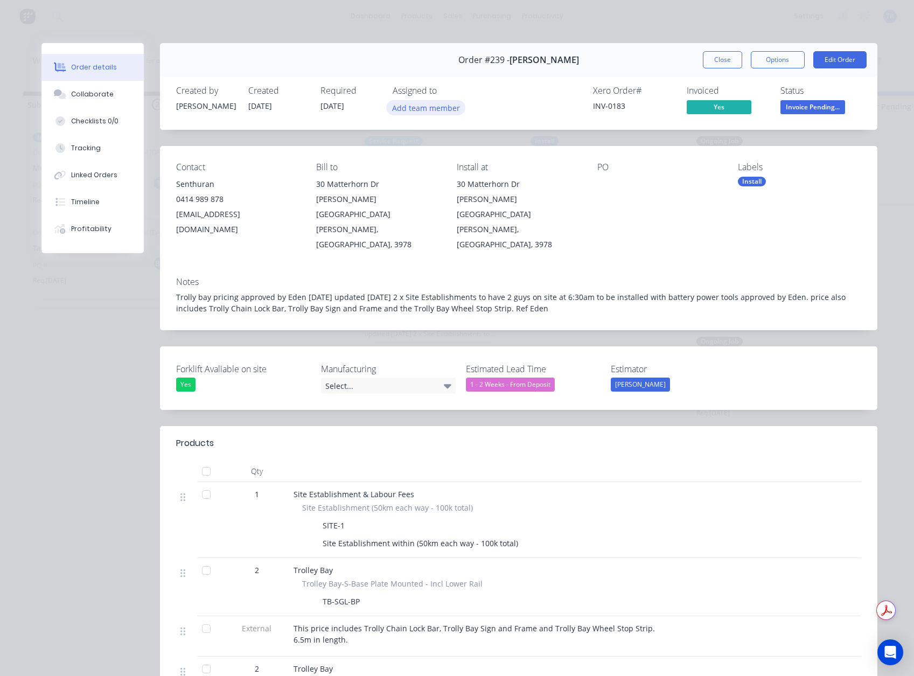
click at [422, 106] on button "Add team member" at bounding box center [425, 107] width 79 height 15
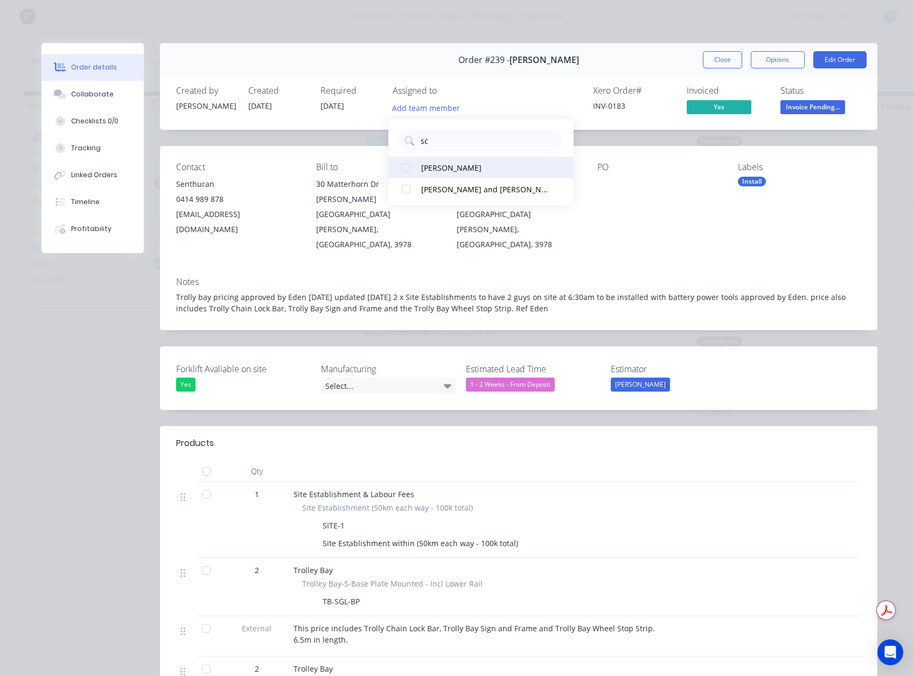
click at [453, 167] on div "[PERSON_NAME]" at bounding box center [484, 167] width 127 height 11
click at [442, 134] on input "sc" at bounding box center [489, 141] width 138 height 22
click at [457, 166] on div "[PERSON_NAME]" at bounding box center [475, 167] width 108 height 11
click at [441, 147] on input "tre" at bounding box center [477, 141] width 114 height 22
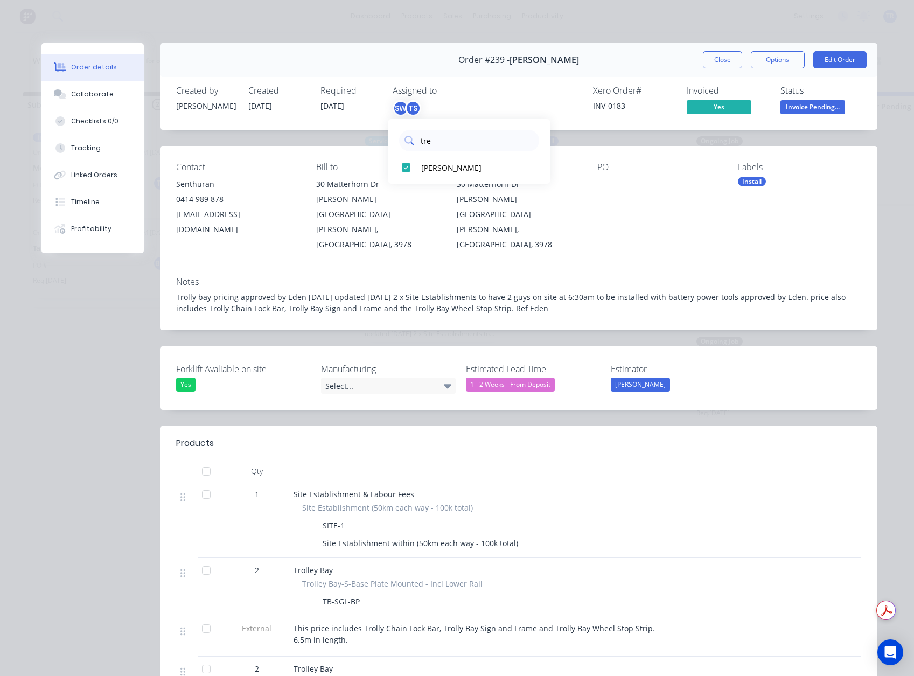
click at [441, 147] on input "tre" at bounding box center [477, 141] width 114 height 22
type input "tis"
click at [443, 175] on button "[PERSON_NAME]" at bounding box center [470, 168] width 162 height 22
click at [480, 102] on div "SW TM TS" at bounding box center [447, 108] width 108 height 16
click at [725, 64] on button "Close" at bounding box center [722, 59] width 39 height 17
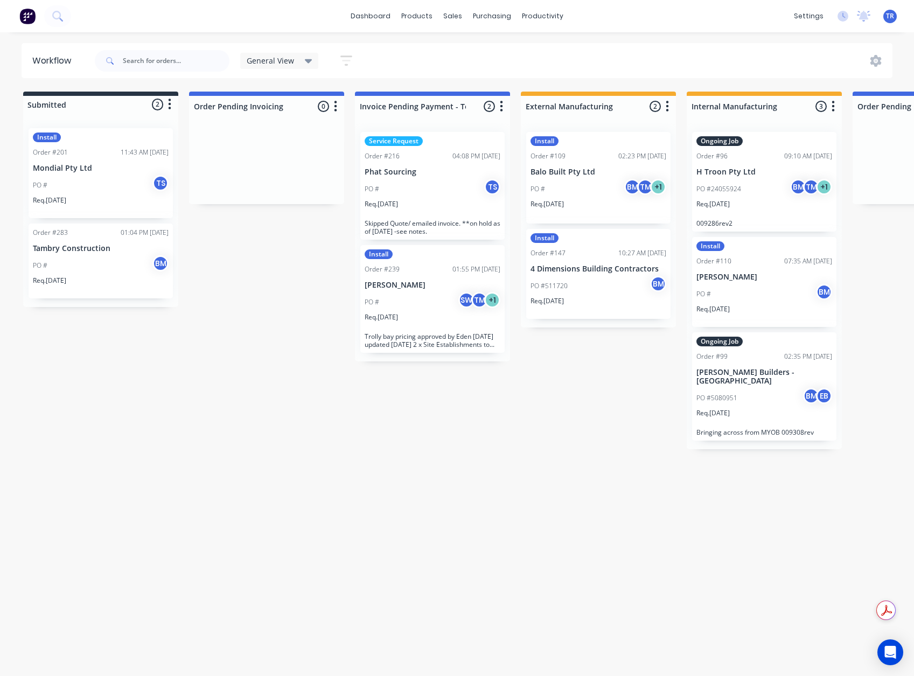
click at [408, 313] on div "Req. [DATE]" at bounding box center [433, 322] width 136 height 18
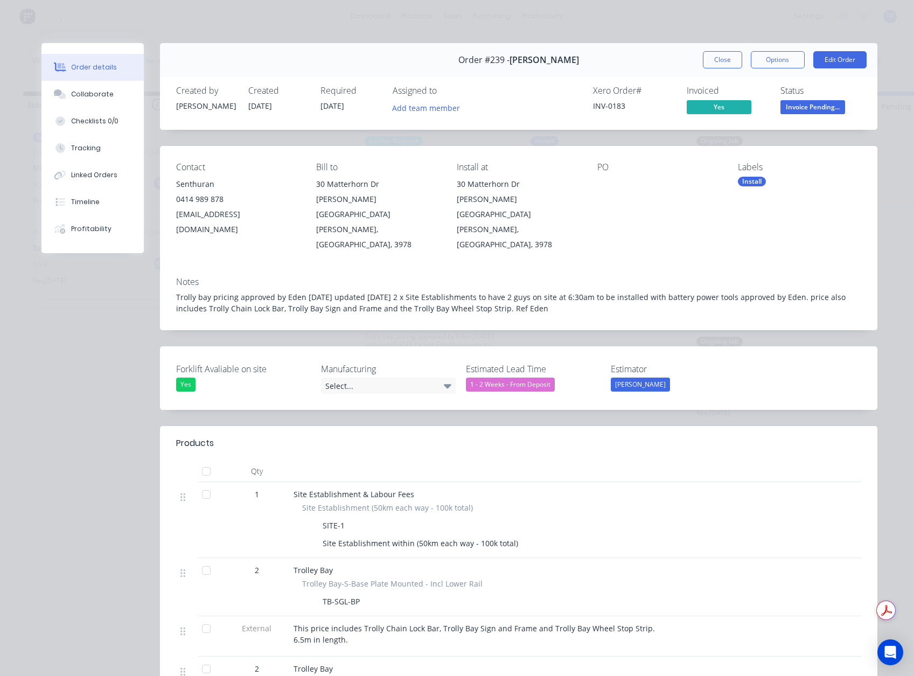
click at [605, 110] on div "INV-0183" at bounding box center [633, 105] width 81 height 11
copy div "INV-0183"
click at [92, 100] on button "Collaborate" at bounding box center [92, 94] width 102 height 27
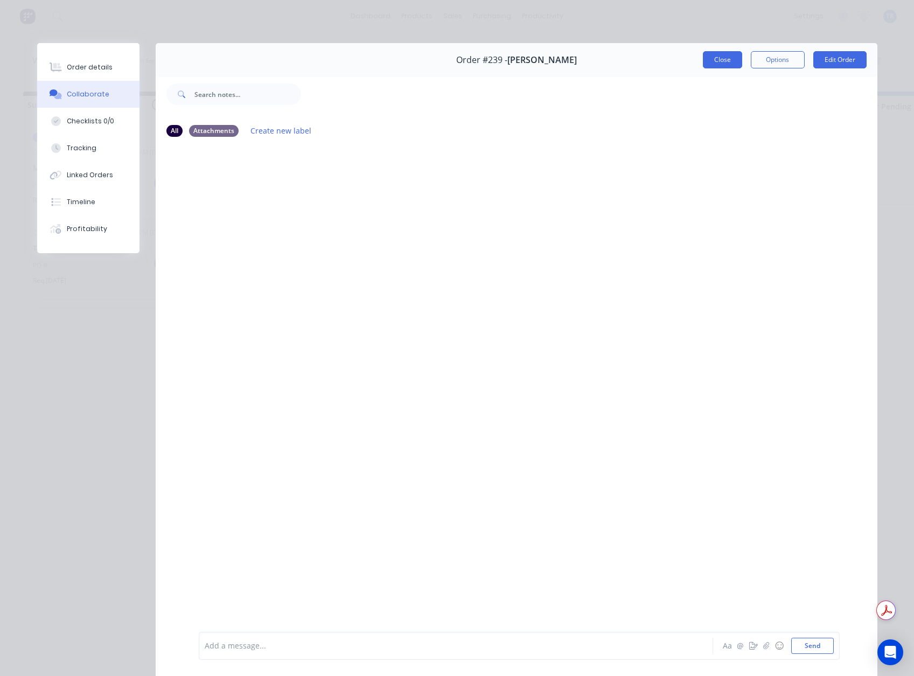
click at [706, 64] on button "Close" at bounding box center [722, 59] width 39 height 17
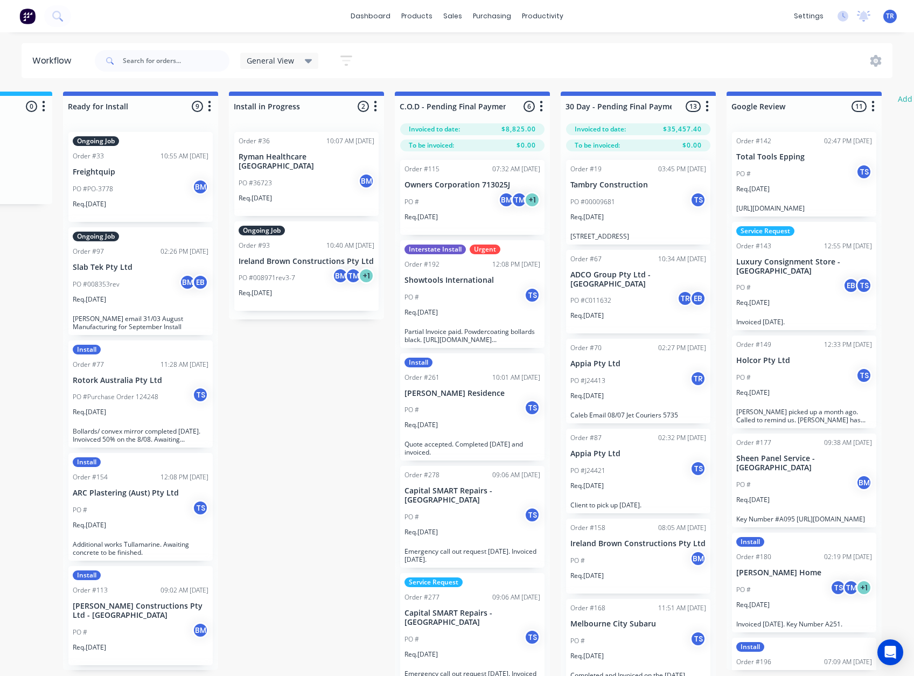
scroll to position [0, 1290]
click at [458, 206] on div "PO # BM TM + 1" at bounding box center [471, 202] width 136 height 20
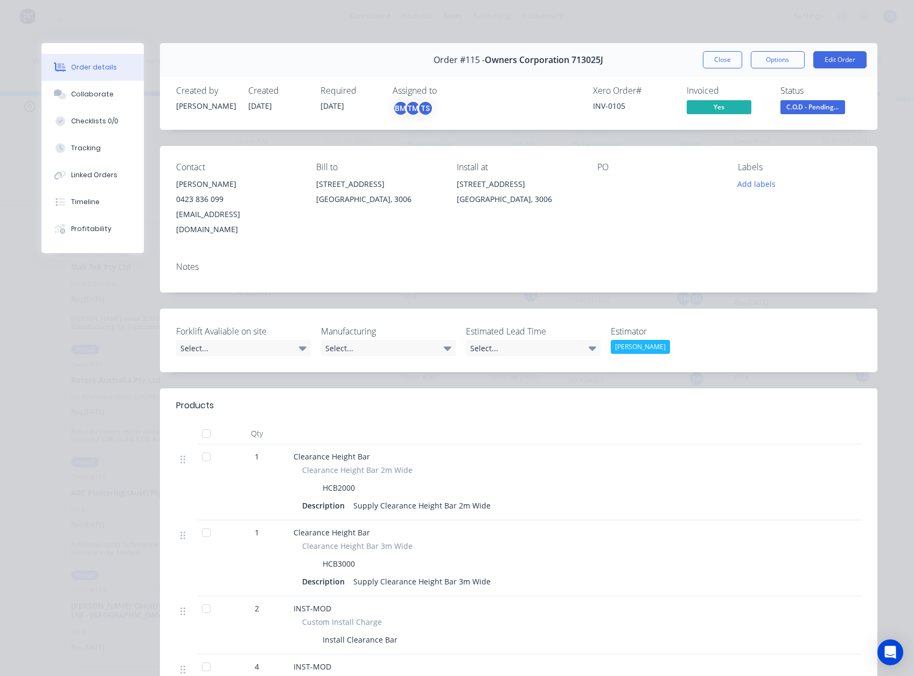
click at [620, 102] on div "INV-0105" at bounding box center [633, 105] width 81 height 11
copy div "INV-0105"
click at [835, 104] on span "C.O.D - Pending..." at bounding box center [813, 106] width 65 height 13
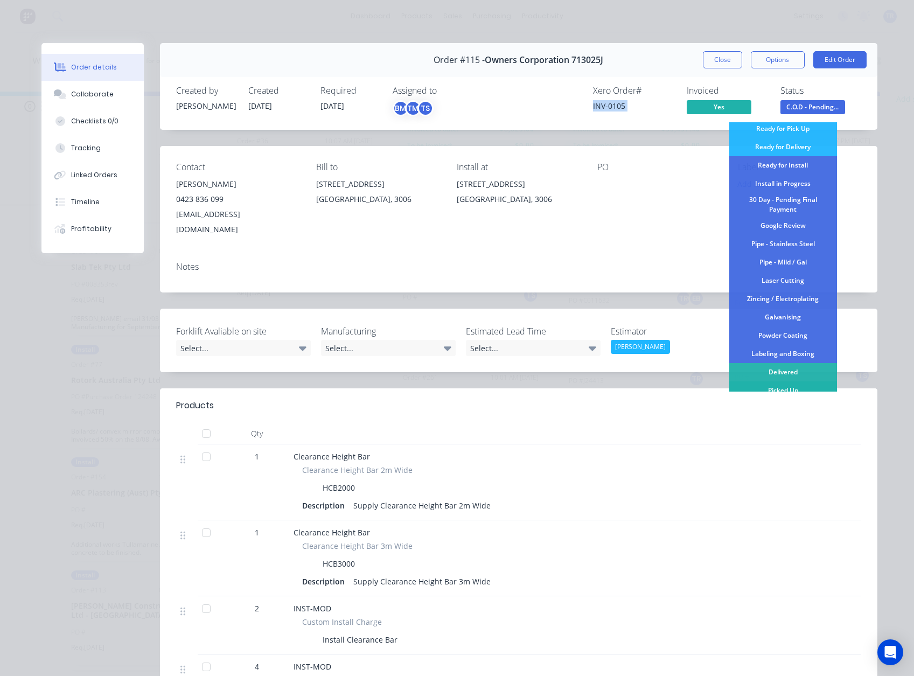
scroll to position [126, 0]
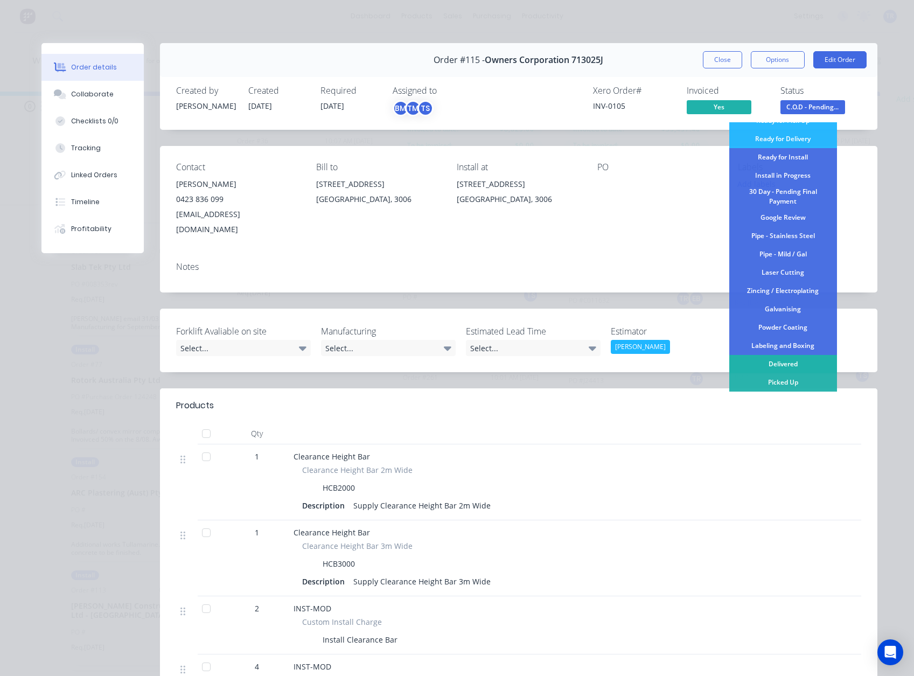
click at [774, 365] on div "Delivered" at bounding box center [784, 364] width 108 height 18
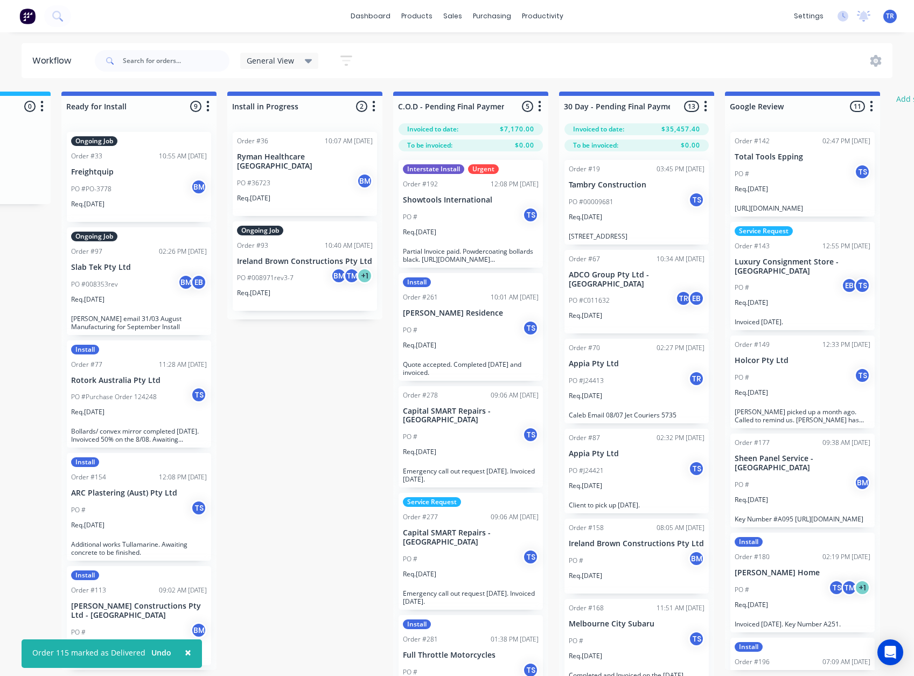
click at [431, 219] on div "PO # TS" at bounding box center [471, 217] width 136 height 20
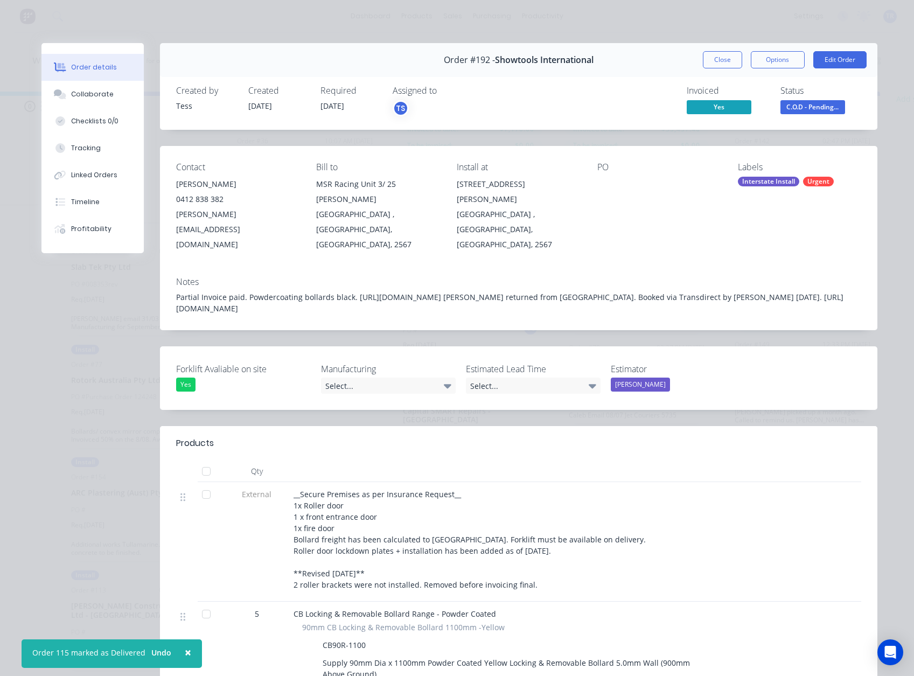
click at [706, 108] on span "Yes" at bounding box center [719, 106] width 65 height 13
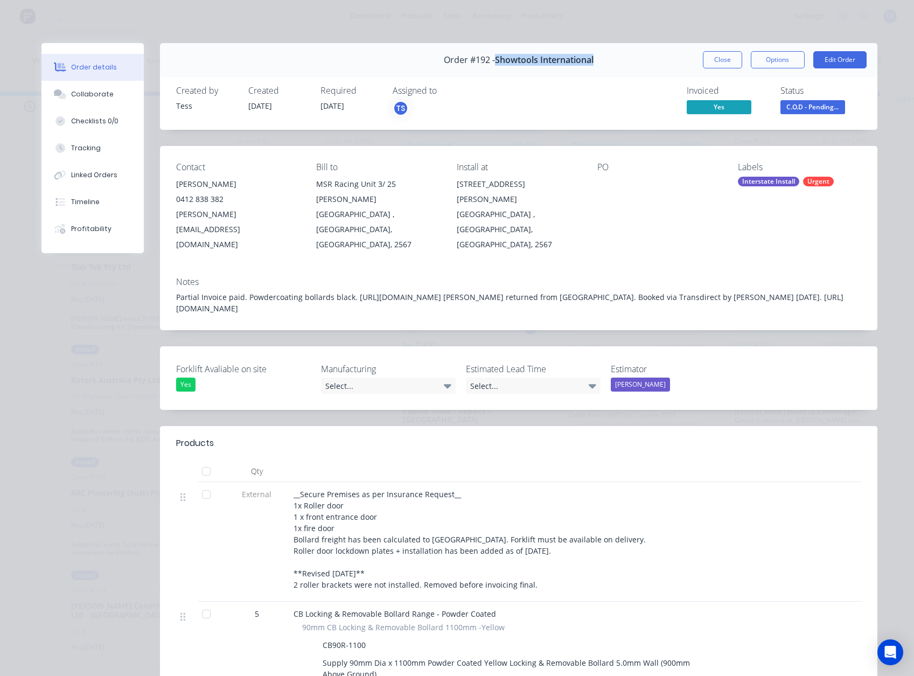
copy span "Showtools International"
drag, startPoint x: 607, startPoint y: 51, endPoint x: 490, endPoint y: 65, distance: 117.2
click at [490, 65] on div "Order #192 - Showtools International Close Options Edit Order" at bounding box center [519, 60] width 718 height 34
click at [783, 113] on span "C.O.D - Pending..." at bounding box center [813, 106] width 65 height 13
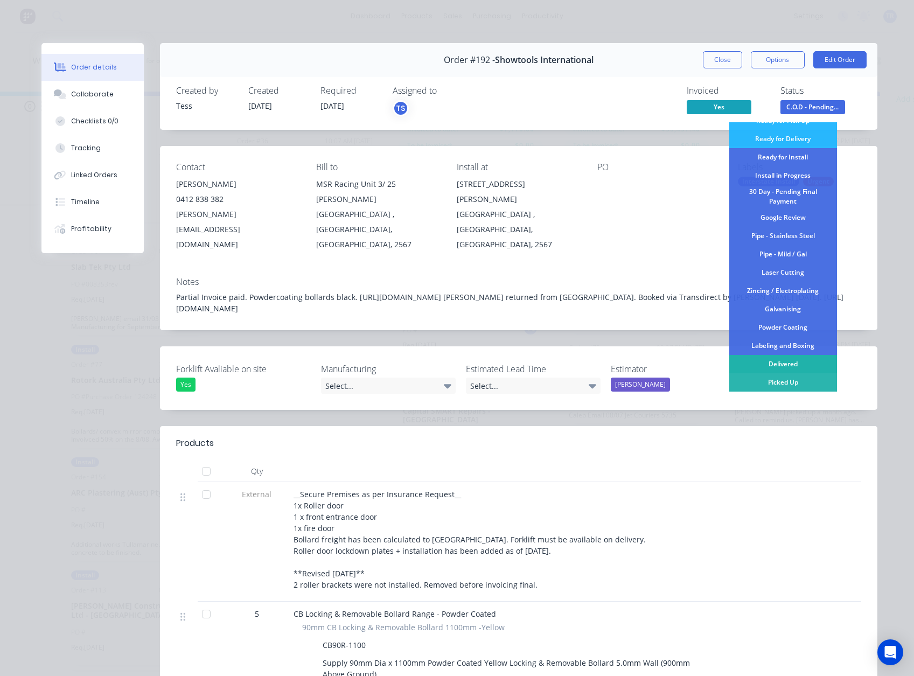
click at [781, 368] on div "Delivered" at bounding box center [784, 364] width 108 height 18
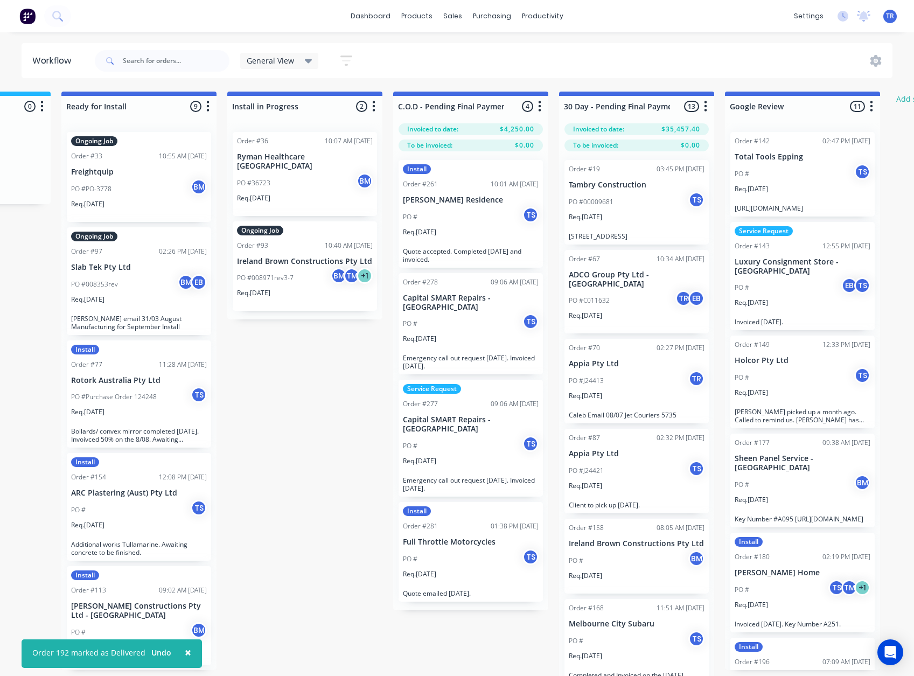
click at [473, 216] on div "PO # TS" at bounding box center [471, 217] width 136 height 20
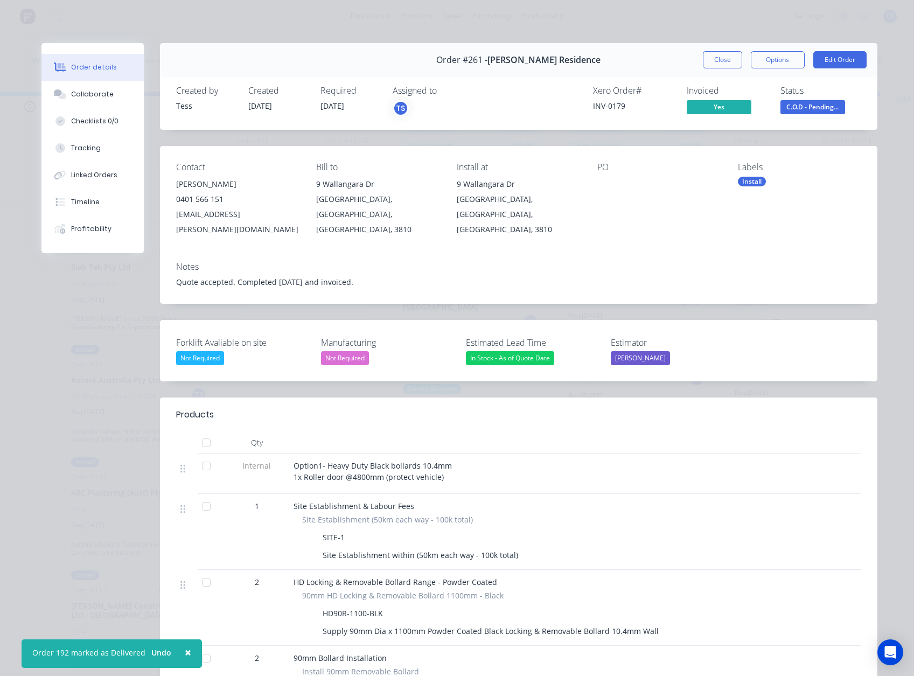
click at [611, 110] on div "INV-0179" at bounding box center [633, 105] width 81 height 11
copy div "INV-0179"
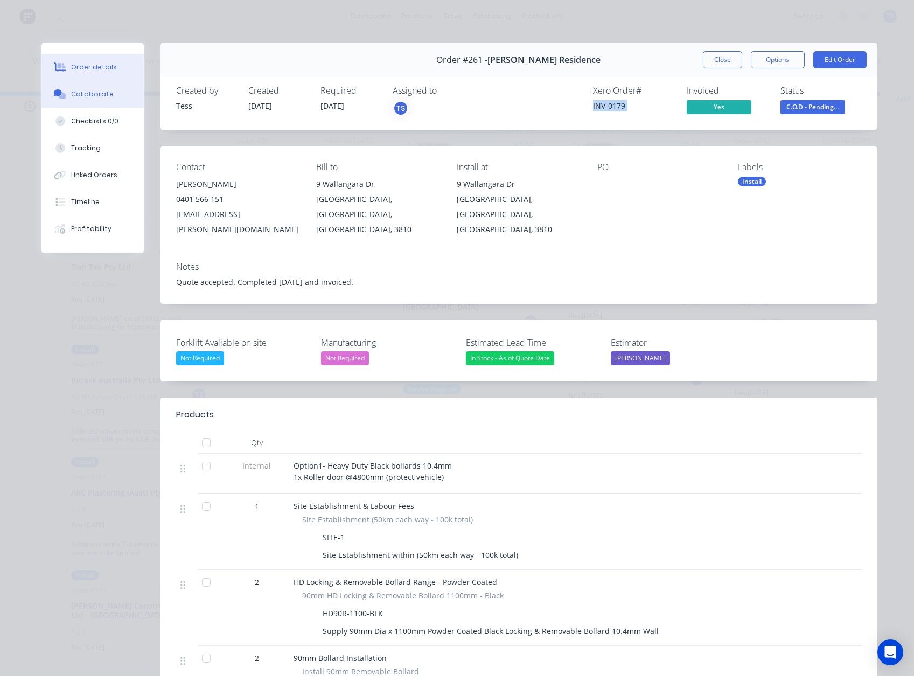
click at [93, 97] on div "Collaborate" at bounding box center [92, 94] width 43 height 10
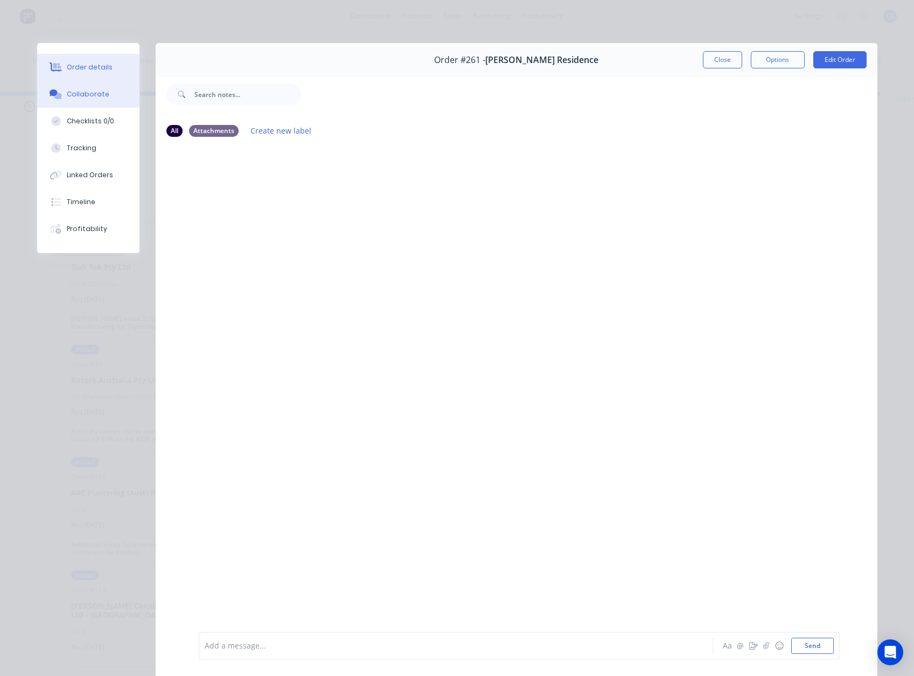
click at [93, 66] on div "Order details" at bounding box center [90, 68] width 46 height 10
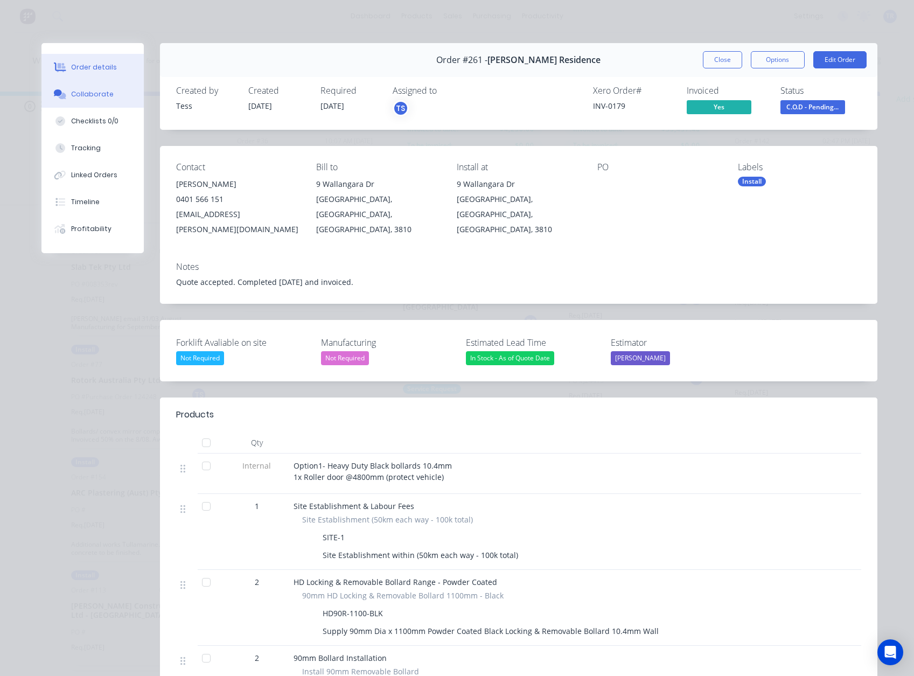
click at [92, 88] on button "Collaborate" at bounding box center [92, 94] width 102 height 27
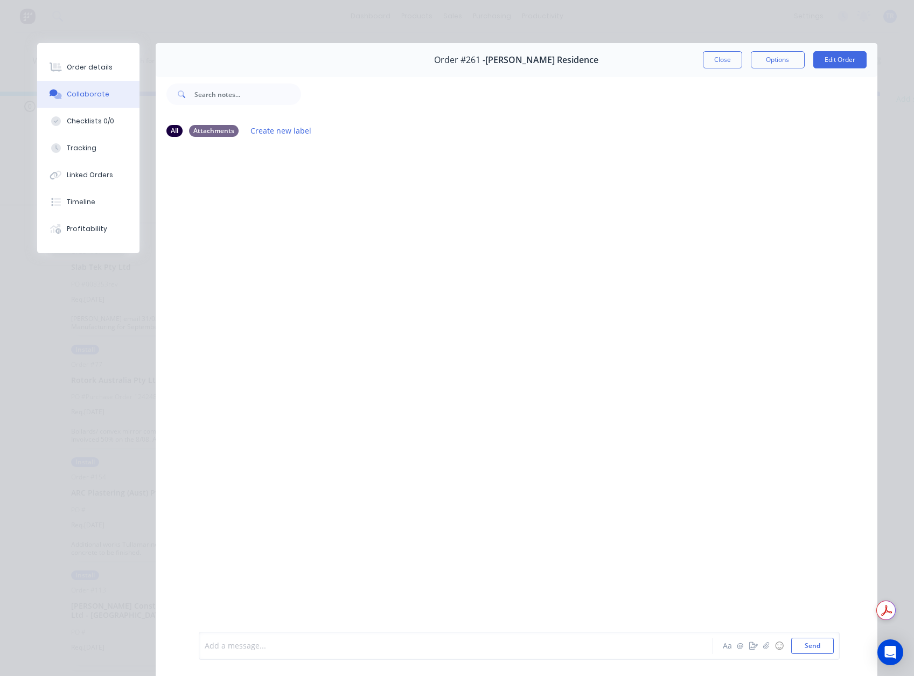
click at [347, 641] on div at bounding box center [441, 646] width 472 height 11
drag, startPoint x: 297, startPoint y: 647, endPoint x: 160, endPoint y: 640, distance: 137.1
click at [160, 640] on div "@Tess can you follow up Aa @ ☺ Send" at bounding box center [517, 646] width 722 height 60
click at [706, 53] on button "Close" at bounding box center [722, 59] width 39 height 17
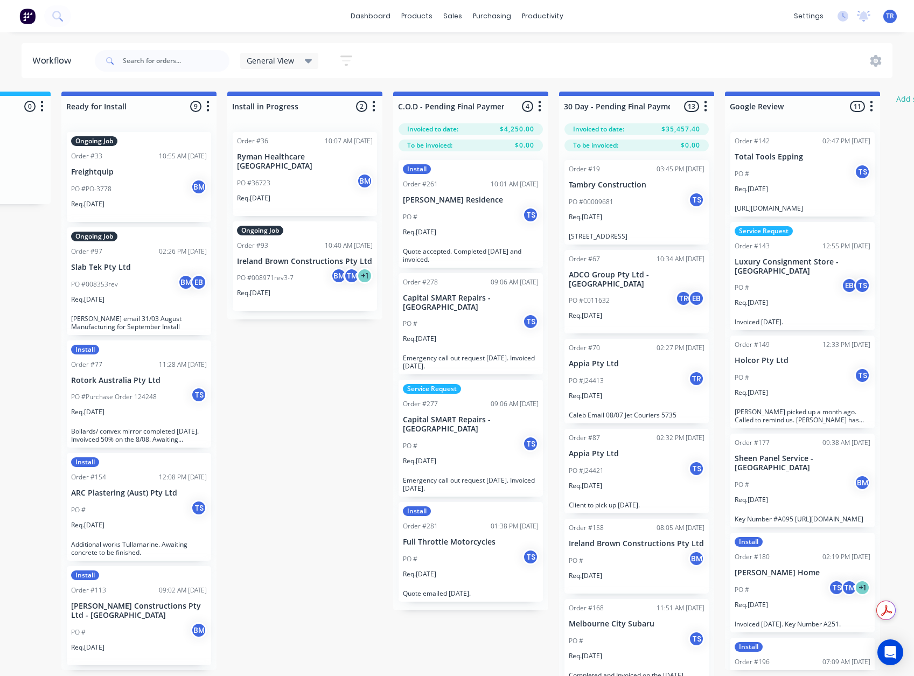
click at [447, 569] on div "PO # TS" at bounding box center [471, 559] width 136 height 20
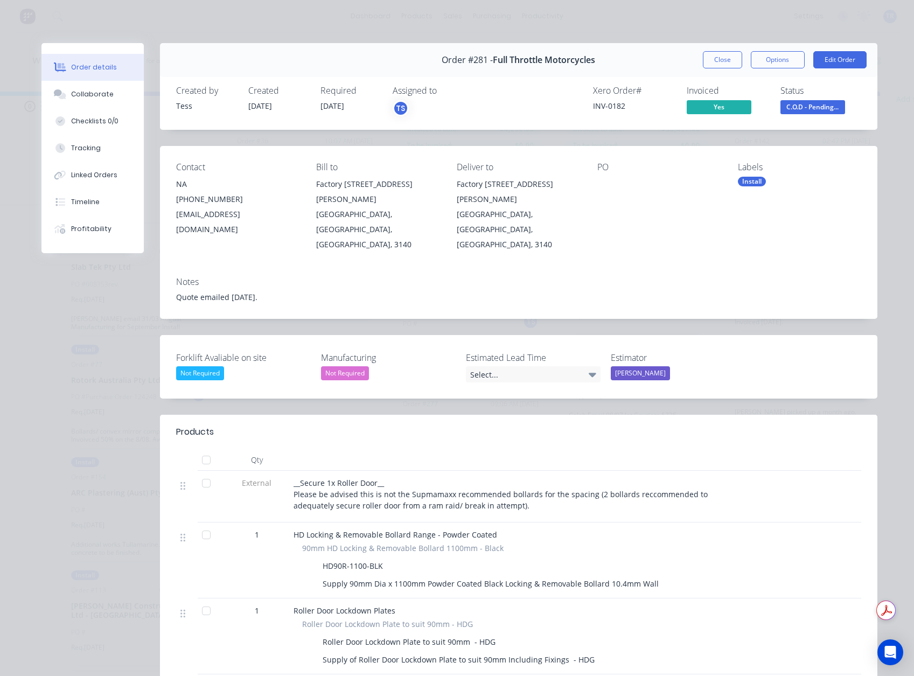
click at [598, 102] on div "INV-0182" at bounding box center [633, 105] width 81 height 11
copy div "INV-0182"
click at [70, 87] on button "Collaborate" at bounding box center [92, 94] width 102 height 27
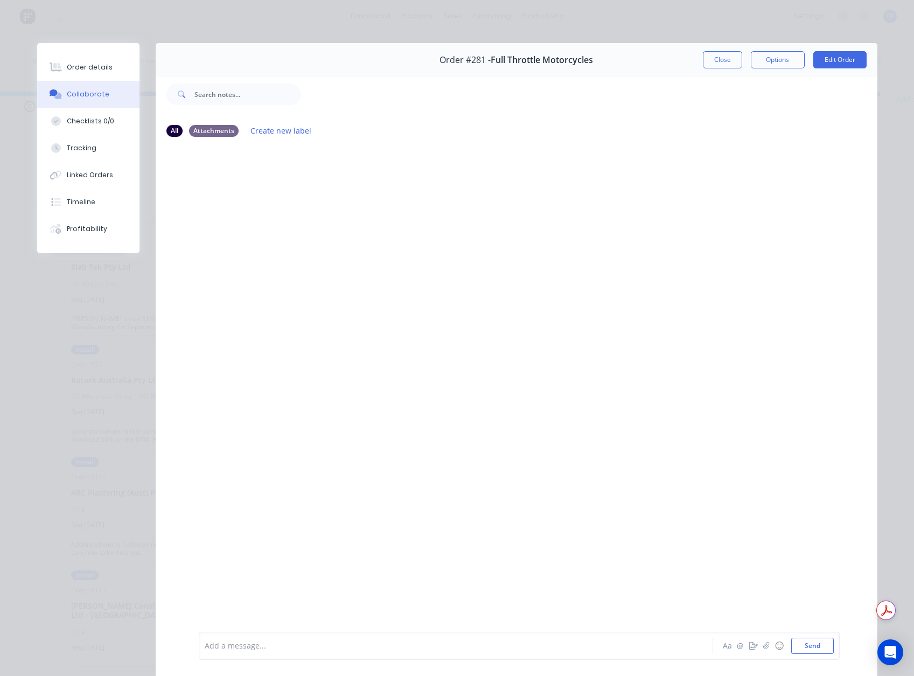
click at [331, 632] on div "Add a message... Aa @ ☺ Send" at bounding box center [517, 646] width 722 height 60
click at [332, 641] on div at bounding box center [441, 646] width 472 height 11
click at [714, 59] on button "Close" at bounding box center [722, 59] width 39 height 17
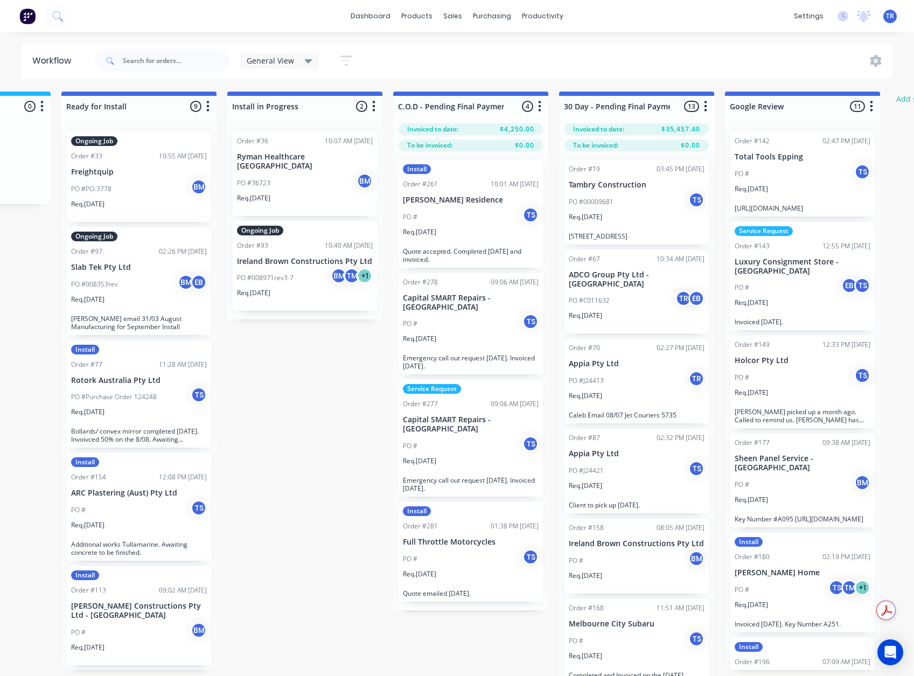
click at [472, 411] on div "Service Request Order #277 09:06 AM [DATE] Capital SMART Repairs - Carrum Downs…" at bounding box center [471, 438] width 144 height 117
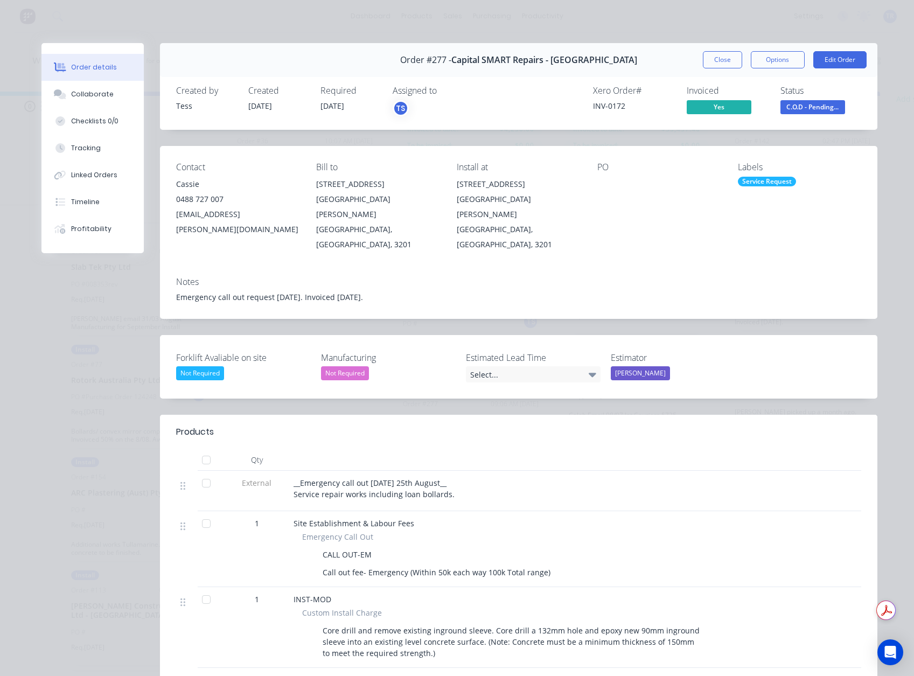
click at [599, 113] on div "Xero Order # INV-0172" at bounding box center [633, 101] width 81 height 31
copy div "INV-0172"
click at [786, 110] on span "C.O.D - Pending..." at bounding box center [813, 106] width 65 height 13
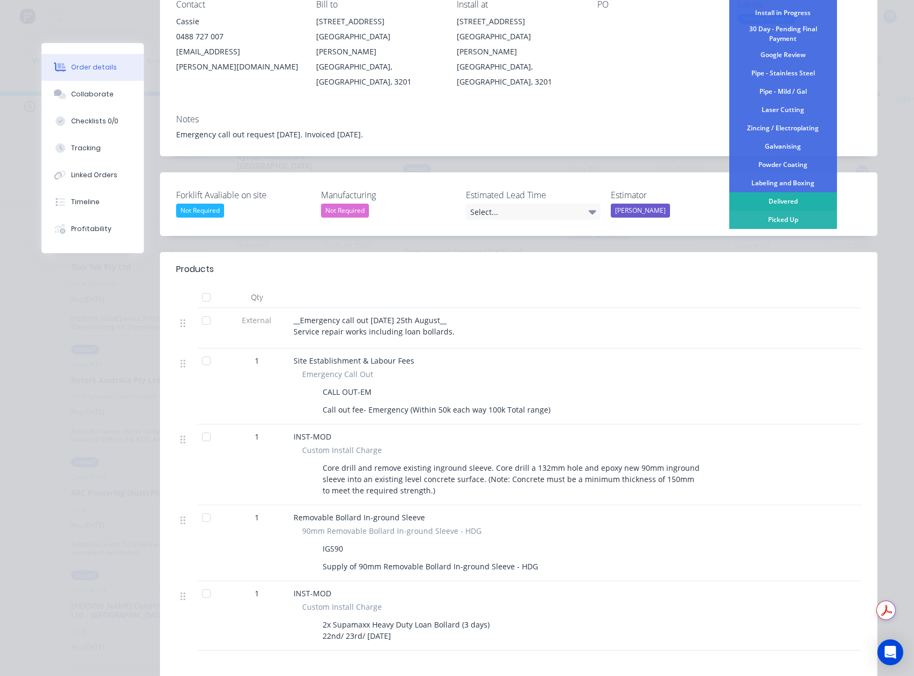
scroll to position [333, 0]
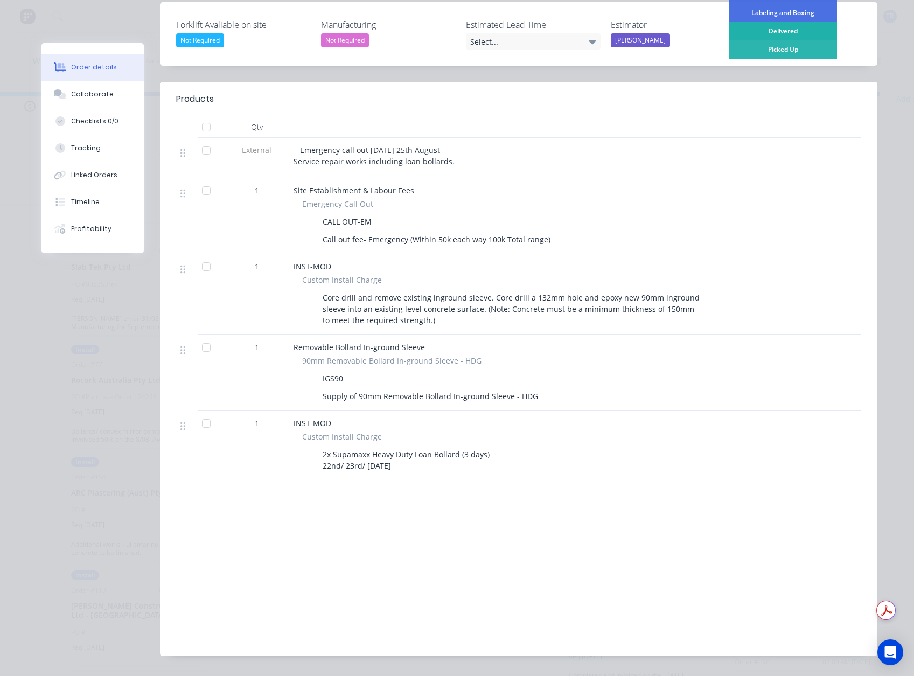
click at [778, 27] on div "Delivered" at bounding box center [784, 31] width 108 height 18
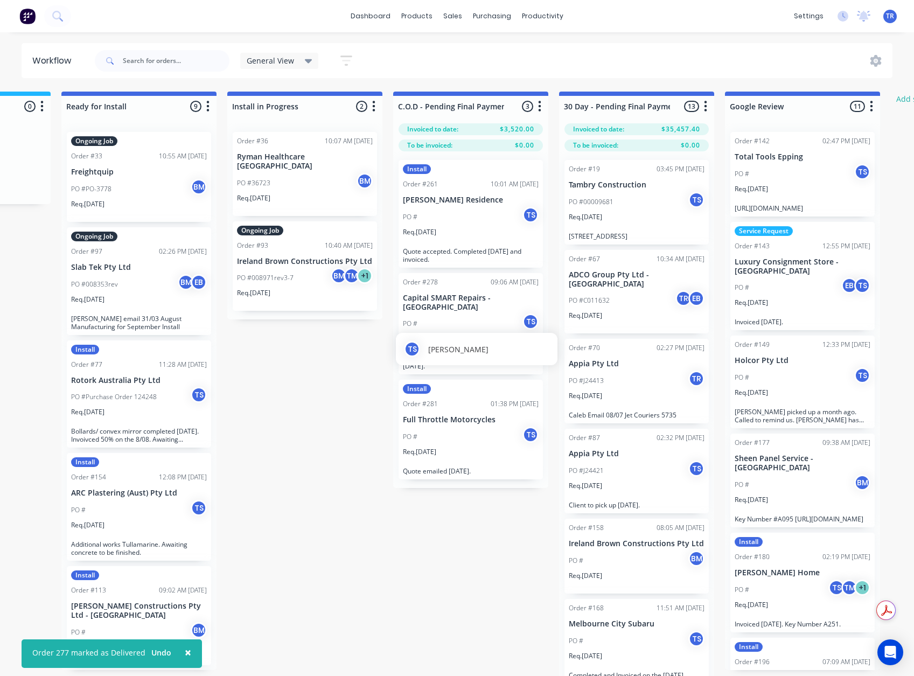
click at [497, 337] on div "TS [PERSON_NAME]" at bounding box center [477, 349] width 162 height 32
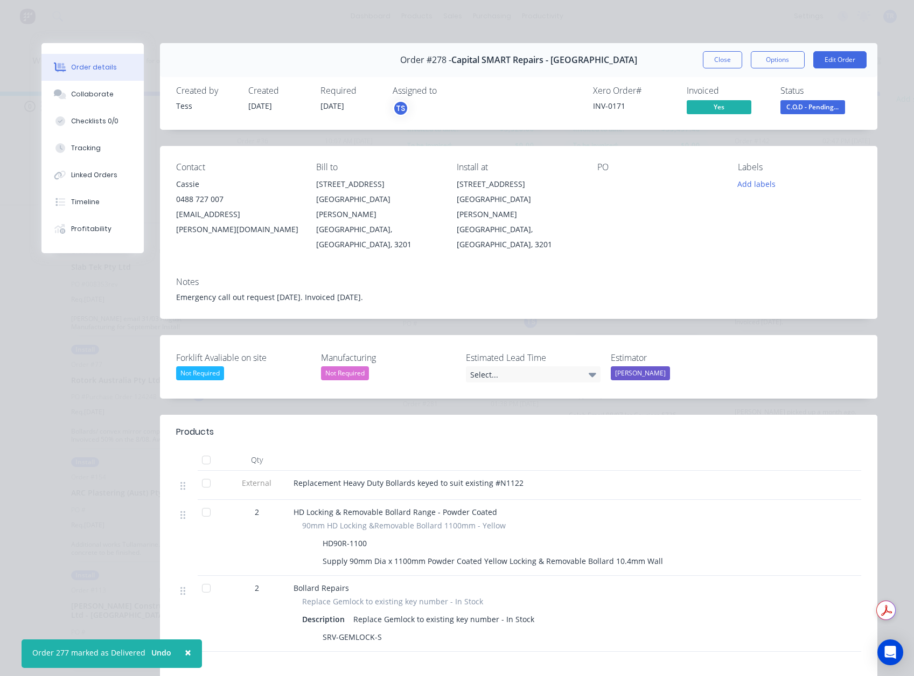
click at [606, 106] on div "INV-0171" at bounding box center [633, 105] width 81 height 11
copy div "INV-0171"
click at [692, 116] on div "Yes" at bounding box center [727, 108] width 81 height 16
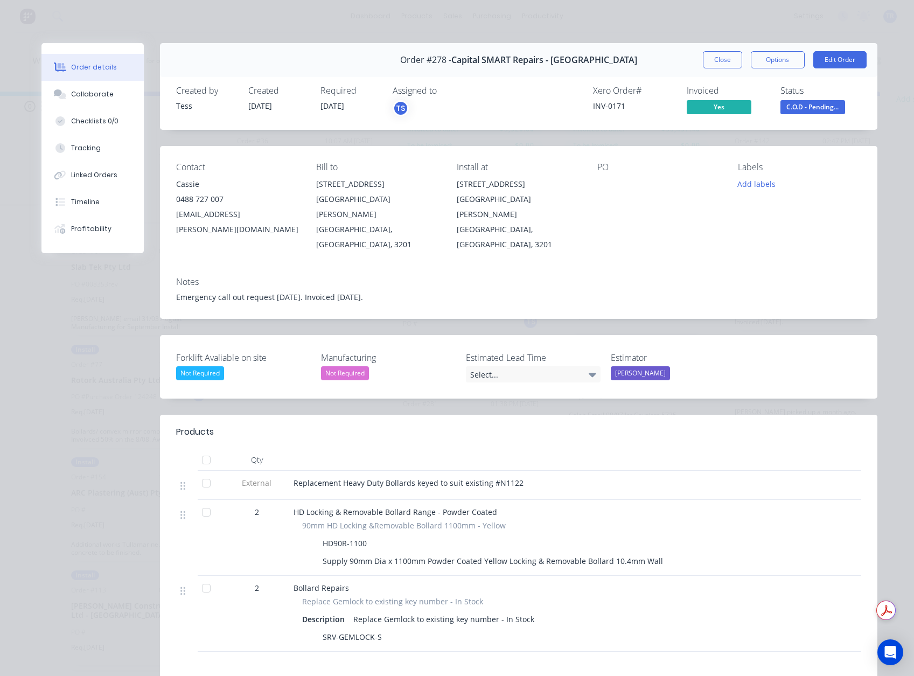
click at [797, 106] on span "C.O.D - Pending..." at bounding box center [813, 106] width 65 height 13
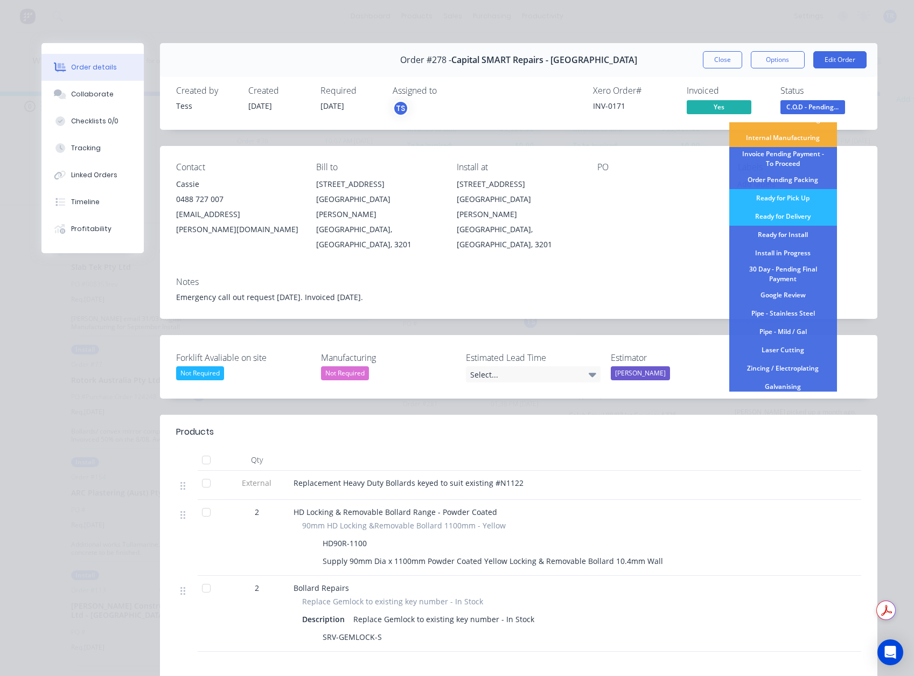
scroll to position [126, 0]
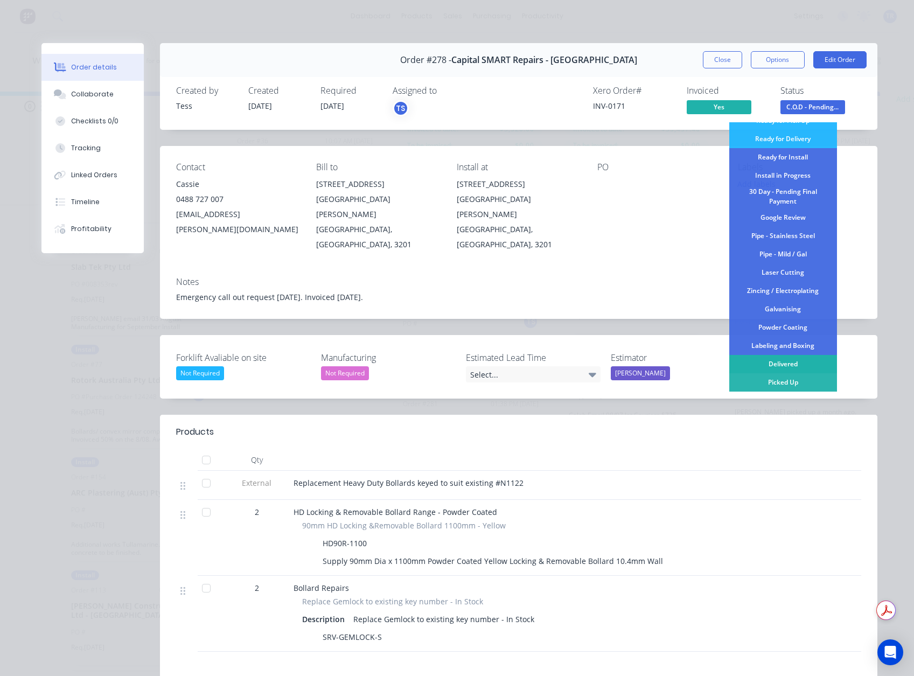
click at [772, 365] on div "Delivered" at bounding box center [784, 364] width 108 height 18
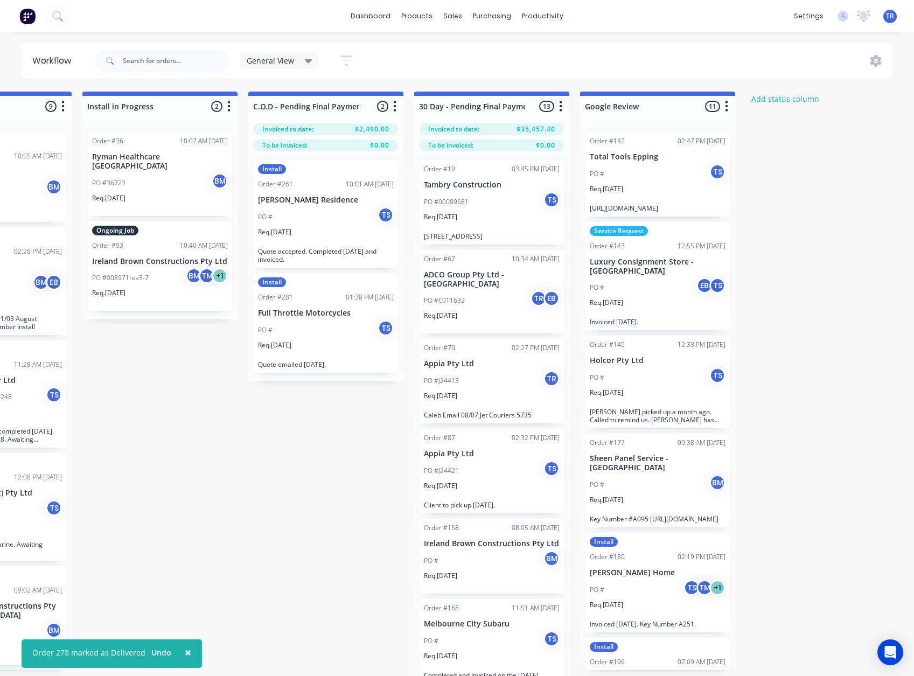
scroll to position [0, 1435]
click at [472, 211] on div "PO #00009681 TS" at bounding box center [492, 202] width 136 height 20
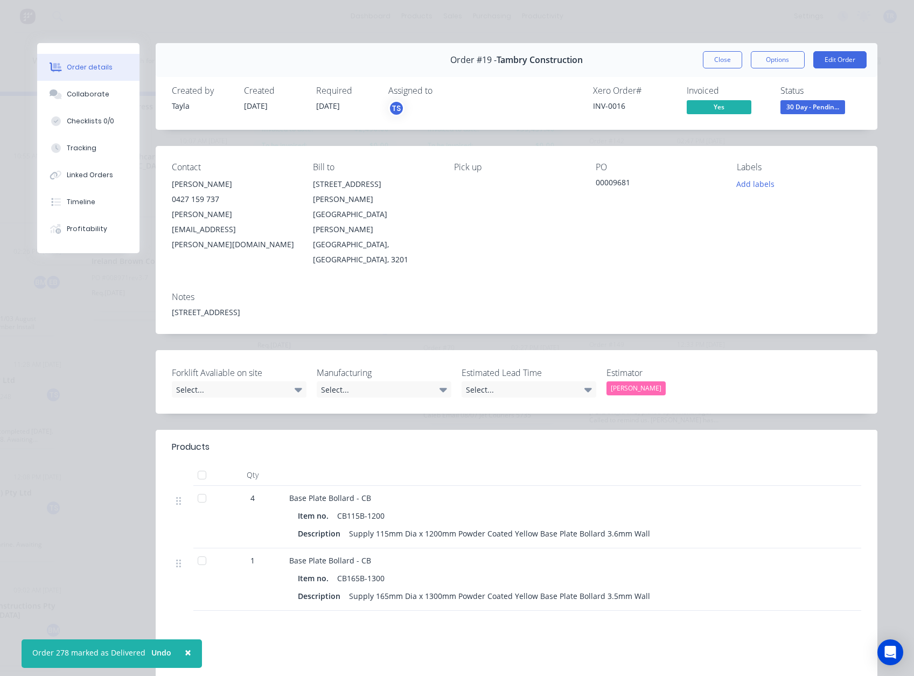
click at [609, 108] on div "INV-0016" at bounding box center [633, 105] width 81 height 11
copy div "INV-0016"
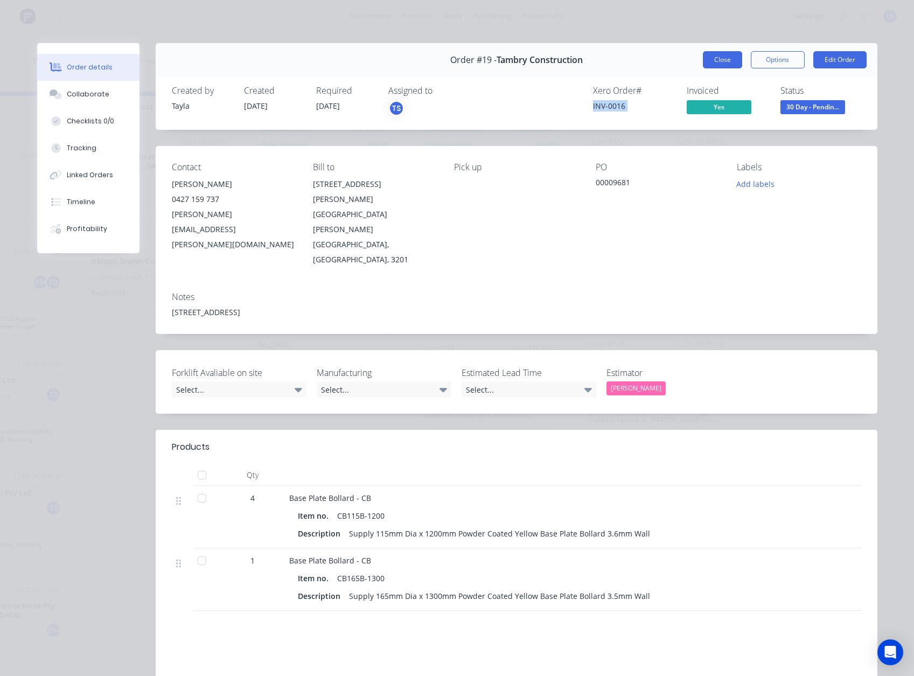
click at [716, 51] on button "Close" at bounding box center [722, 59] width 39 height 17
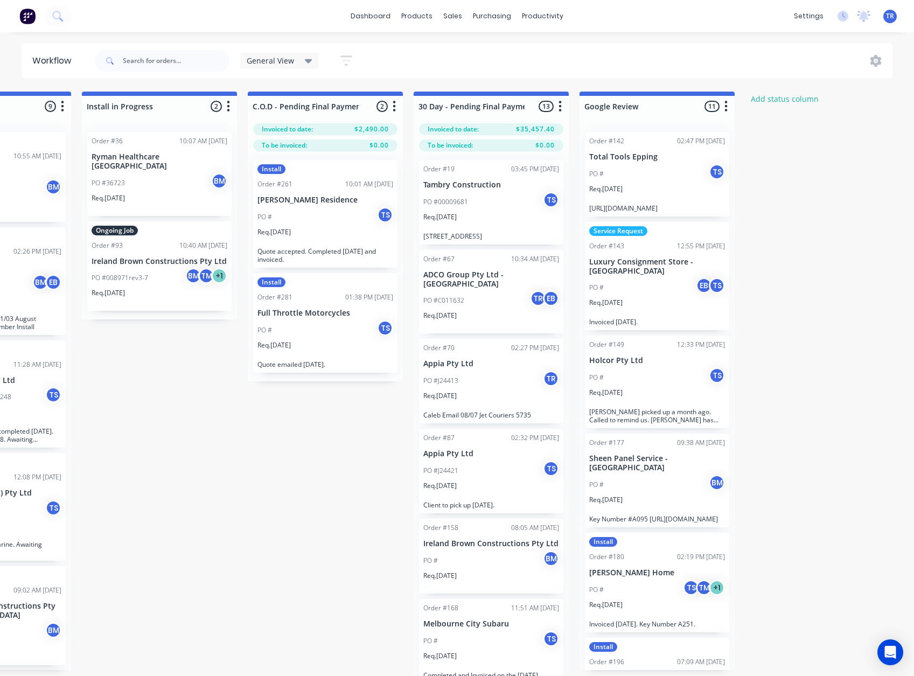
click at [478, 311] on div "Req. [DATE]" at bounding box center [492, 320] width 136 height 18
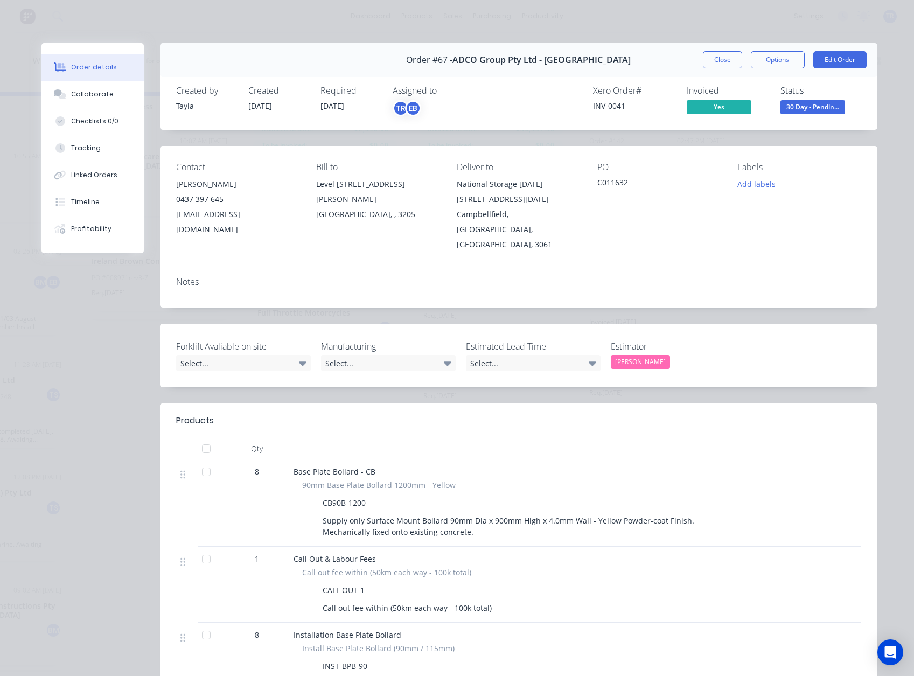
click at [619, 100] on div "Xero Order # INV-0041" at bounding box center [633, 101] width 81 height 31
click at [613, 107] on div "INV-0041" at bounding box center [633, 105] width 81 height 11
copy div "INV-0041"
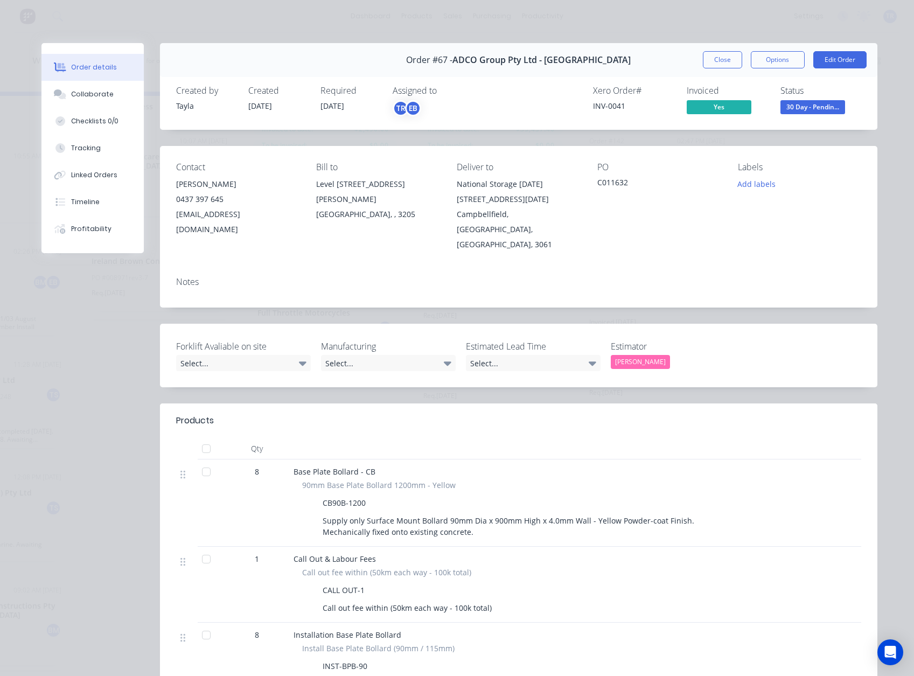
click at [236, 219] on div "[EMAIL_ADDRESS][DOMAIN_NAME]" at bounding box center [237, 222] width 123 height 30
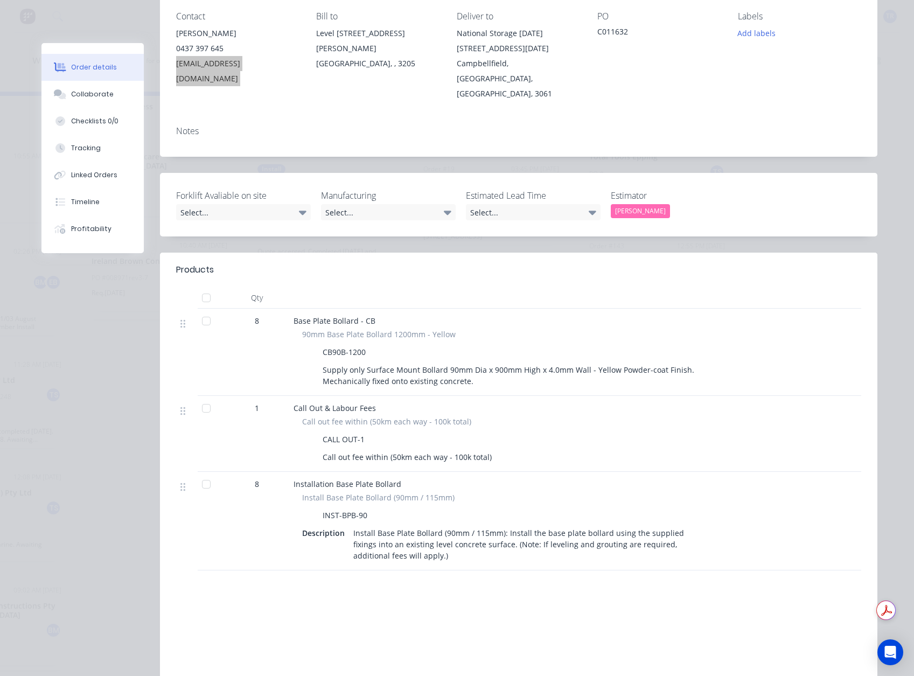
scroll to position [0, 0]
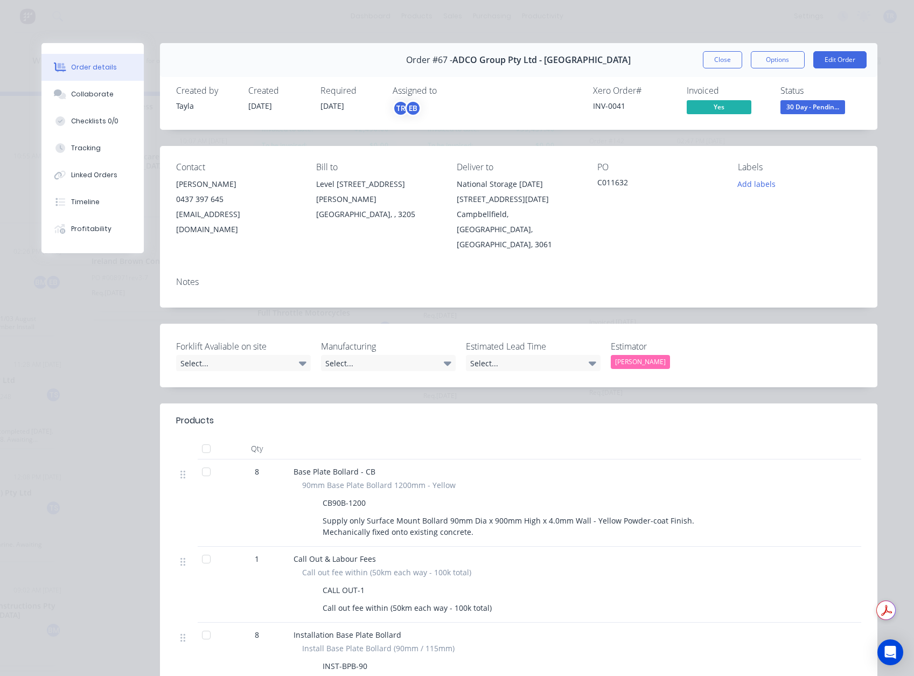
click at [715, 69] on div "Order #67 - ADCO Group Pty Ltd - [GEOGRAPHIC_DATA] Close Options Edit Order" at bounding box center [519, 60] width 718 height 34
click at [718, 64] on button "Close" at bounding box center [722, 59] width 39 height 17
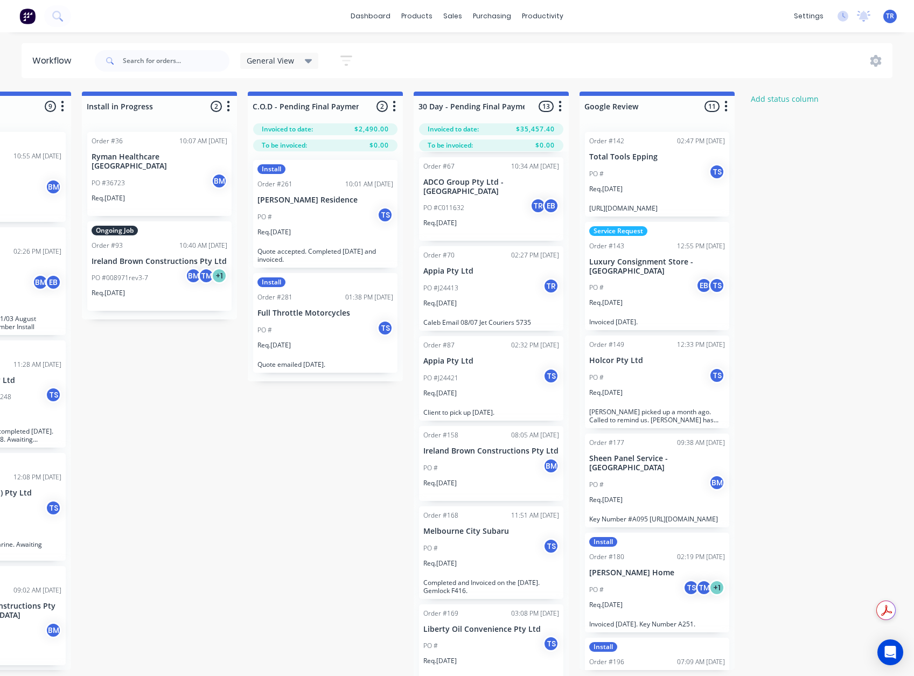
scroll to position [108, 0]
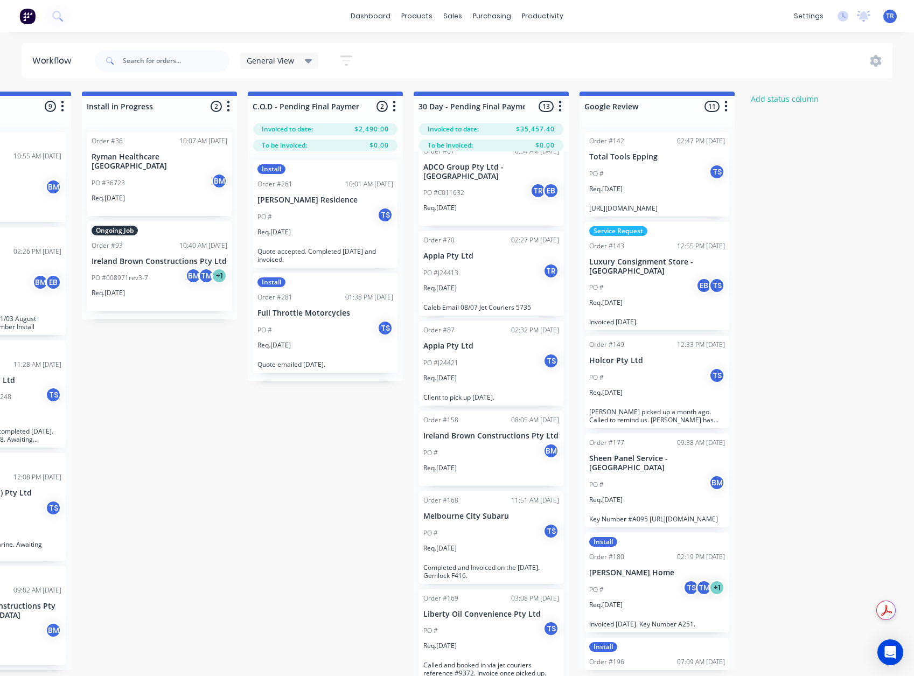
click at [469, 283] on div "Req. [DATE]" at bounding box center [492, 292] width 136 height 18
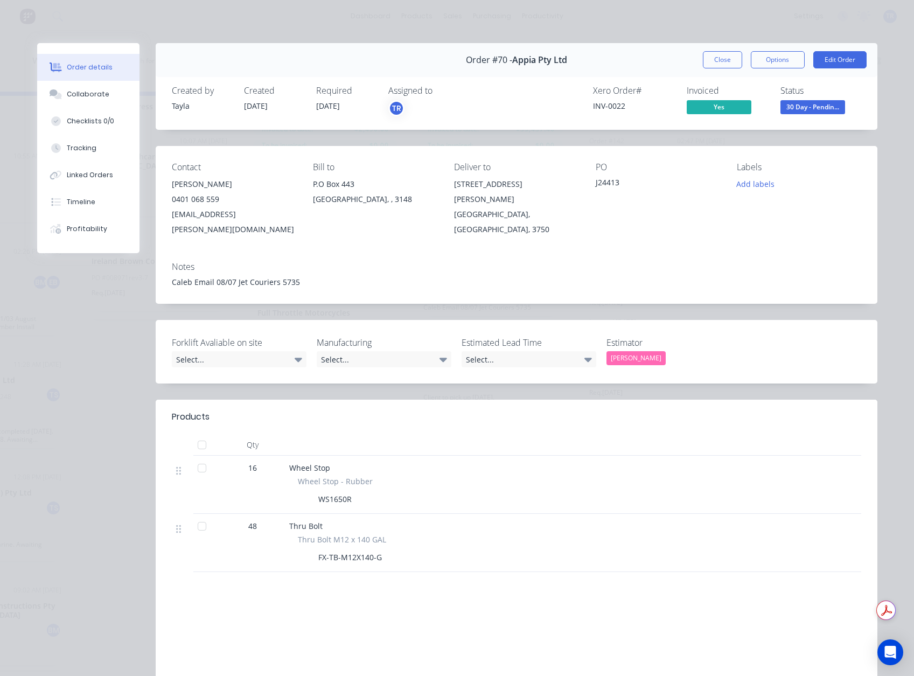
click at [607, 106] on div "INV-0022" at bounding box center [633, 105] width 81 height 11
click at [97, 84] on button "Collaborate" at bounding box center [88, 94] width 102 height 27
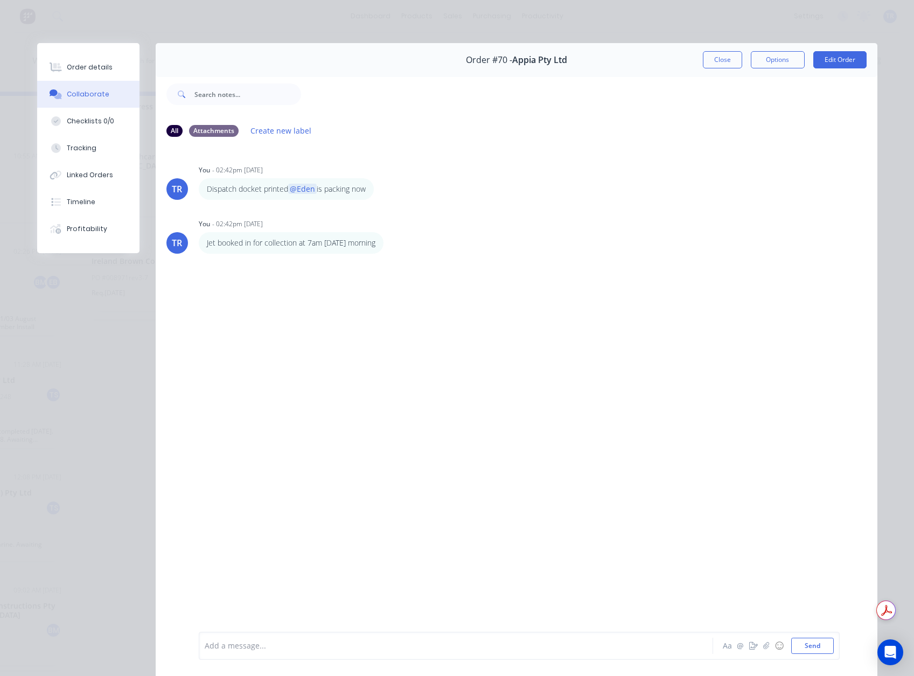
drag, startPoint x: 729, startPoint y: 58, endPoint x: 723, endPoint y: 71, distance: 14.5
click at [729, 58] on button "Close" at bounding box center [722, 59] width 39 height 17
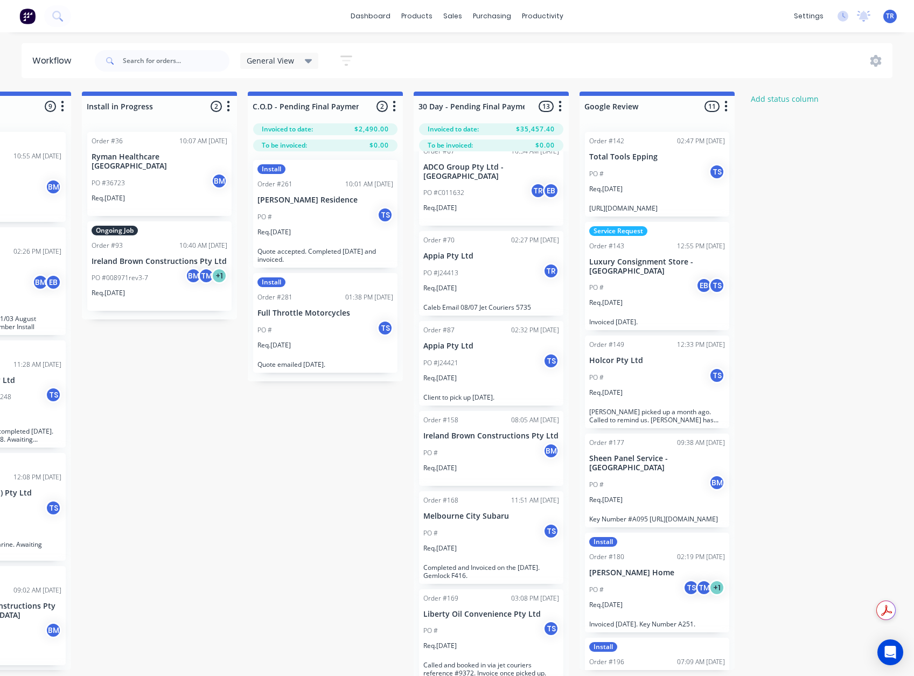
click at [524, 377] on div "Req. [DATE]" at bounding box center [492, 382] width 136 height 18
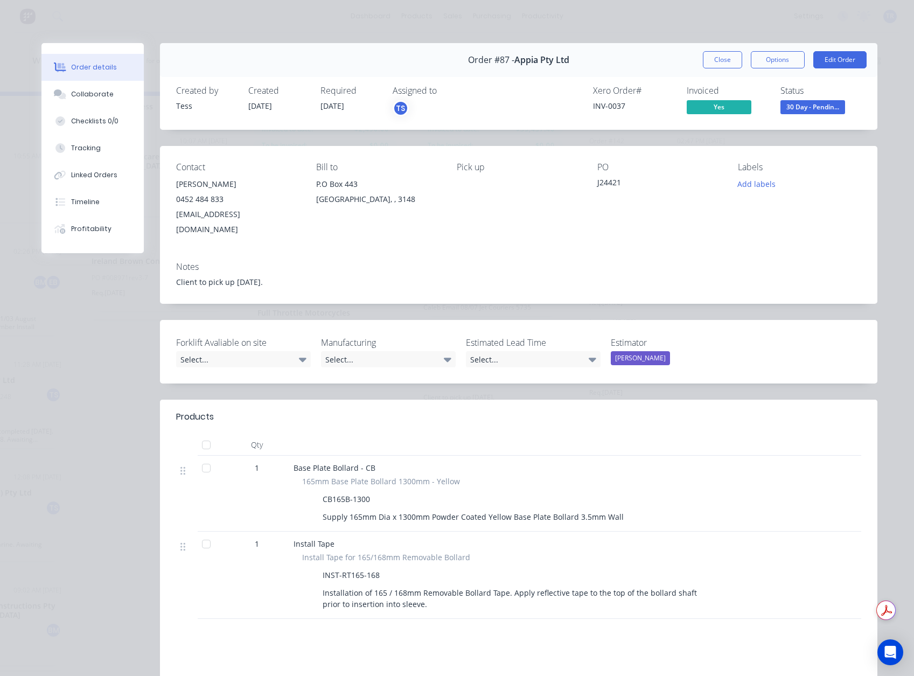
click at [585, 108] on div "Xero Order # INV-0037 Invoiced Yes Status 30 Day - Pendin..." at bounding box center [681, 101] width 361 height 31
click at [586, 108] on div "Xero Order # INV-0037 Invoiced Yes Status 30 Day - Pendin..." at bounding box center [681, 101] width 361 height 31
click at [235, 210] on div "[EMAIL_ADDRESS][DOMAIN_NAME]" at bounding box center [237, 222] width 123 height 30
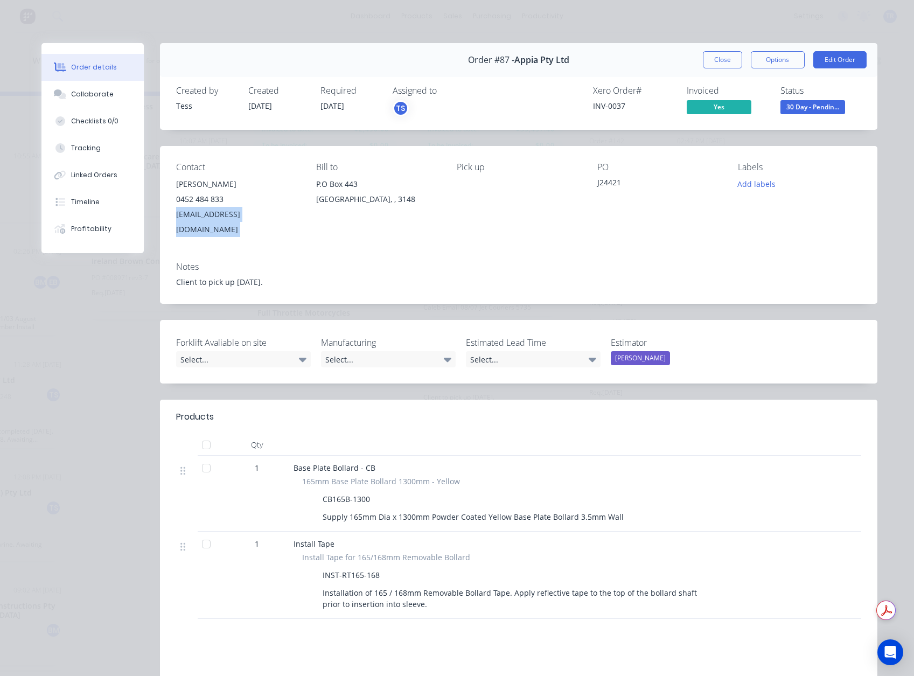
click at [235, 210] on div "[EMAIL_ADDRESS][DOMAIN_NAME]" at bounding box center [237, 222] width 123 height 30
click at [713, 60] on button "Close" at bounding box center [722, 59] width 39 height 17
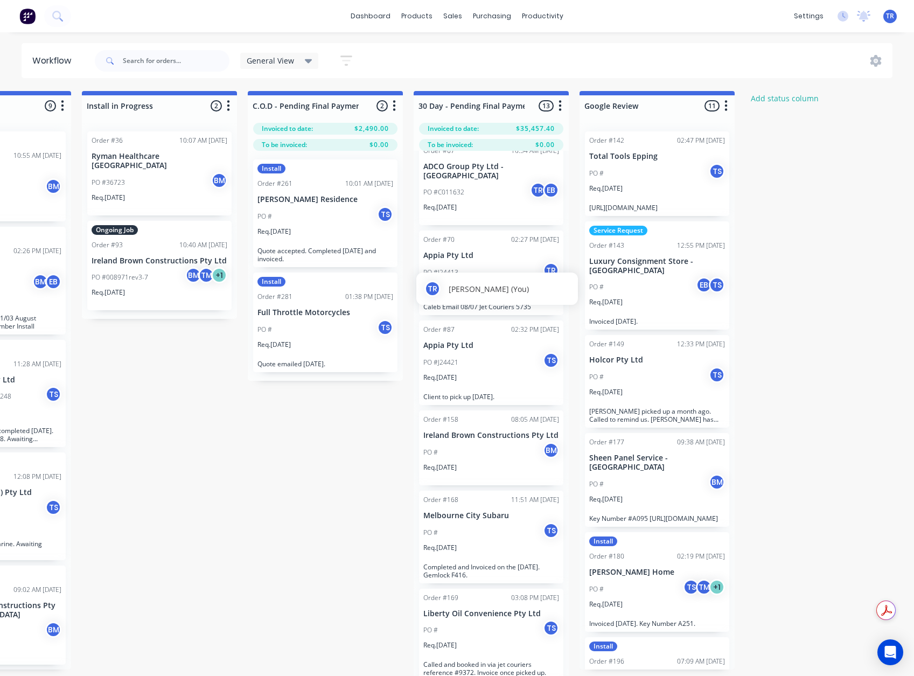
scroll to position [30, 1435]
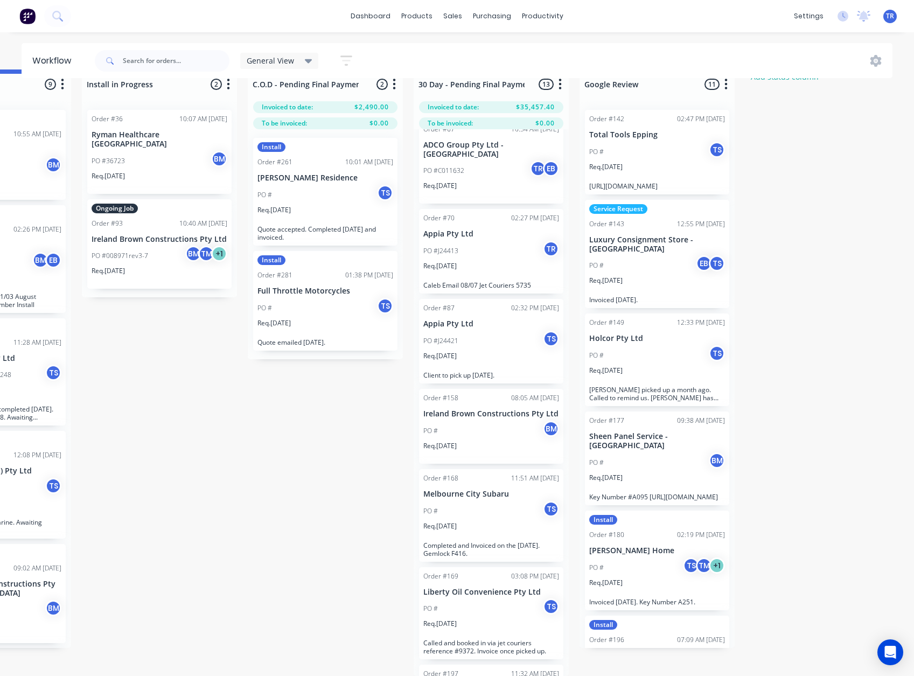
click at [481, 421] on div "PO # BM" at bounding box center [492, 431] width 136 height 20
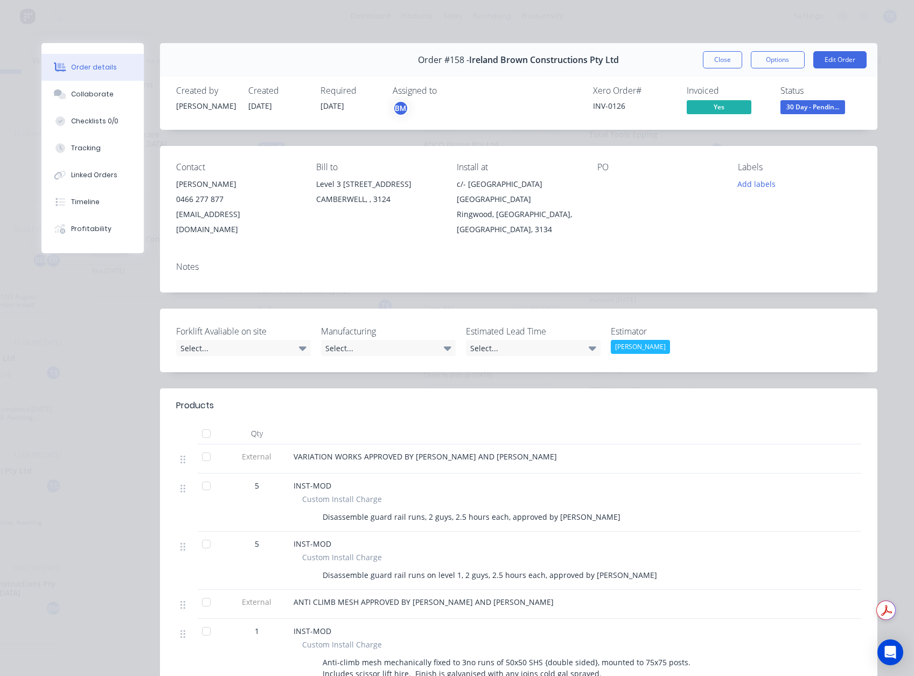
click at [723, 69] on div "Order #158 - Ireland Brown Constructions Pty Ltd Close Options Edit Order" at bounding box center [519, 60] width 718 height 34
click at [717, 58] on button "Close" at bounding box center [722, 59] width 39 height 17
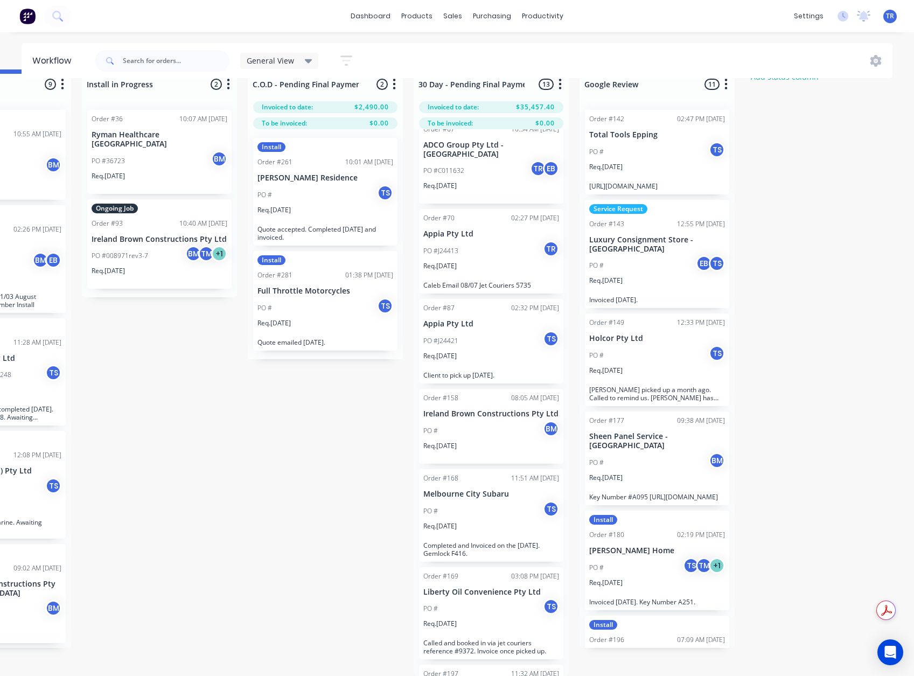
click at [491, 241] on div "PO #J24413 TR" at bounding box center [492, 251] width 136 height 20
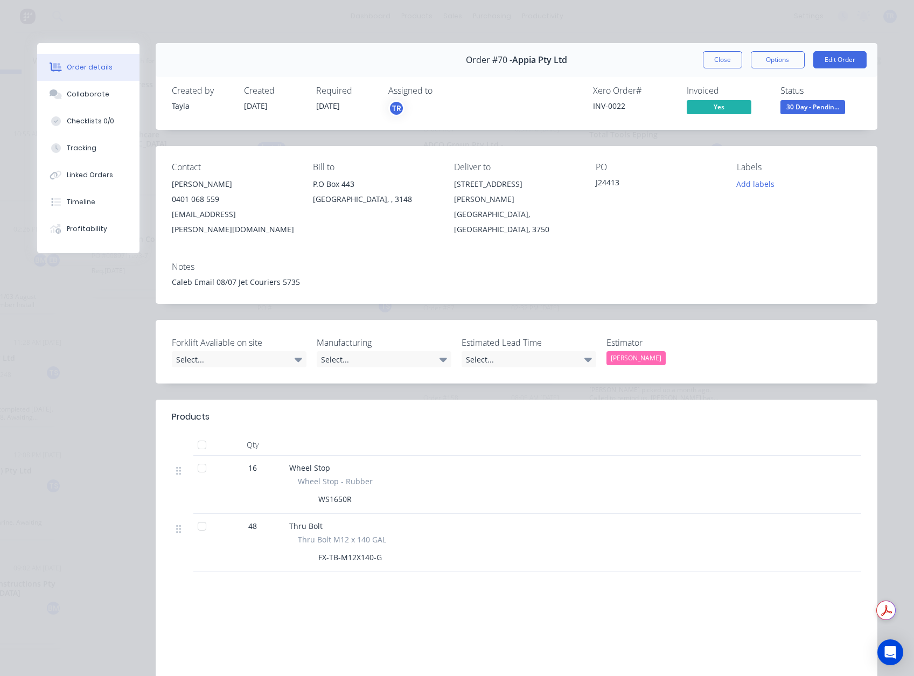
click at [218, 213] on div "[EMAIL_ADDRESS][PERSON_NAME][DOMAIN_NAME]" at bounding box center [234, 222] width 124 height 30
click at [711, 56] on button "Close" at bounding box center [722, 59] width 39 height 17
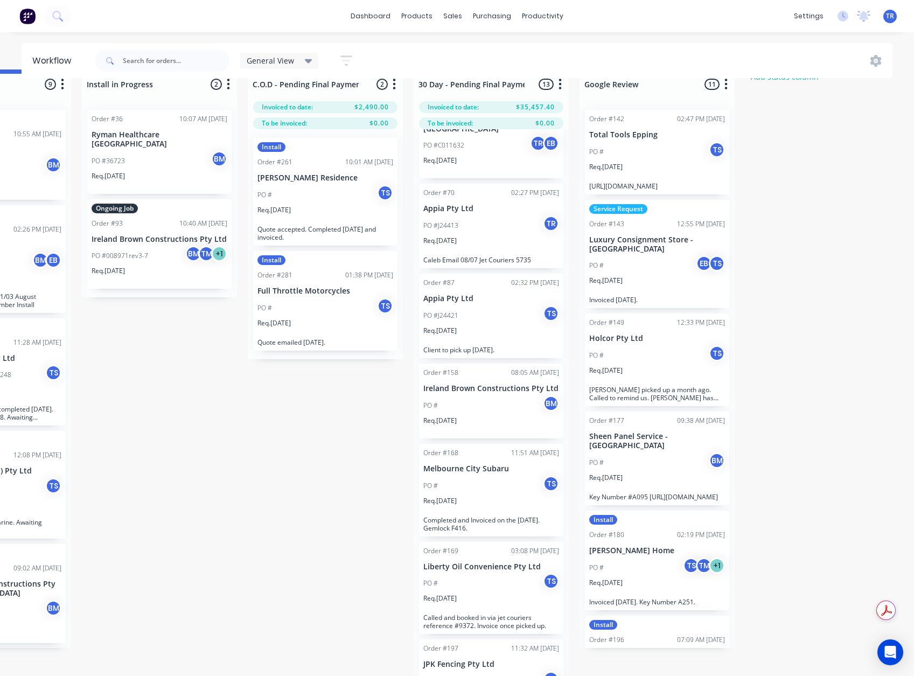
scroll to position [162, 0]
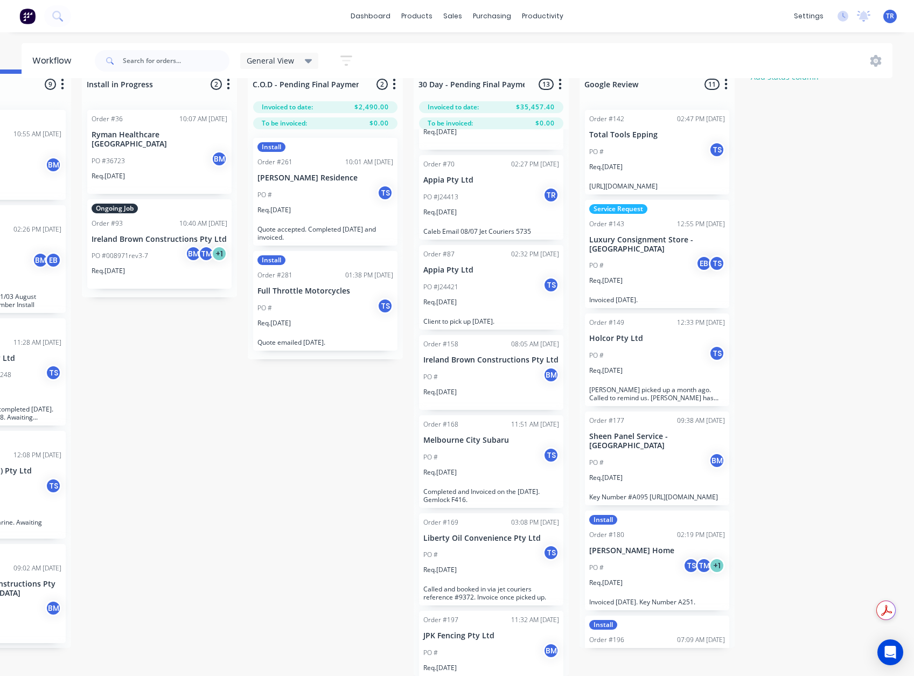
click at [486, 387] on div "Req. [DATE]" at bounding box center [492, 396] width 136 height 18
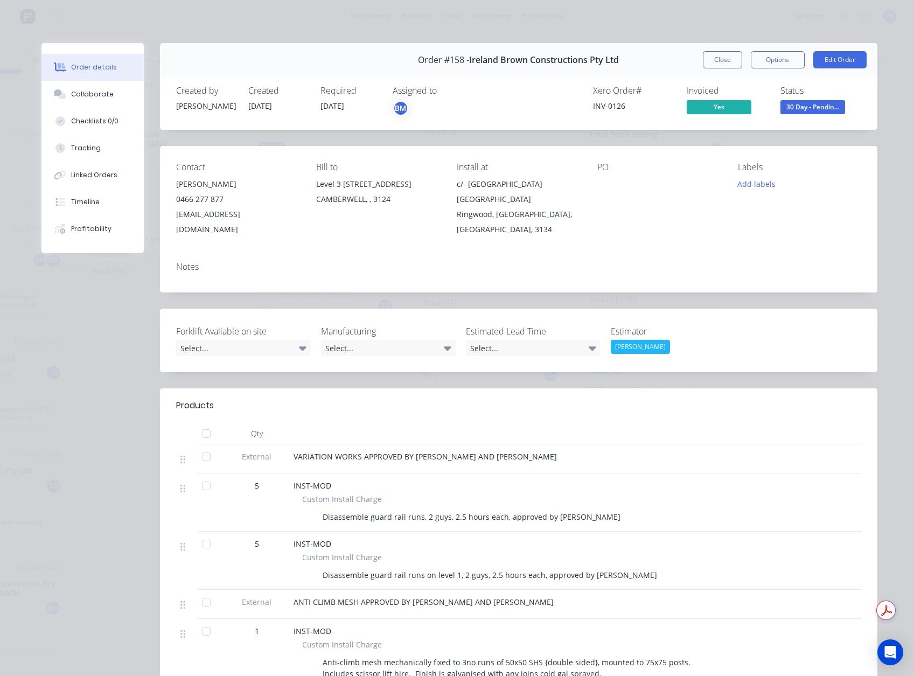
click at [611, 108] on div "INV-0126" at bounding box center [633, 105] width 81 height 11
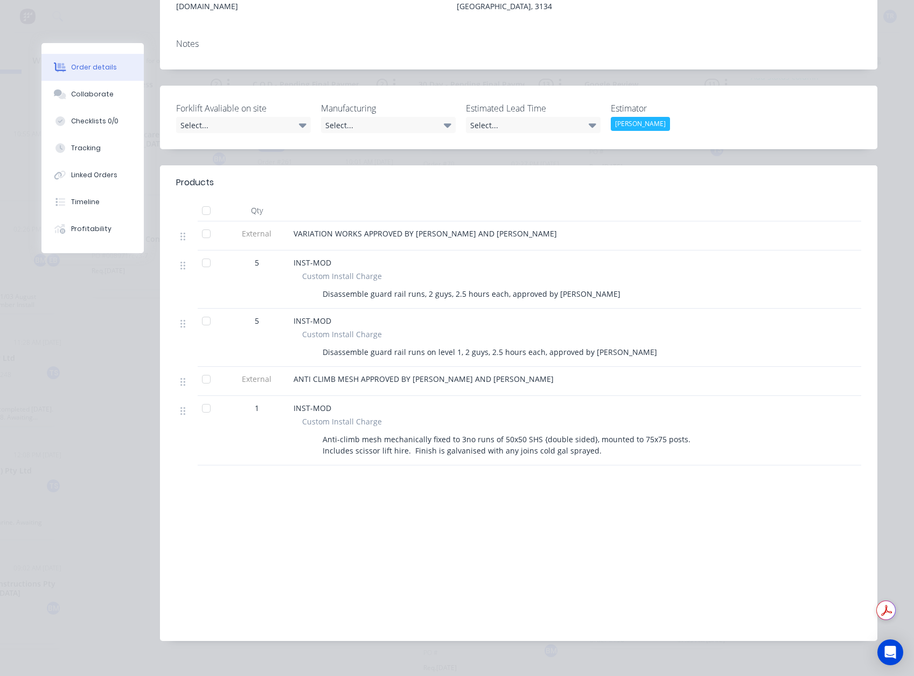
scroll to position [0, 0]
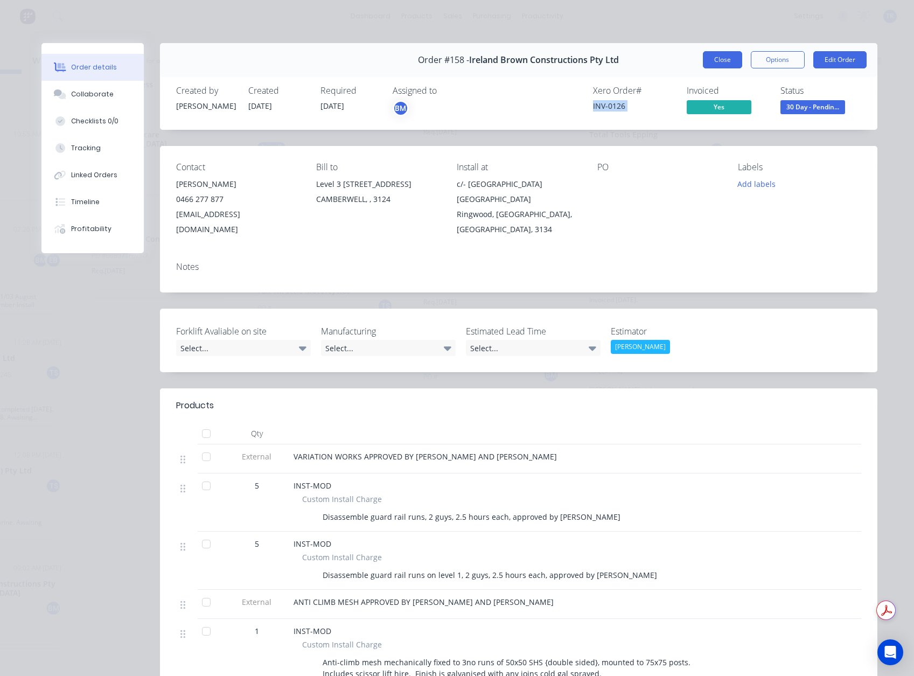
click at [723, 56] on button "Close" at bounding box center [722, 59] width 39 height 17
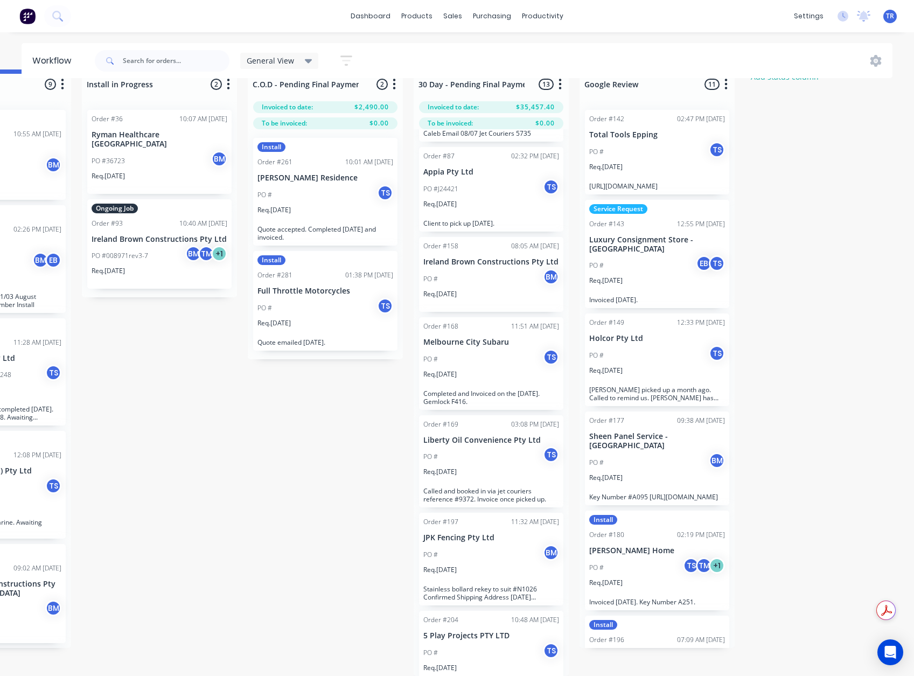
scroll to position [269, 0]
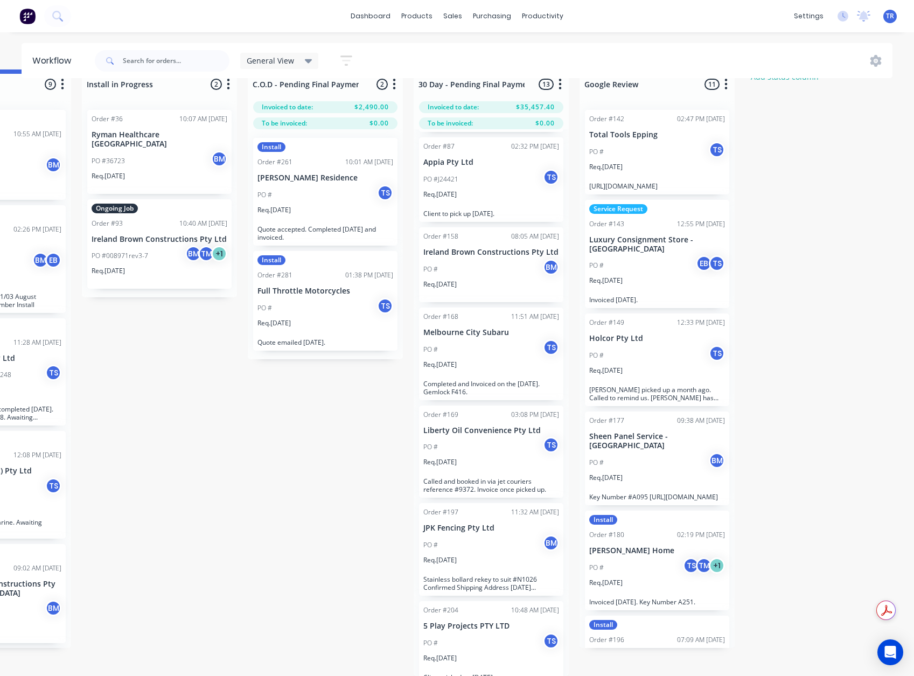
click at [500, 361] on div "Req. [DATE]" at bounding box center [492, 369] width 136 height 18
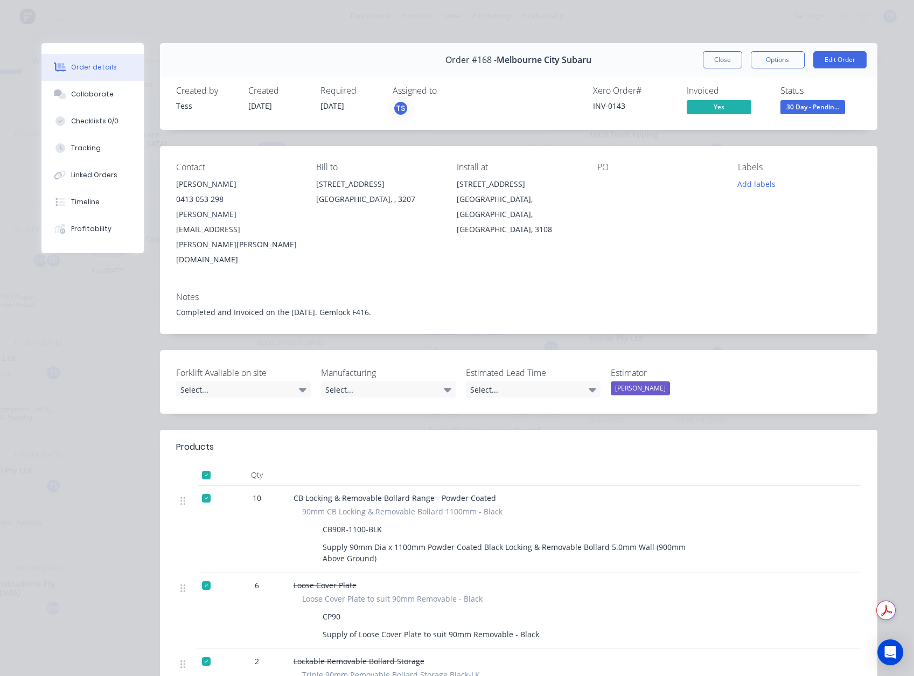
click at [605, 106] on div "INV-0143" at bounding box center [633, 105] width 81 height 11
click at [722, 61] on button "Close" at bounding box center [722, 59] width 39 height 17
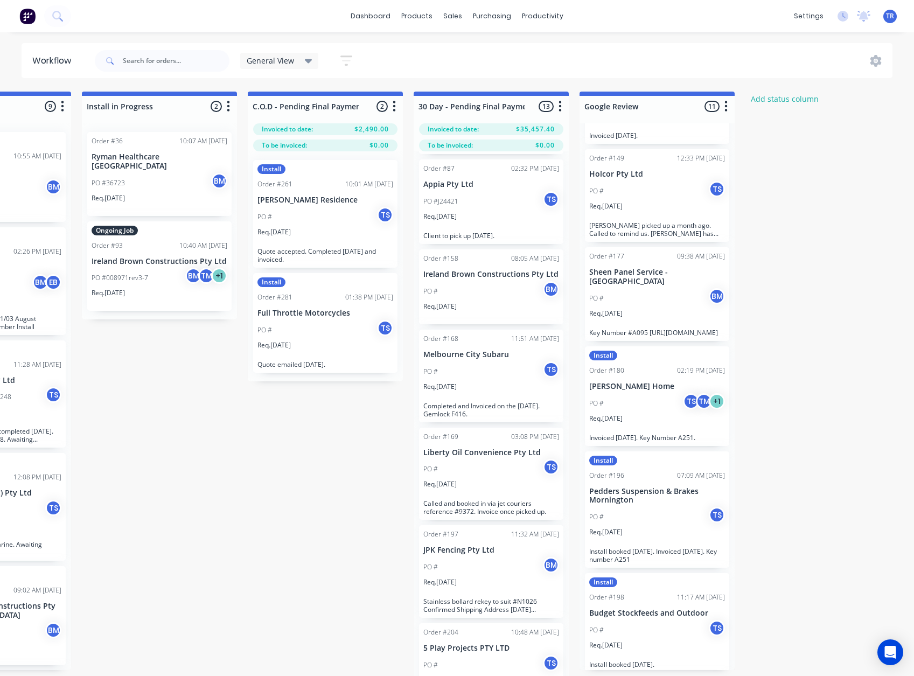
scroll to position [604, 0]
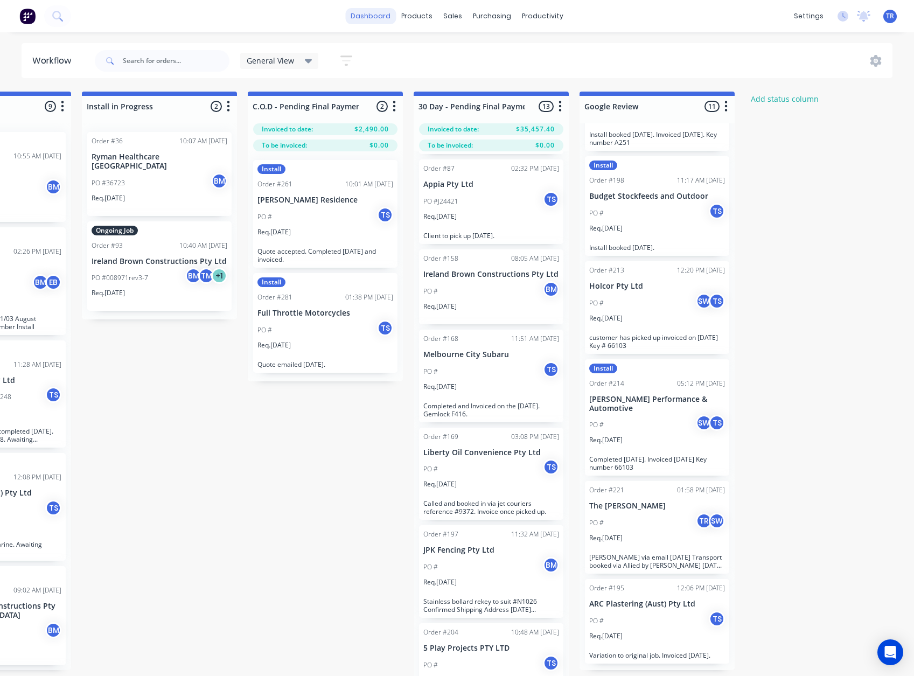
click at [377, 18] on link "dashboard" at bounding box center [370, 16] width 51 height 16
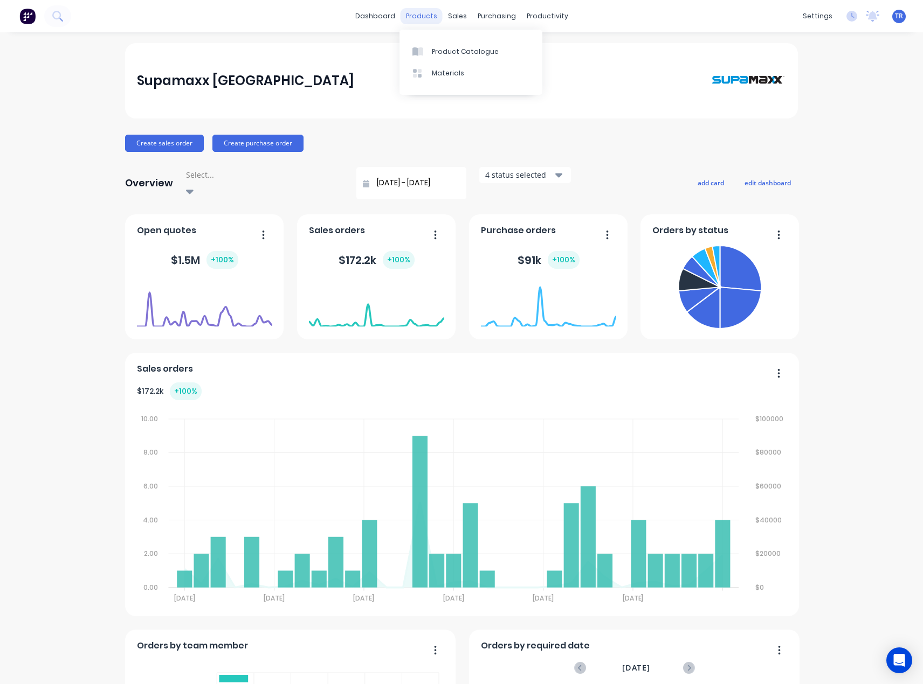
click at [435, 12] on div "products" at bounding box center [421, 16] width 42 height 16
